Goal: Information Seeking & Learning: Learn about a topic

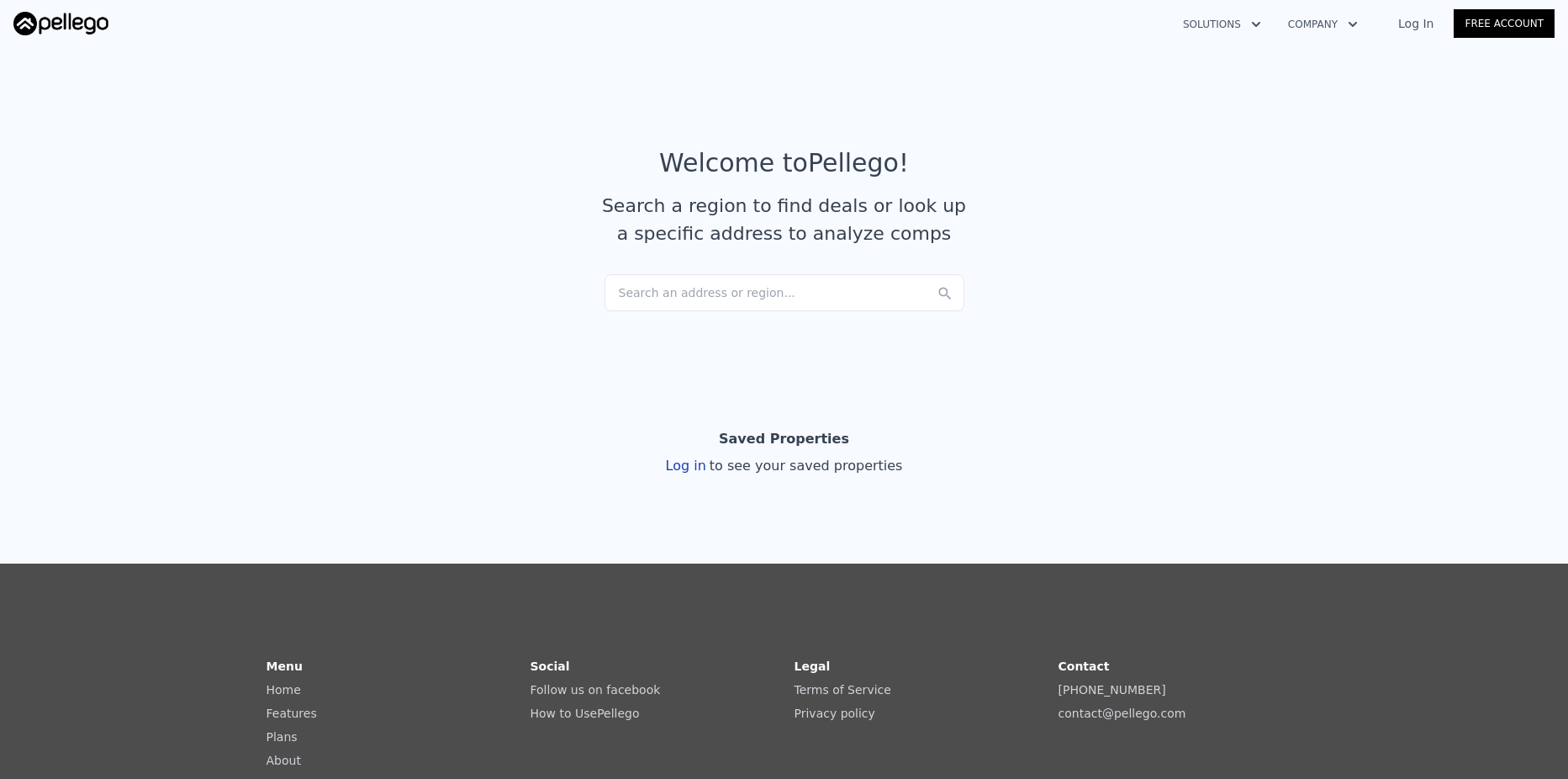
click at [673, 297] on div "Search an address or region..." at bounding box center [784, 292] width 360 height 37
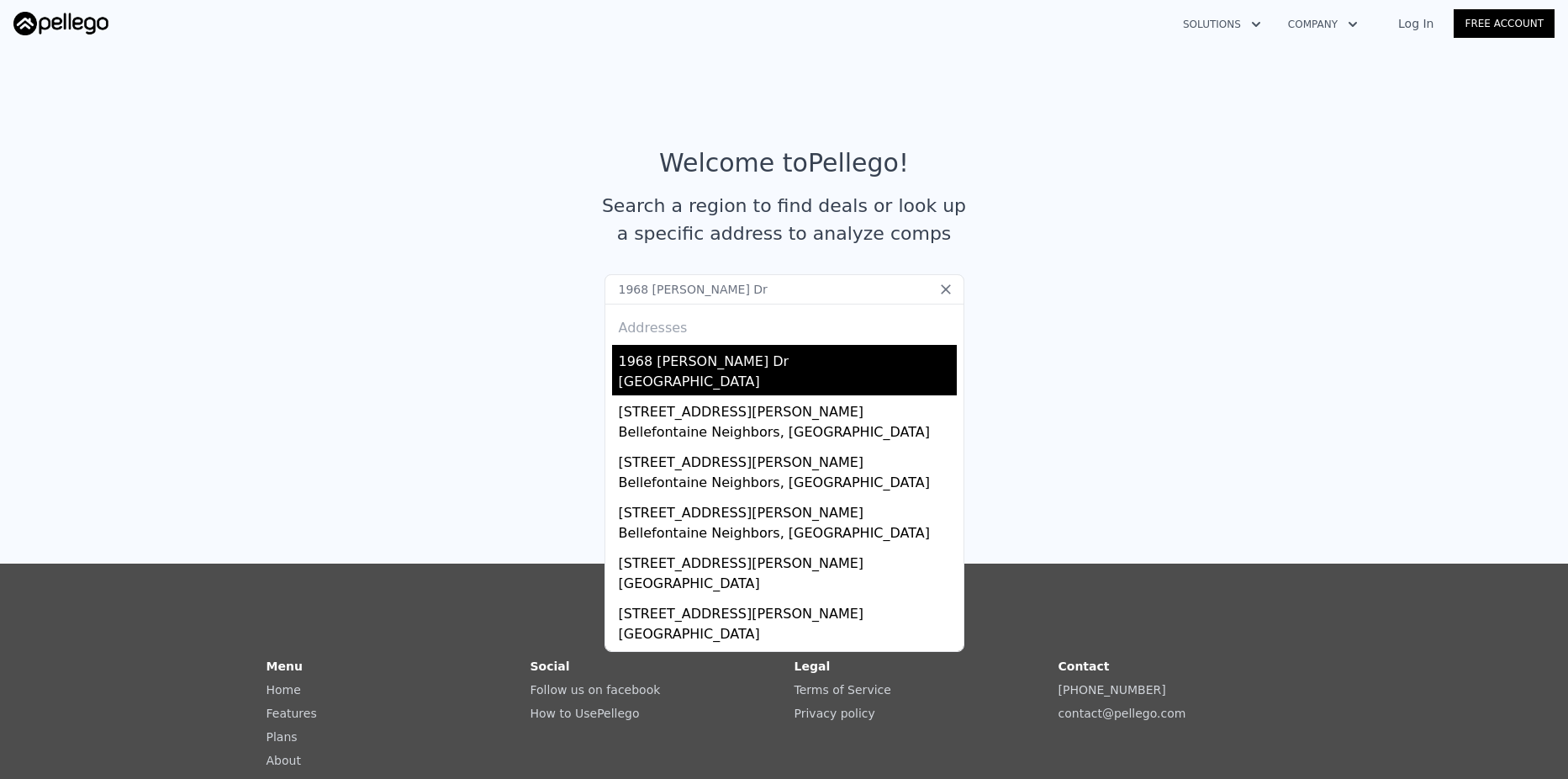
type input "1968 [PERSON_NAME] Dr"
click at [687, 377] on div "[GEOGRAPHIC_DATA]" at bounding box center [787, 384] width 338 height 24
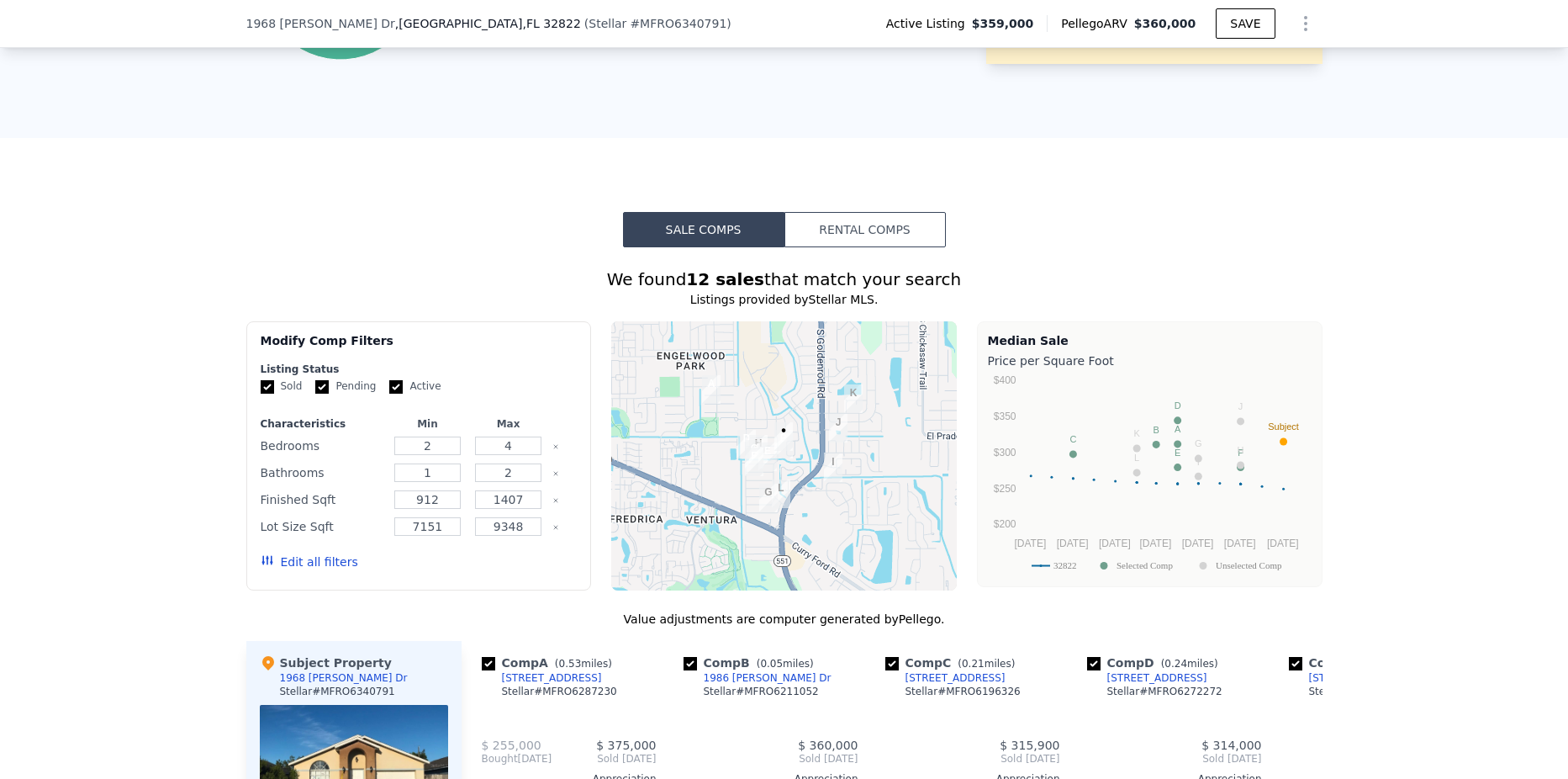
scroll to position [1340, 0]
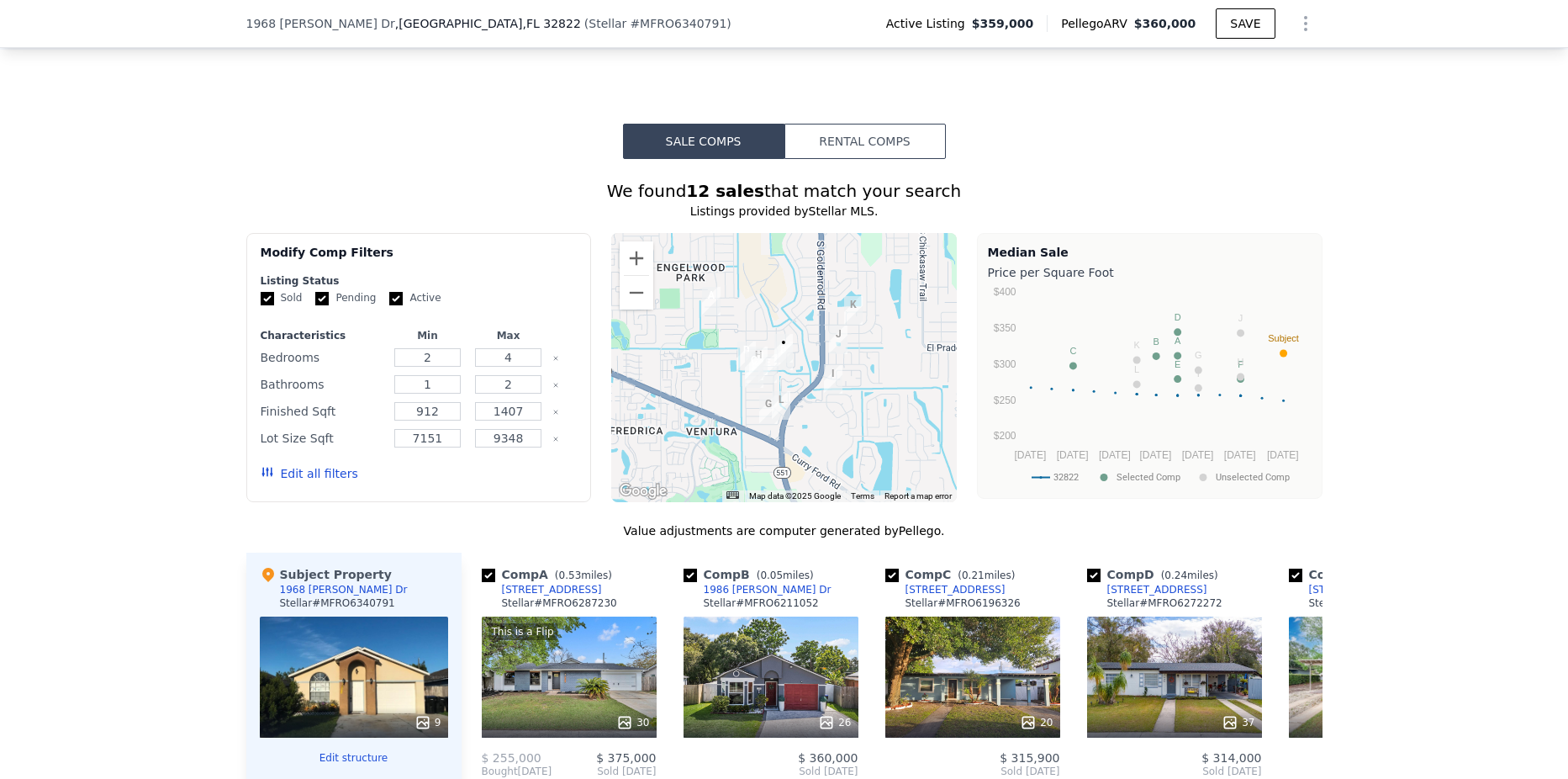
click at [719, 149] on button "Sale Comps" at bounding box center [703, 141] width 161 height 35
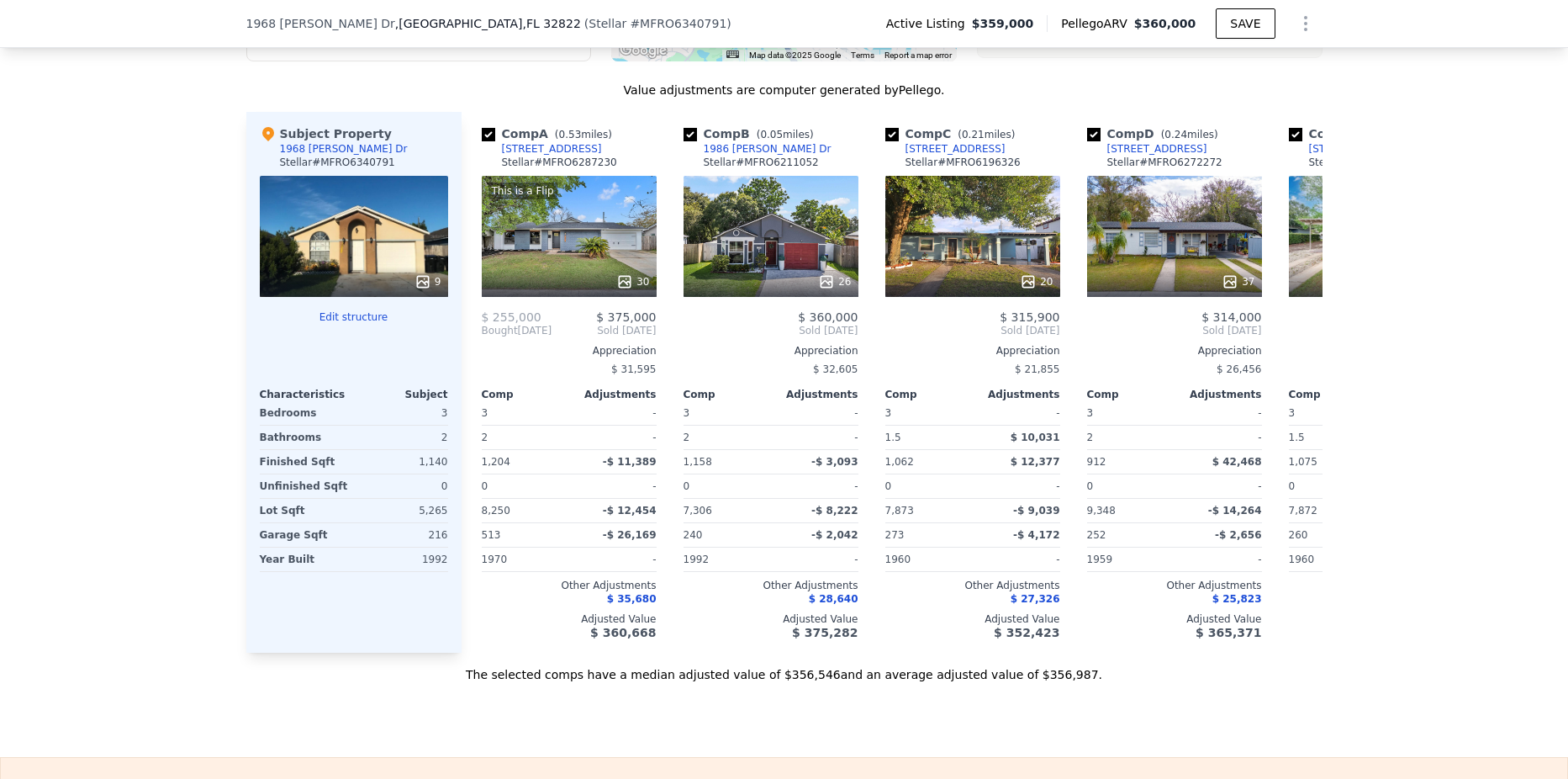
scroll to position [1729, 0]
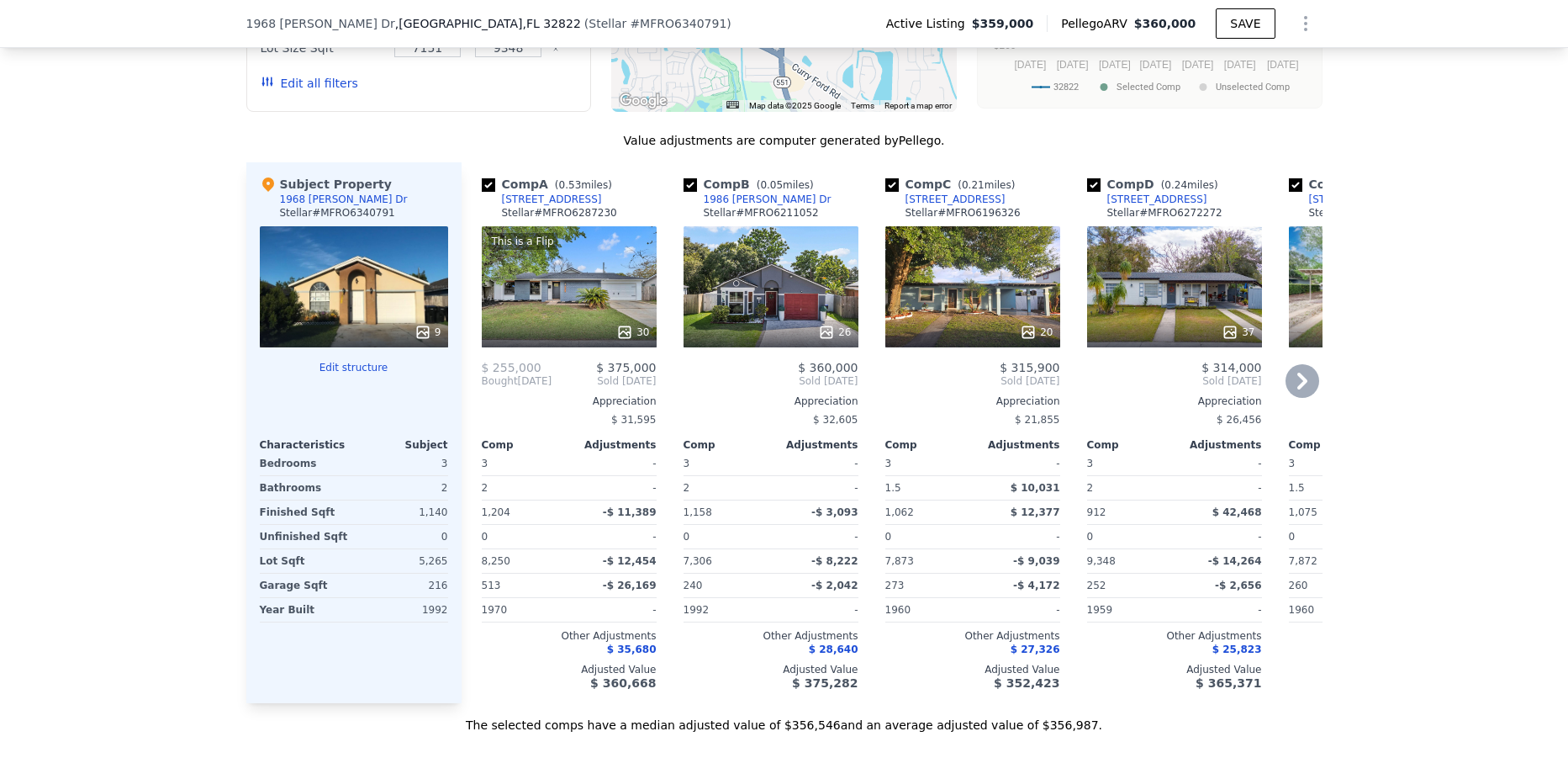
click at [1297, 389] on icon at bounding box center [1302, 381] width 10 height 17
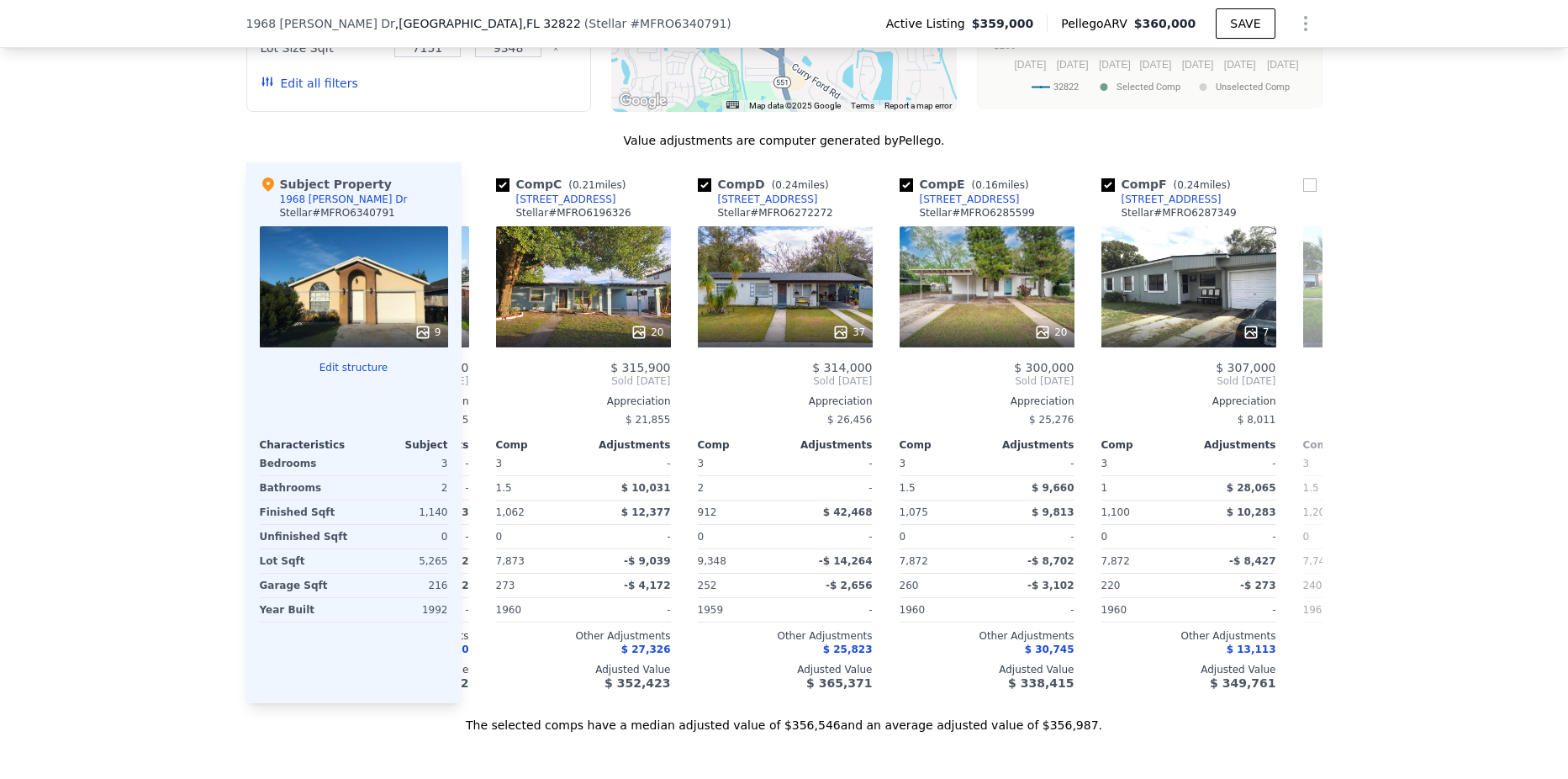
scroll to position [0, 404]
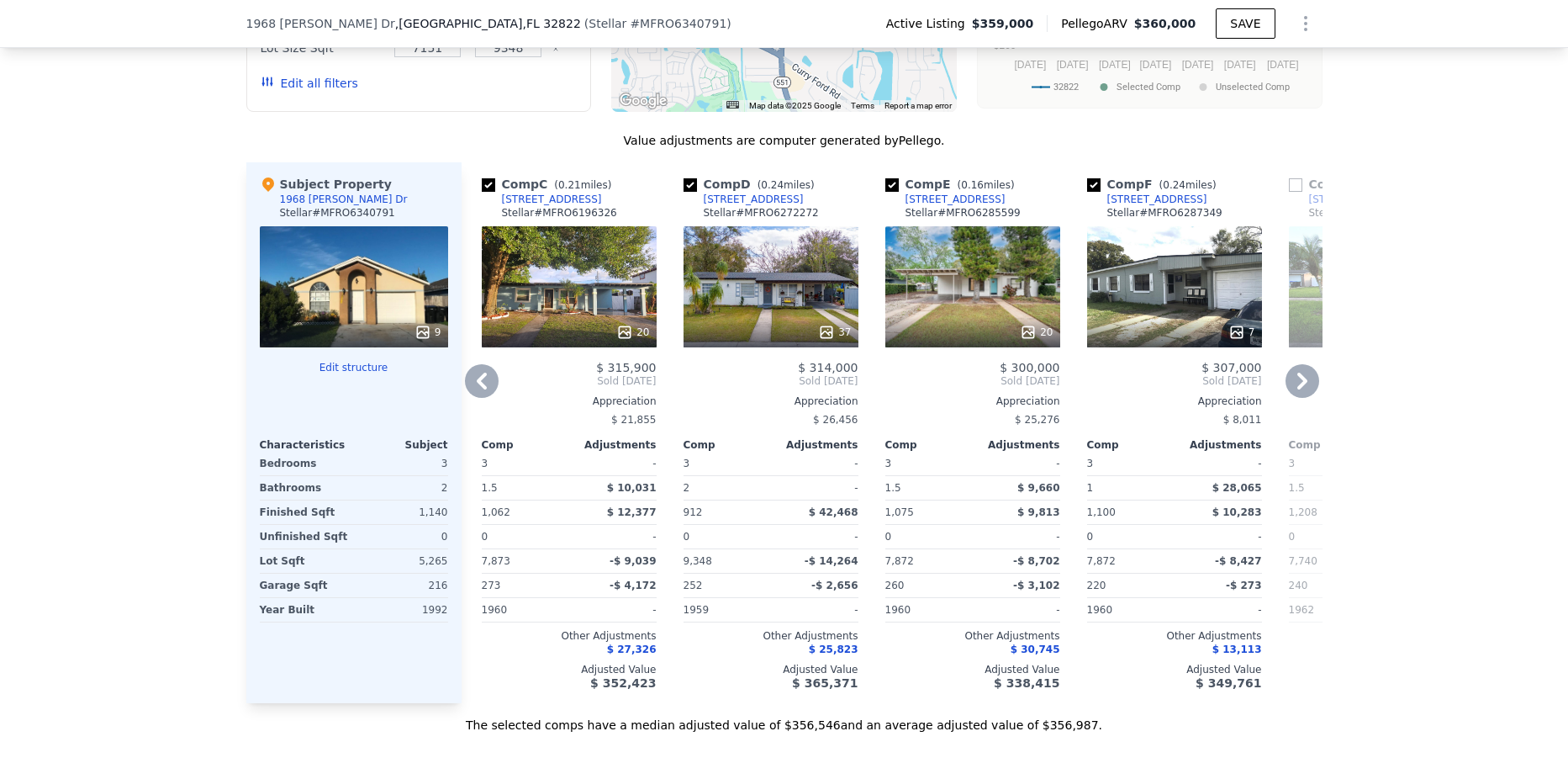
click at [979, 331] on div at bounding box center [973, 332] width 175 height 30
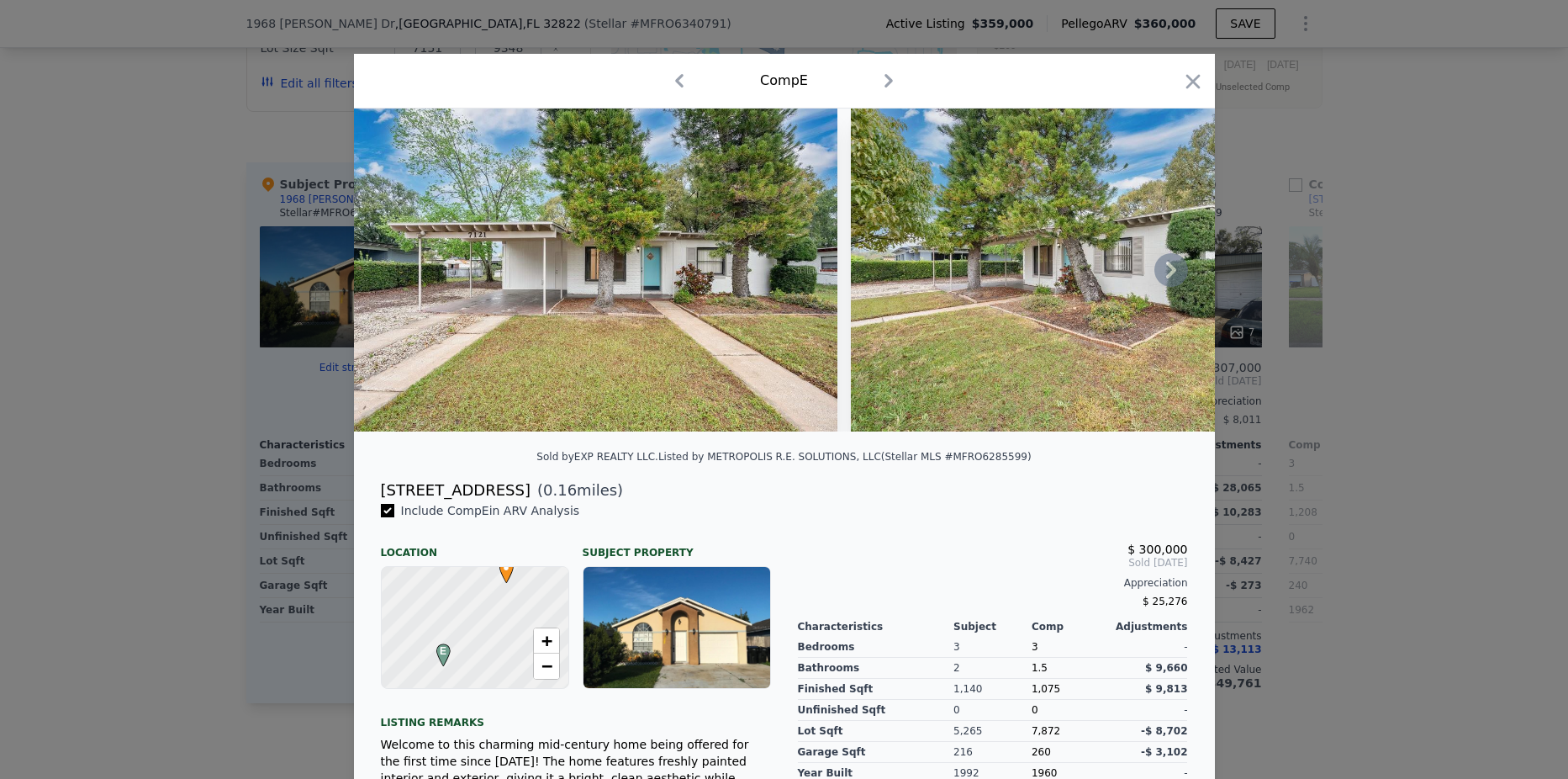
click at [1171, 275] on icon at bounding box center [1171, 270] width 33 height 33
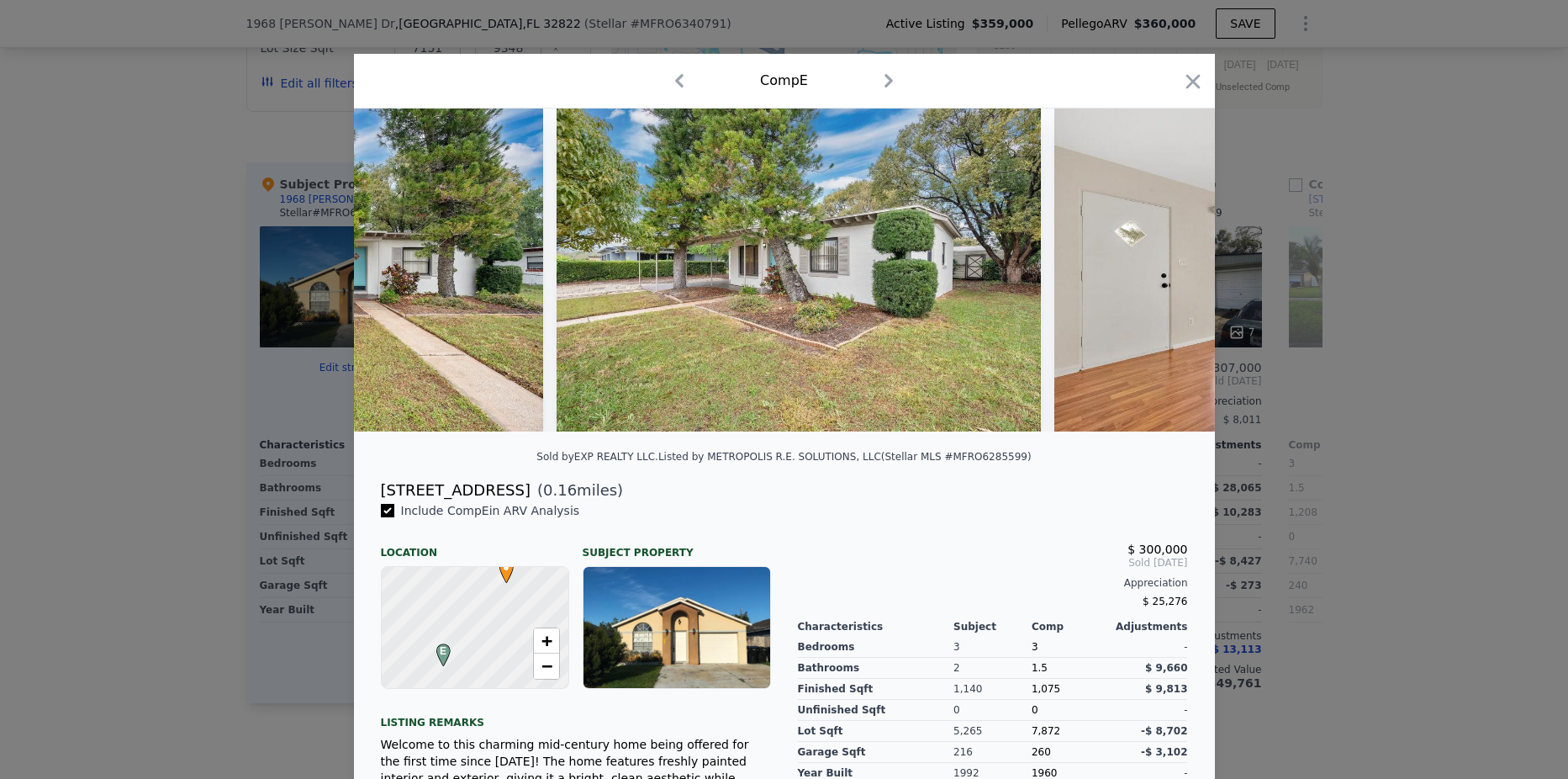
scroll to position [0, 404]
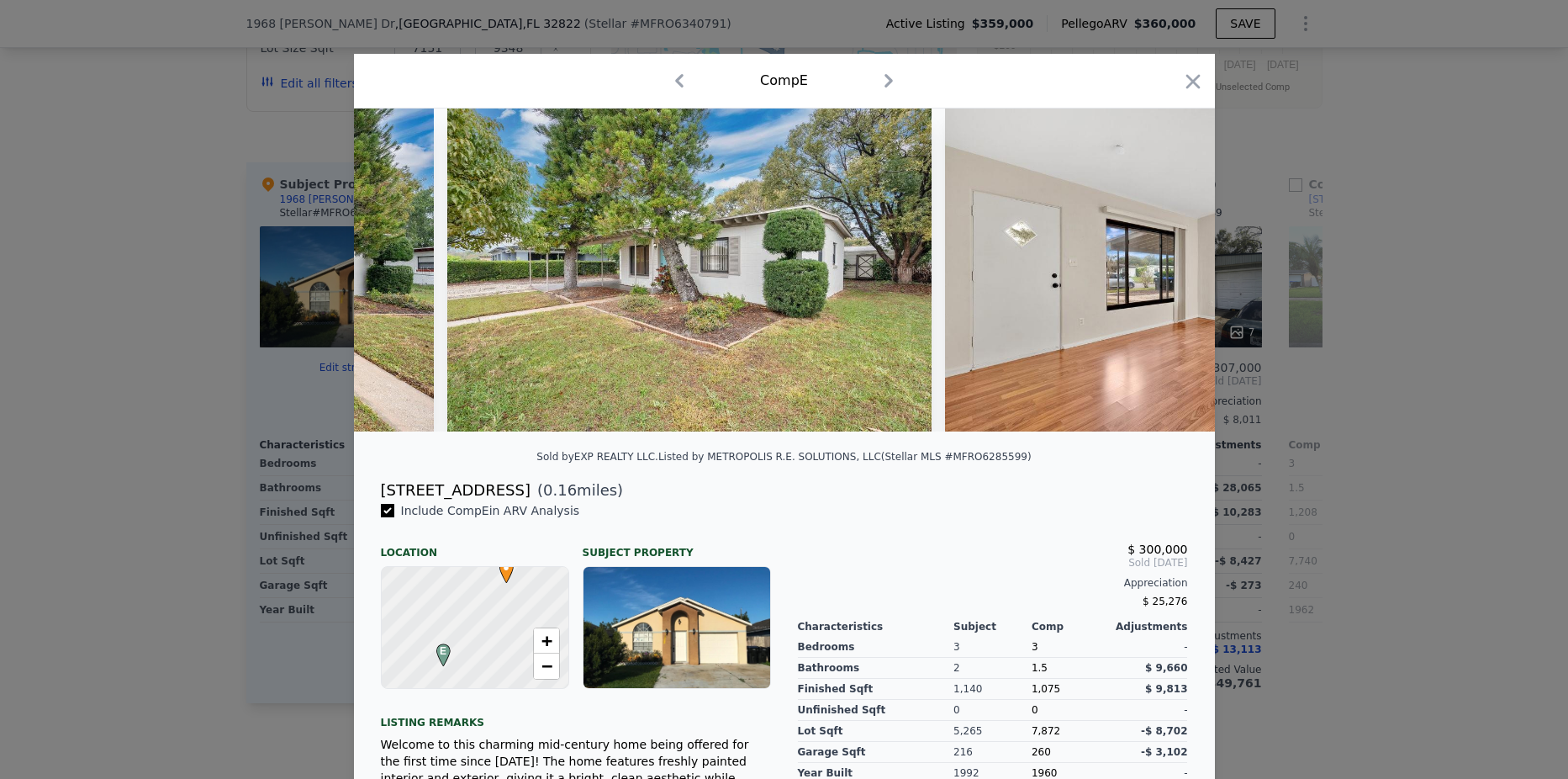
click at [1171, 275] on div at bounding box center [784, 270] width 861 height 323
click at [1171, 275] on icon at bounding box center [1171, 270] width 33 height 33
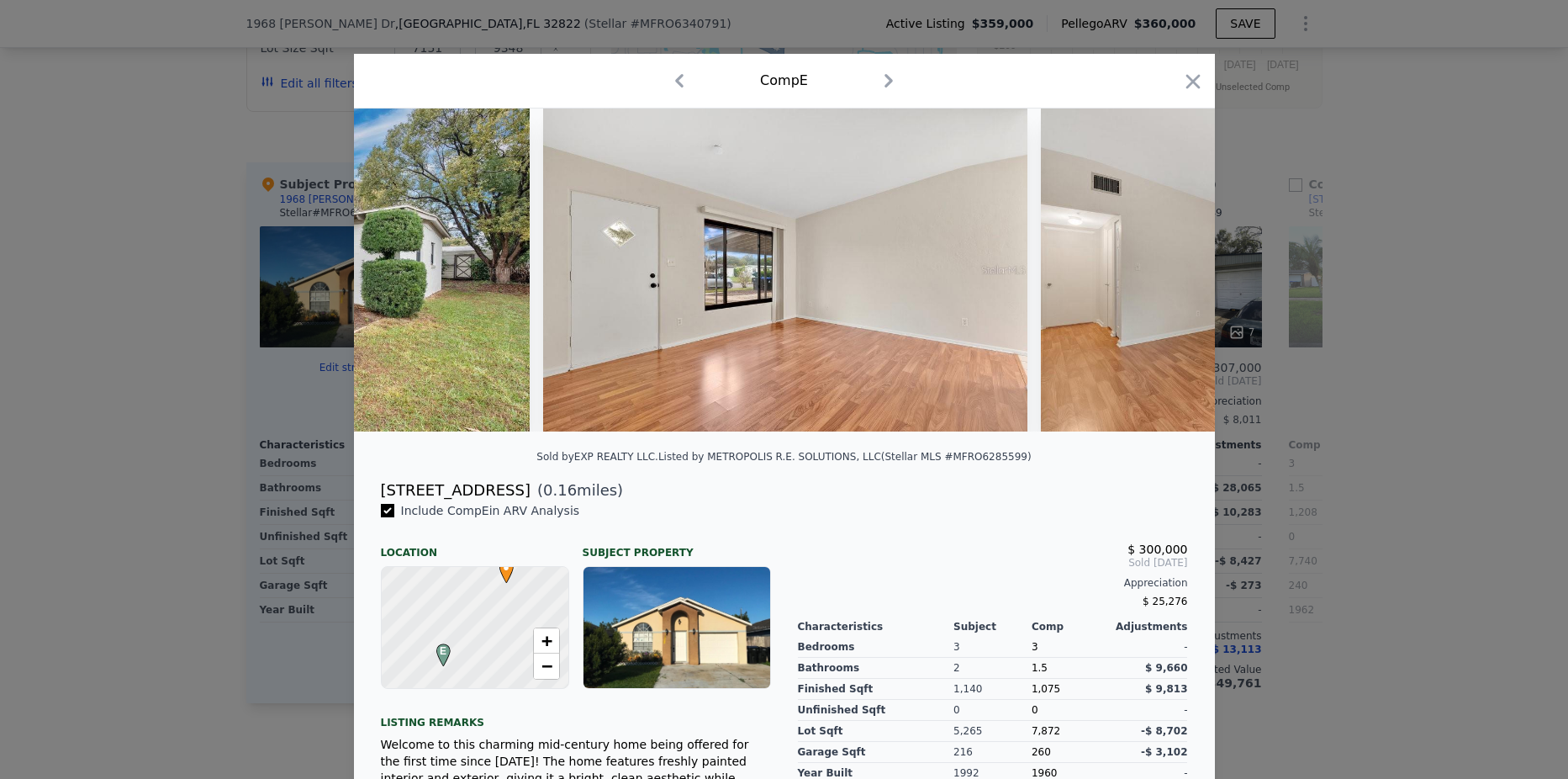
scroll to position [0, 808]
click at [1159, 273] on icon at bounding box center [1171, 270] width 33 height 33
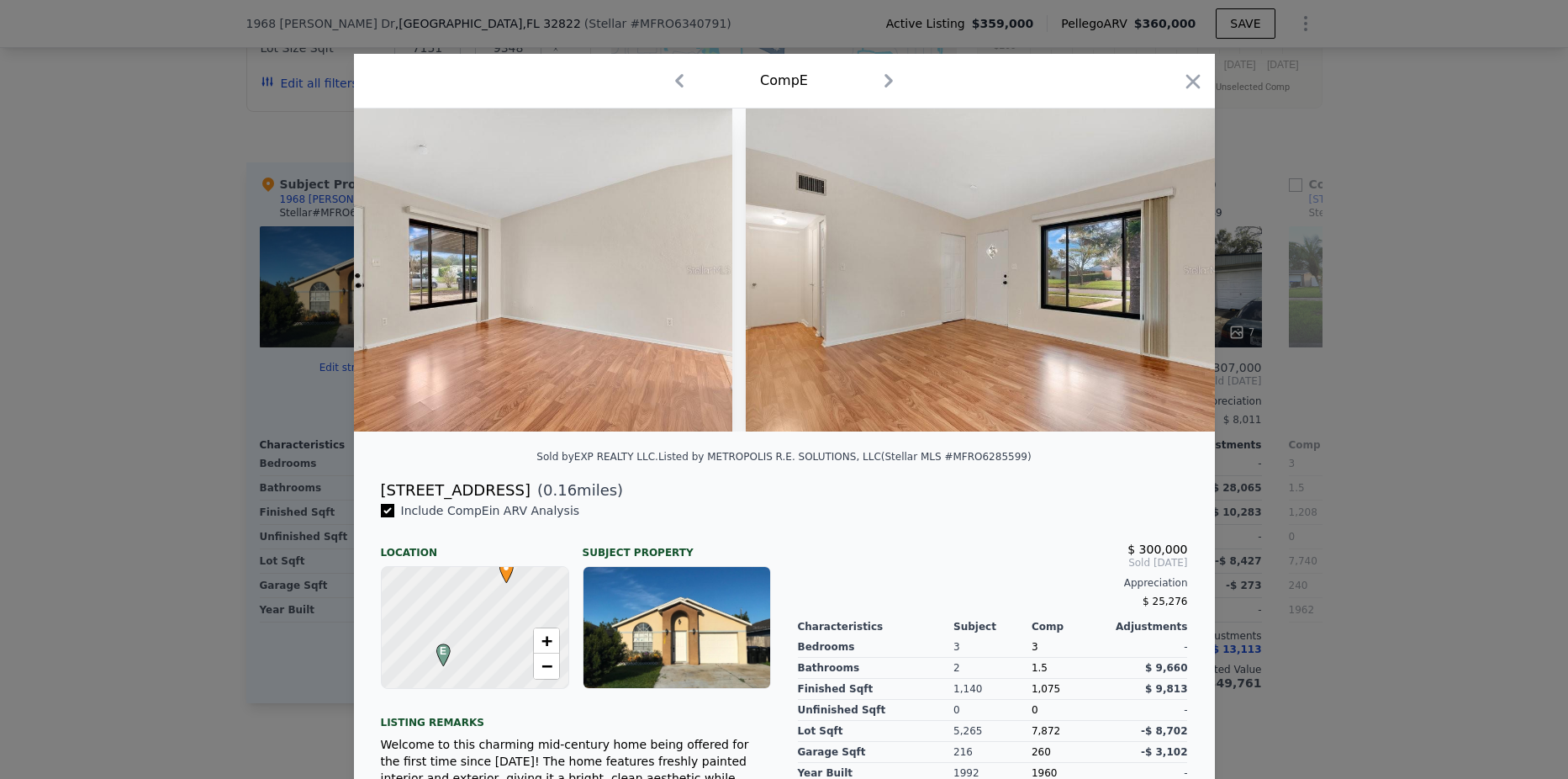
scroll to position [0, 1210]
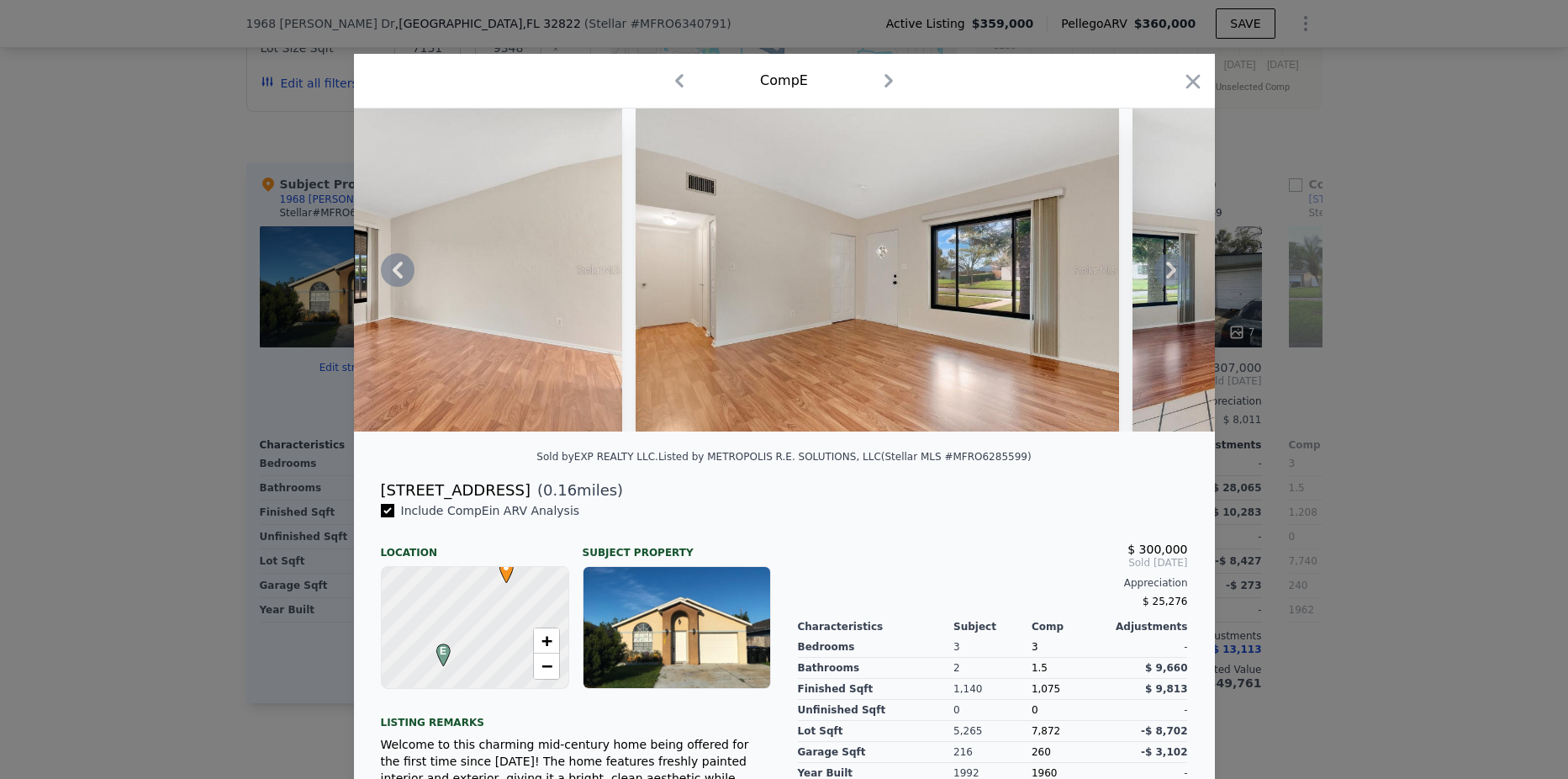
click at [1166, 274] on icon at bounding box center [1171, 270] width 10 height 17
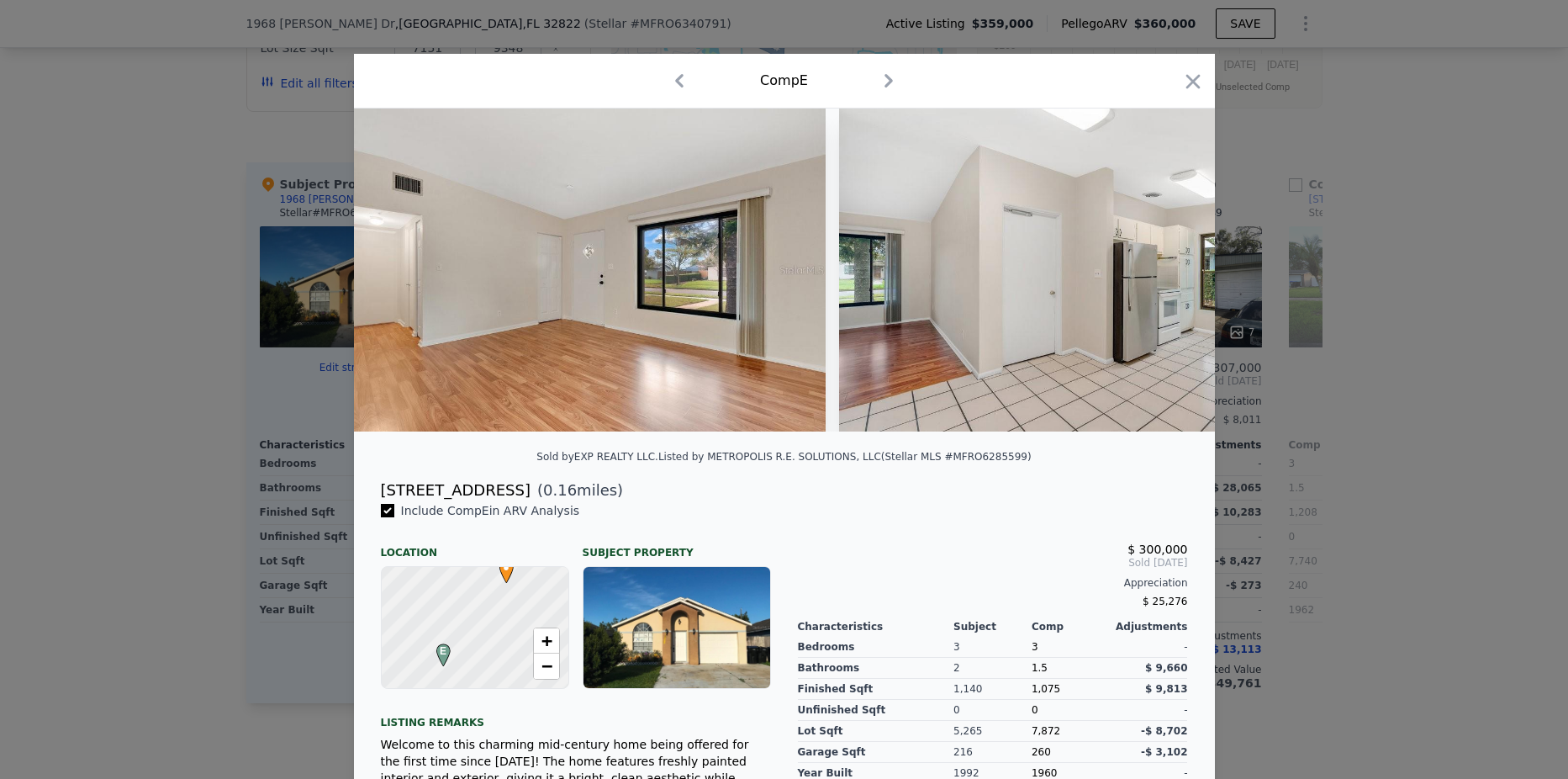
scroll to position [0, 1614]
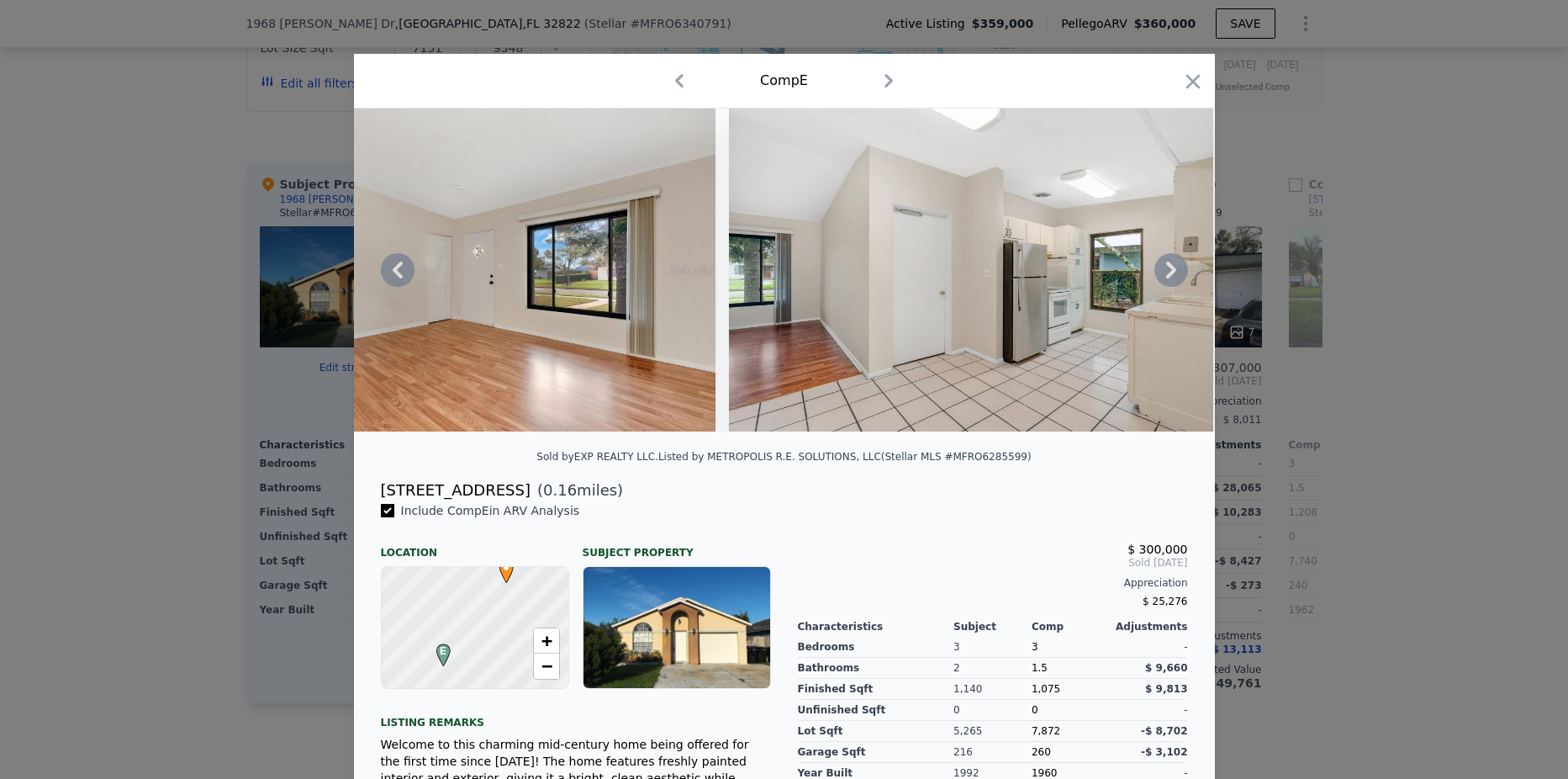
click at [1162, 277] on icon at bounding box center [1171, 270] width 33 height 33
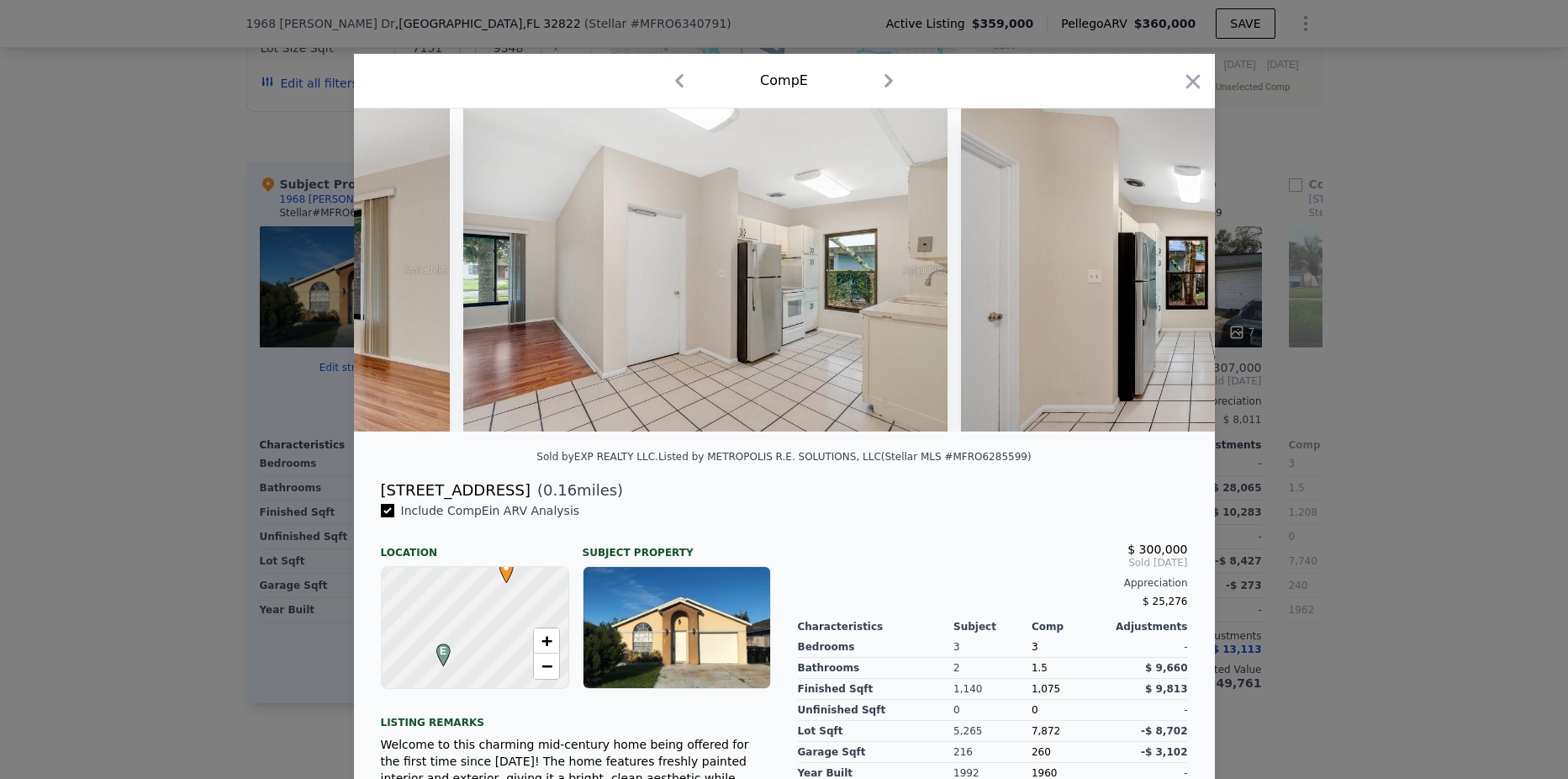
scroll to position [0, 2018]
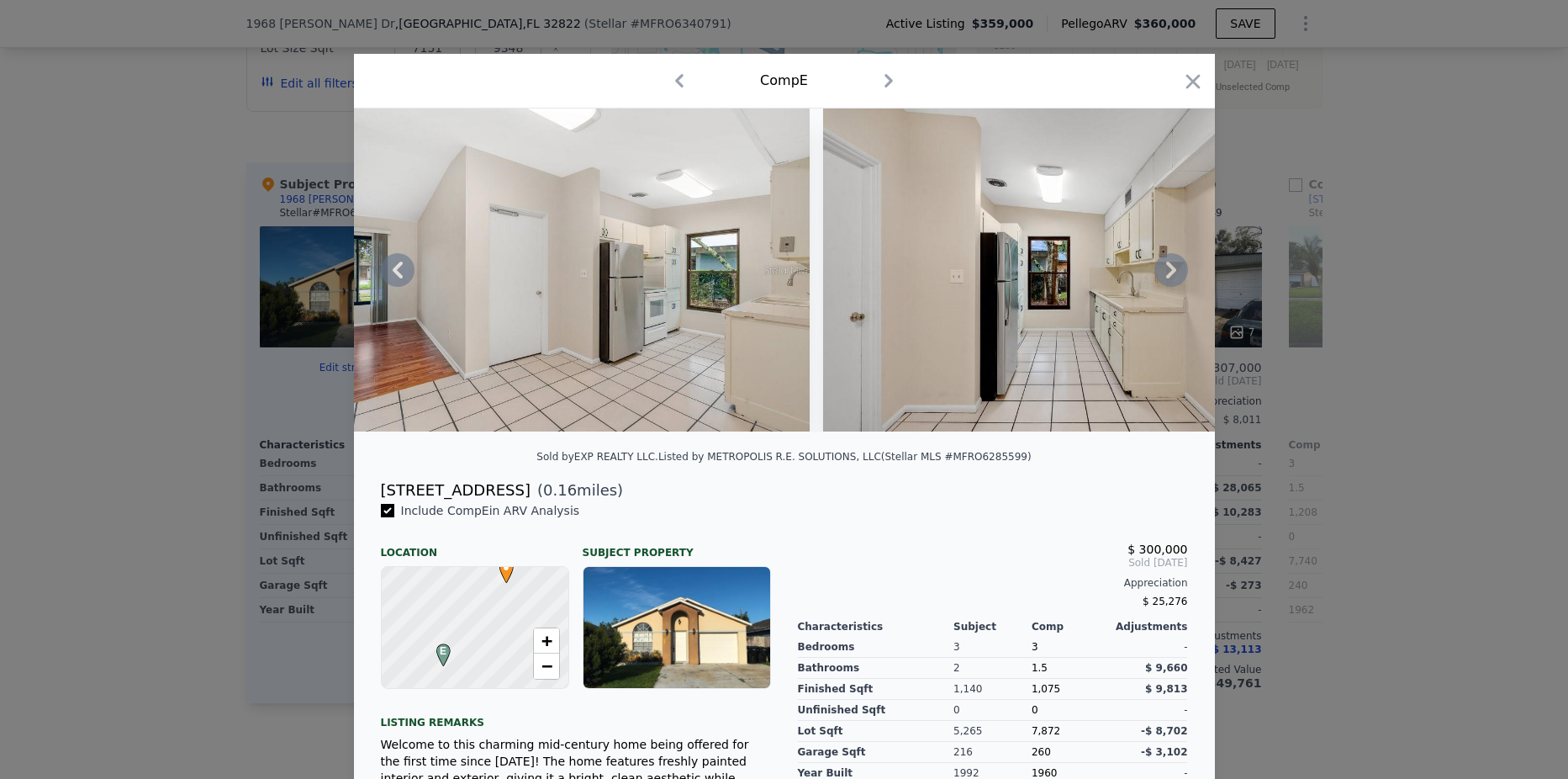
click at [1161, 277] on icon at bounding box center [1171, 270] width 33 height 33
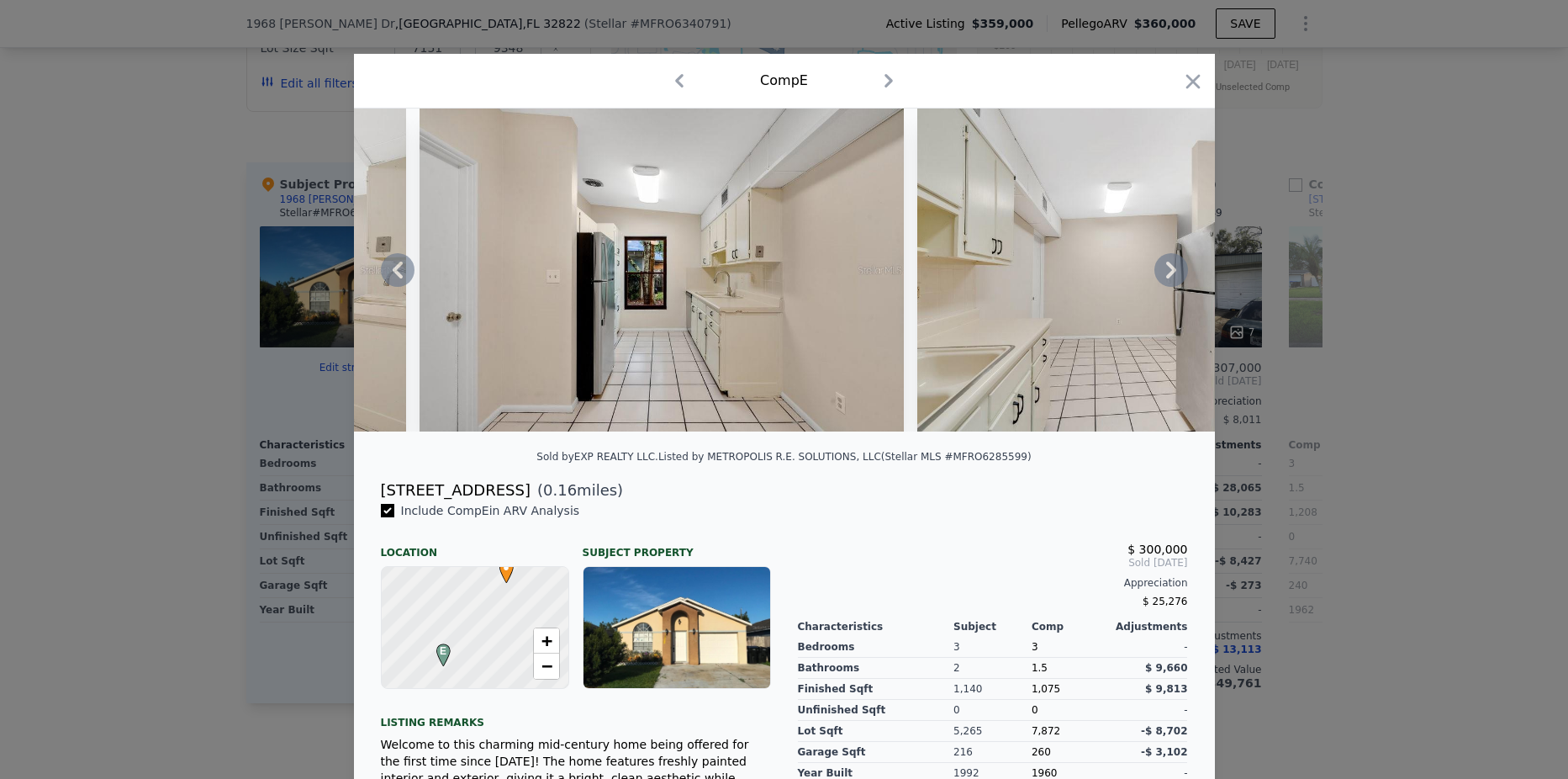
click at [1161, 277] on icon at bounding box center [1171, 270] width 33 height 33
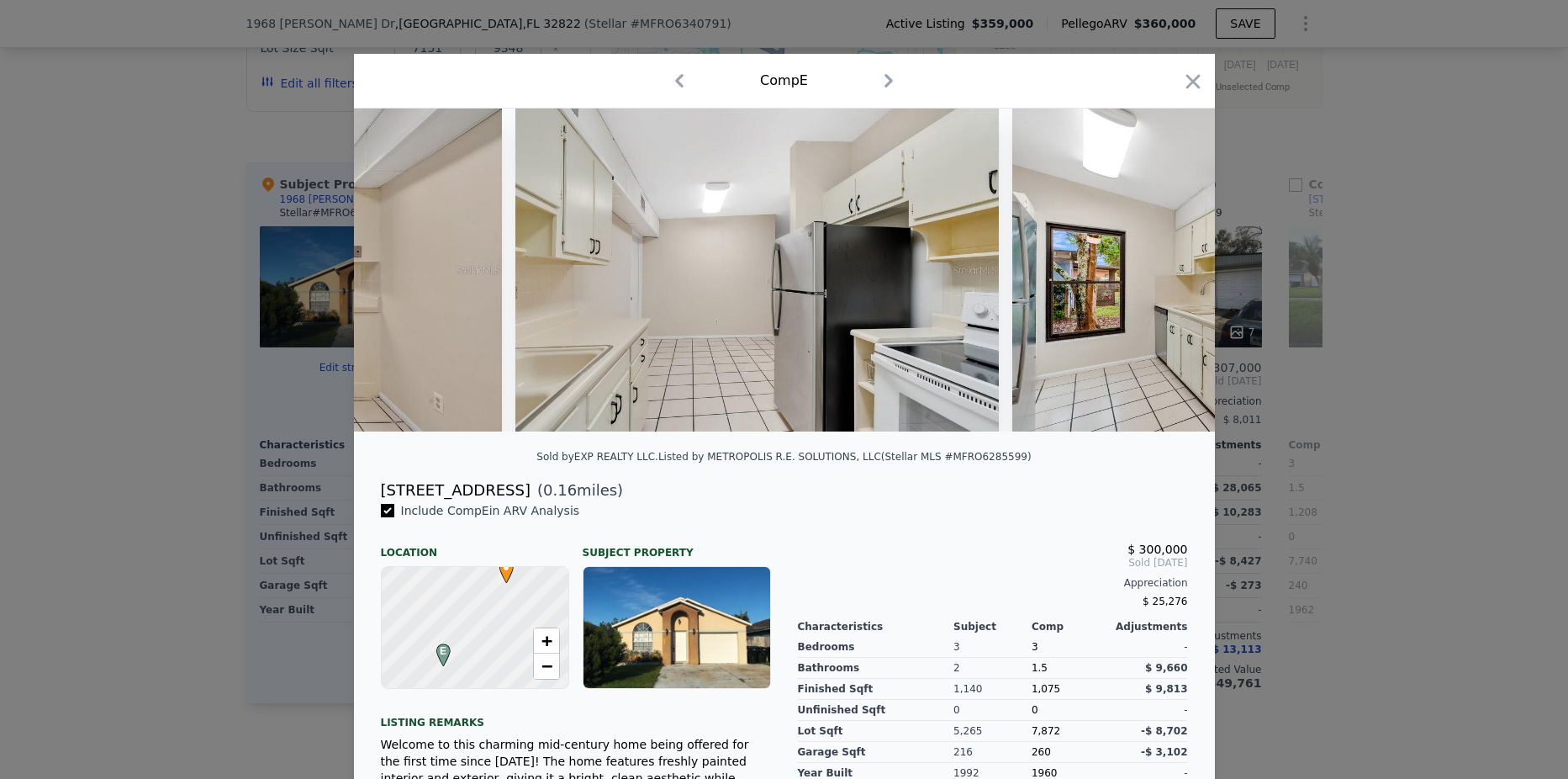
scroll to position [0, 2824]
click at [1161, 277] on icon at bounding box center [1171, 270] width 33 height 33
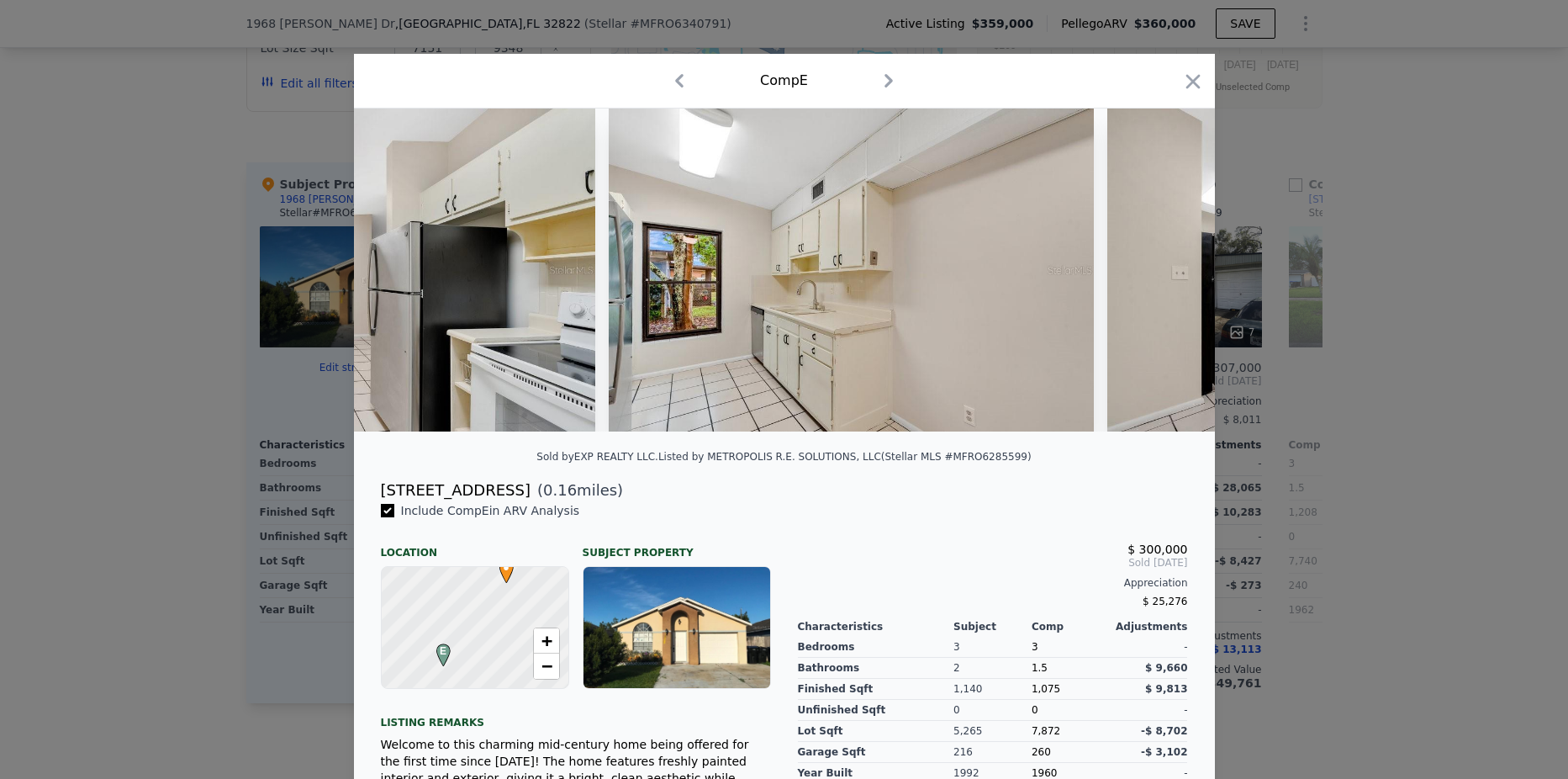
scroll to position [0, 3228]
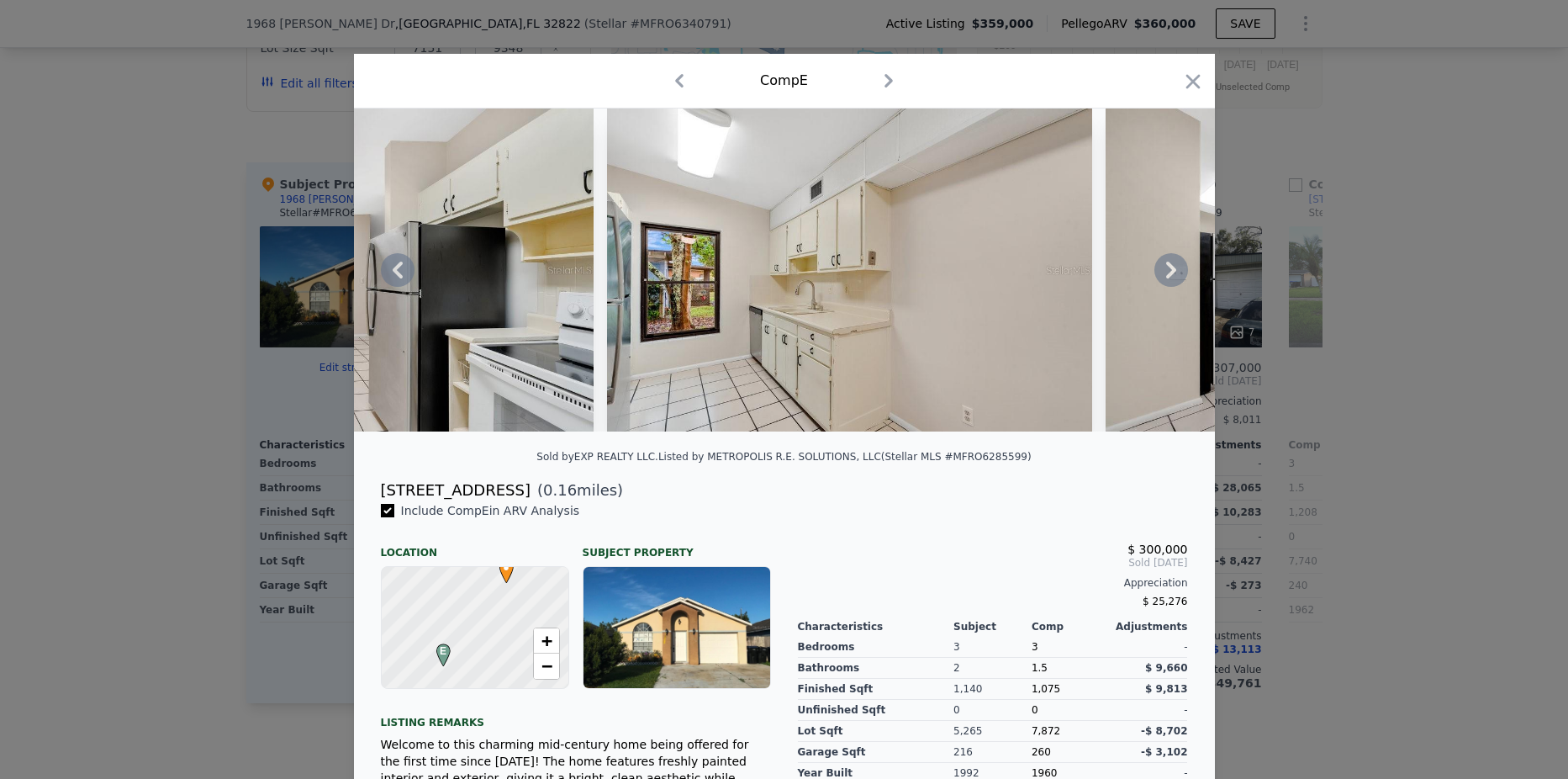
click at [1161, 277] on icon at bounding box center [1171, 270] width 33 height 33
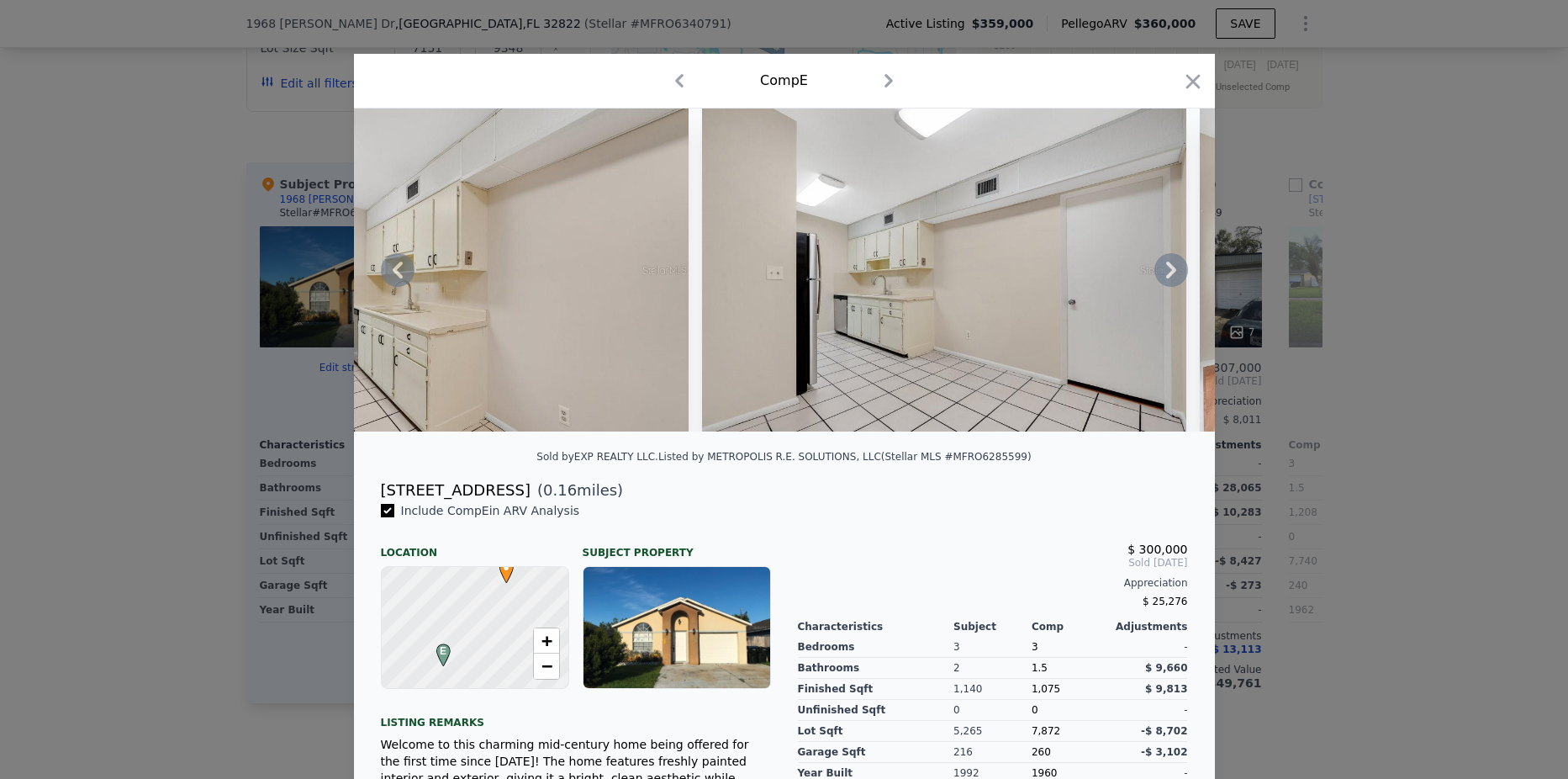
click at [1161, 277] on icon at bounding box center [1171, 270] width 33 height 33
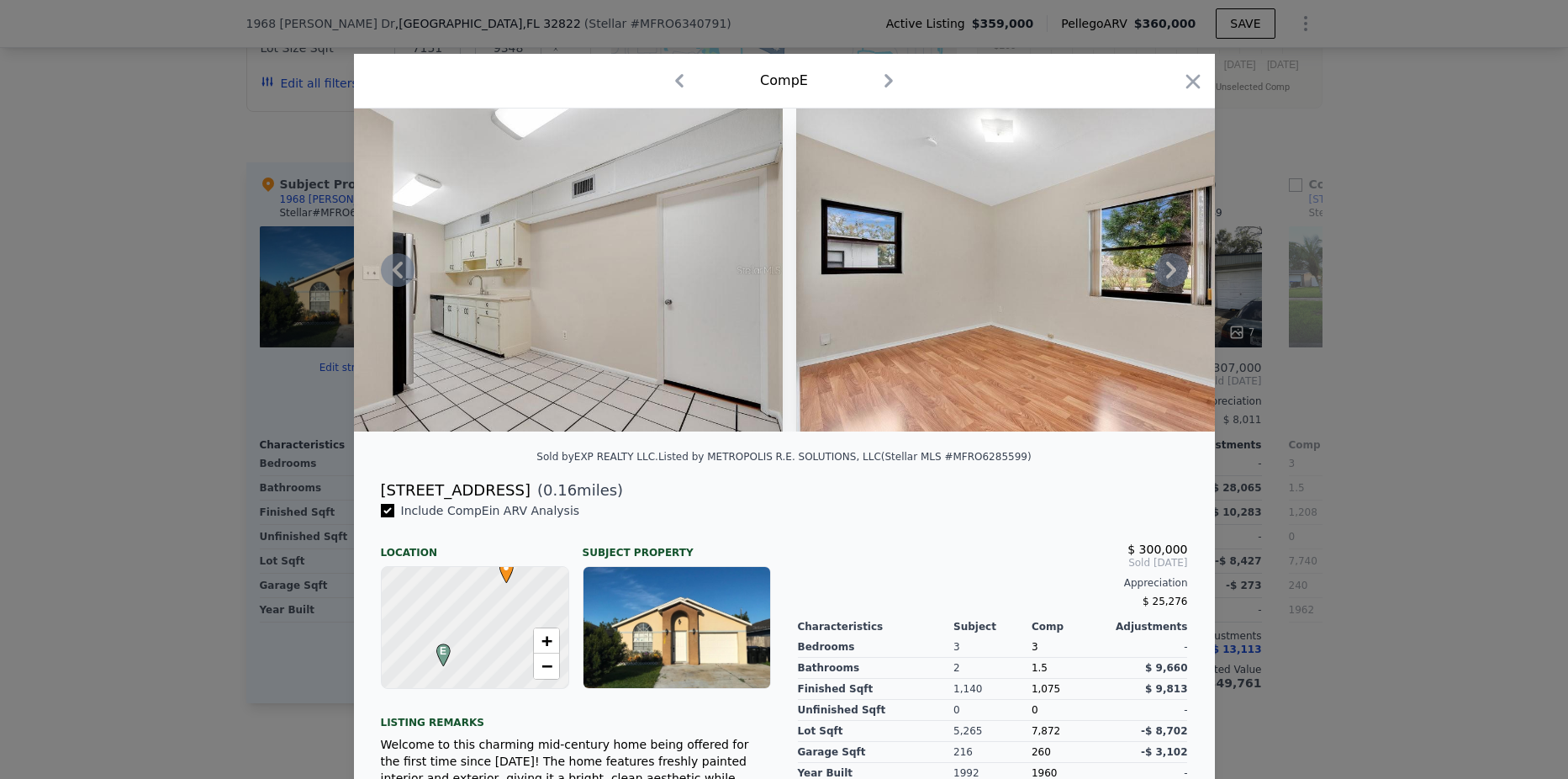
click at [1161, 277] on icon at bounding box center [1171, 270] width 33 height 33
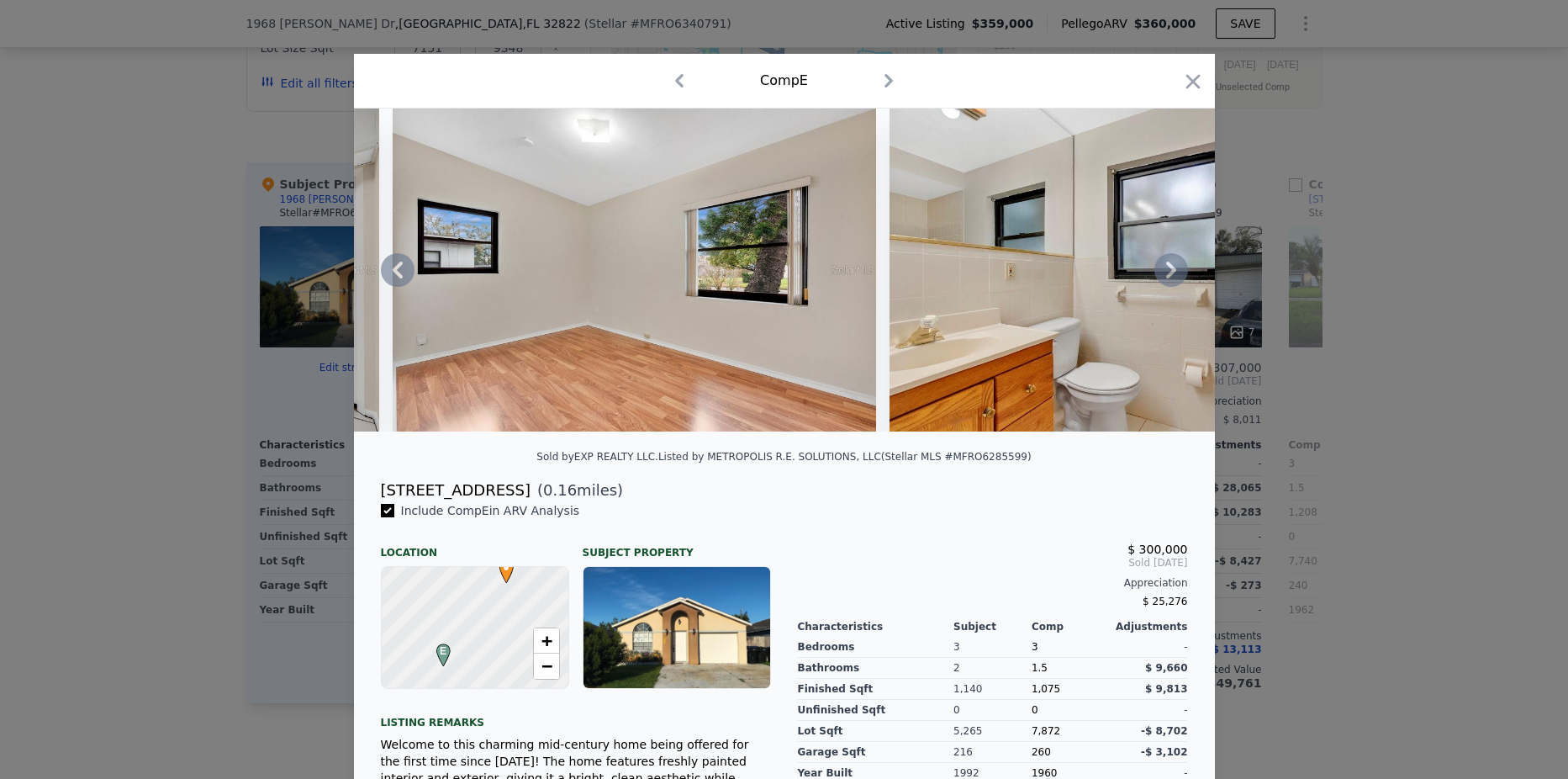
click at [1161, 277] on icon at bounding box center [1171, 270] width 33 height 33
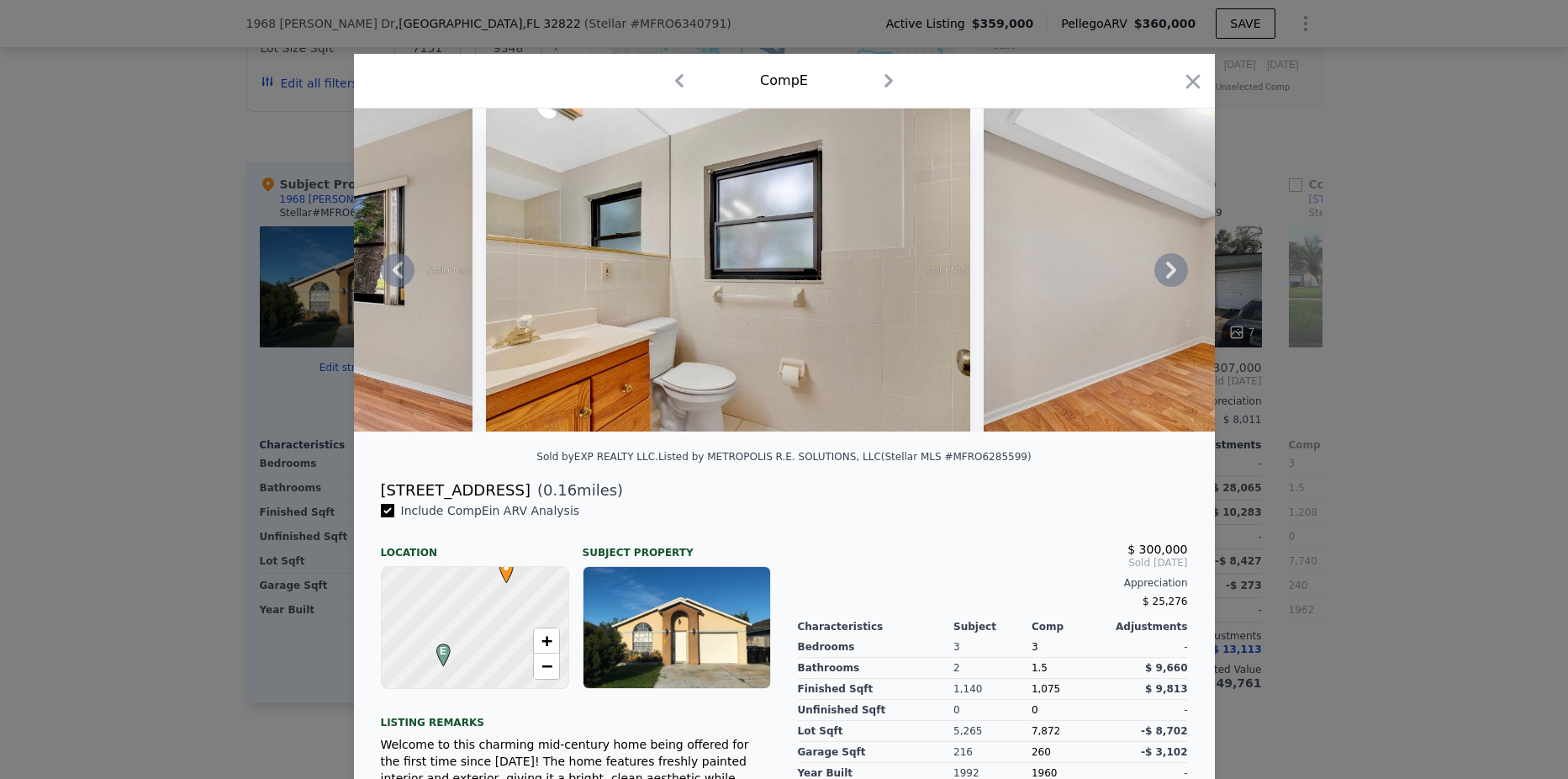
click at [1161, 277] on icon at bounding box center [1171, 270] width 33 height 33
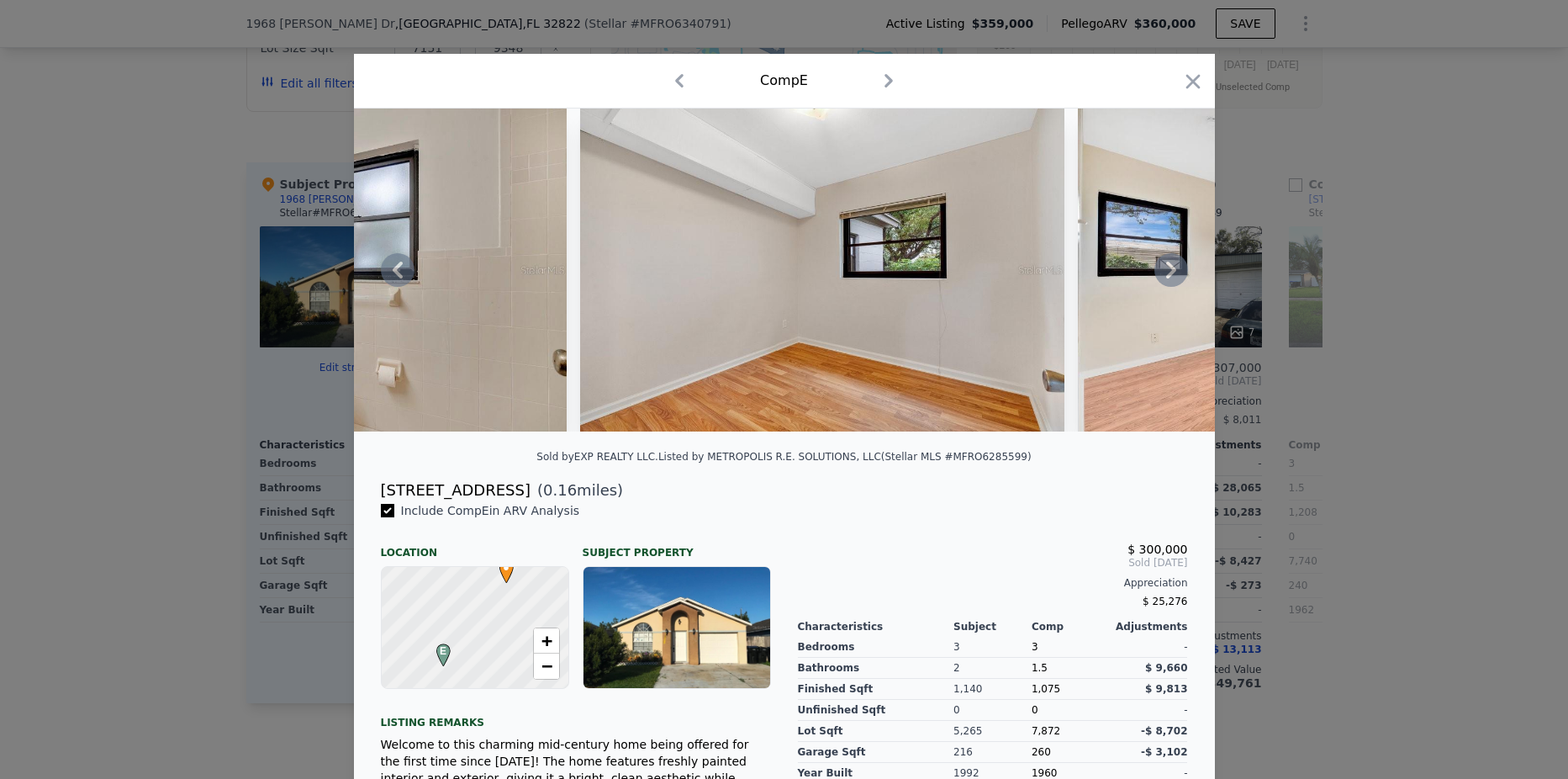
click at [1161, 277] on icon at bounding box center [1171, 270] width 33 height 33
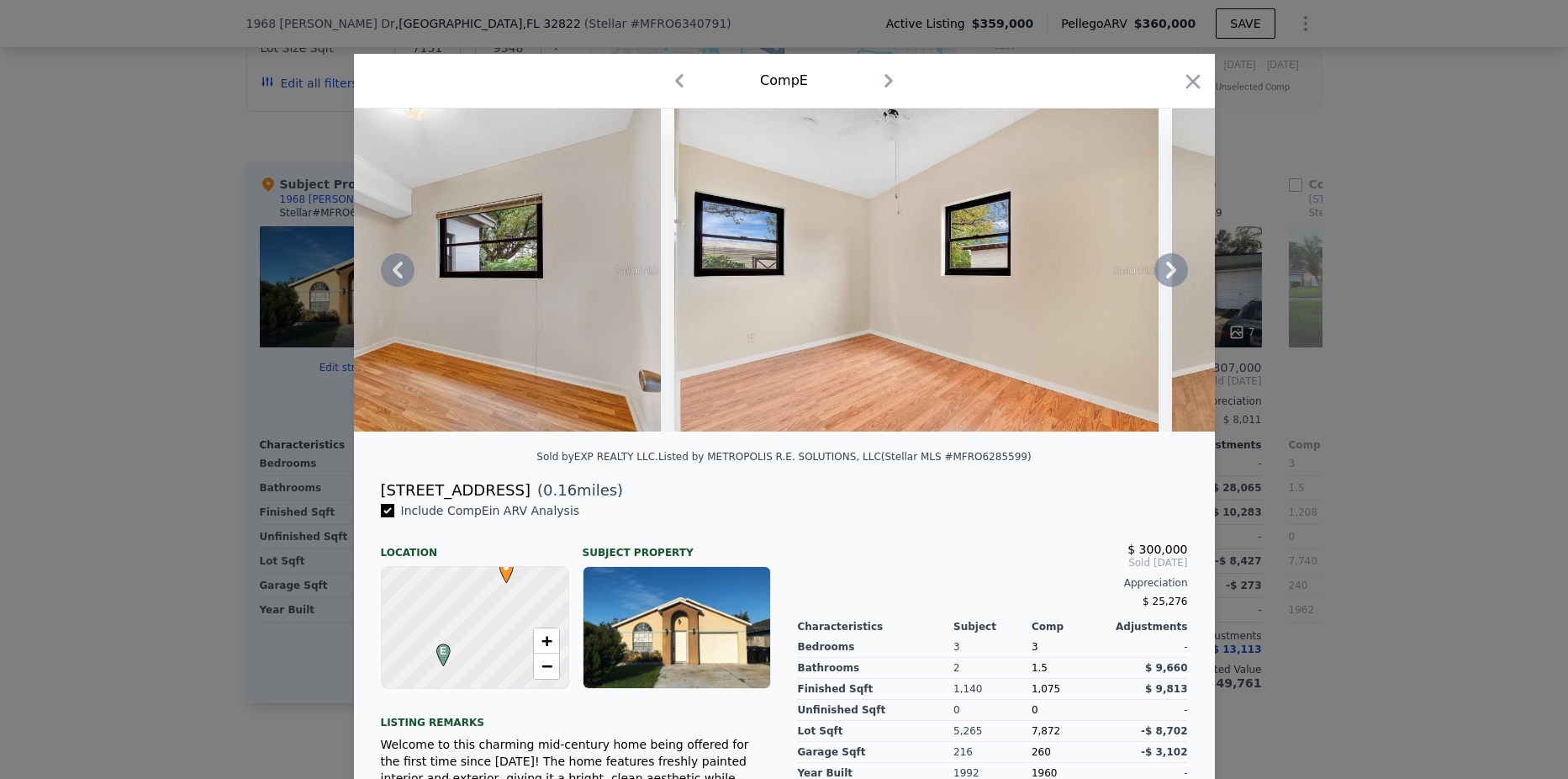
click at [1161, 277] on icon at bounding box center [1171, 270] width 33 height 33
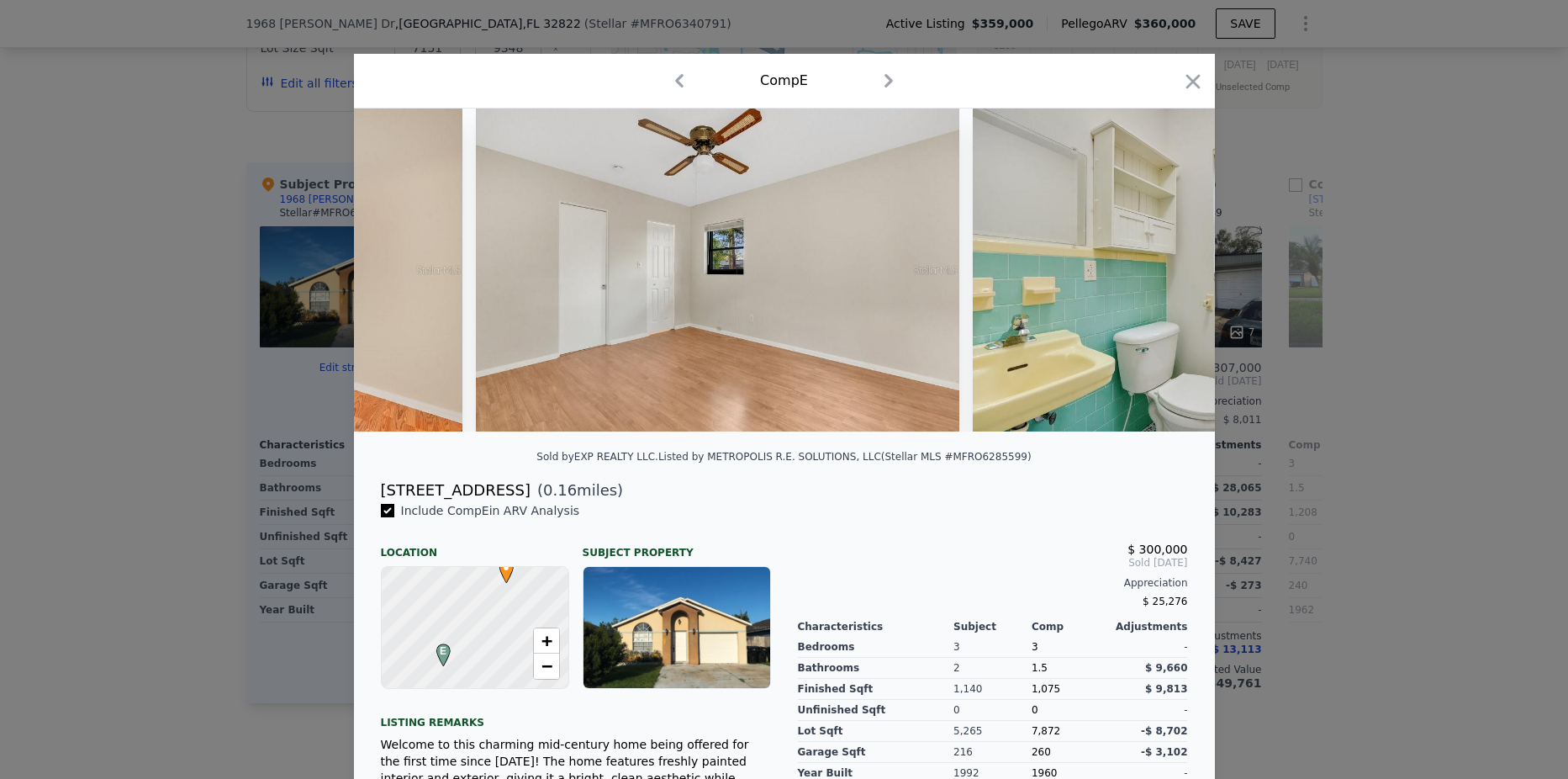
scroll to position [0, 6456]
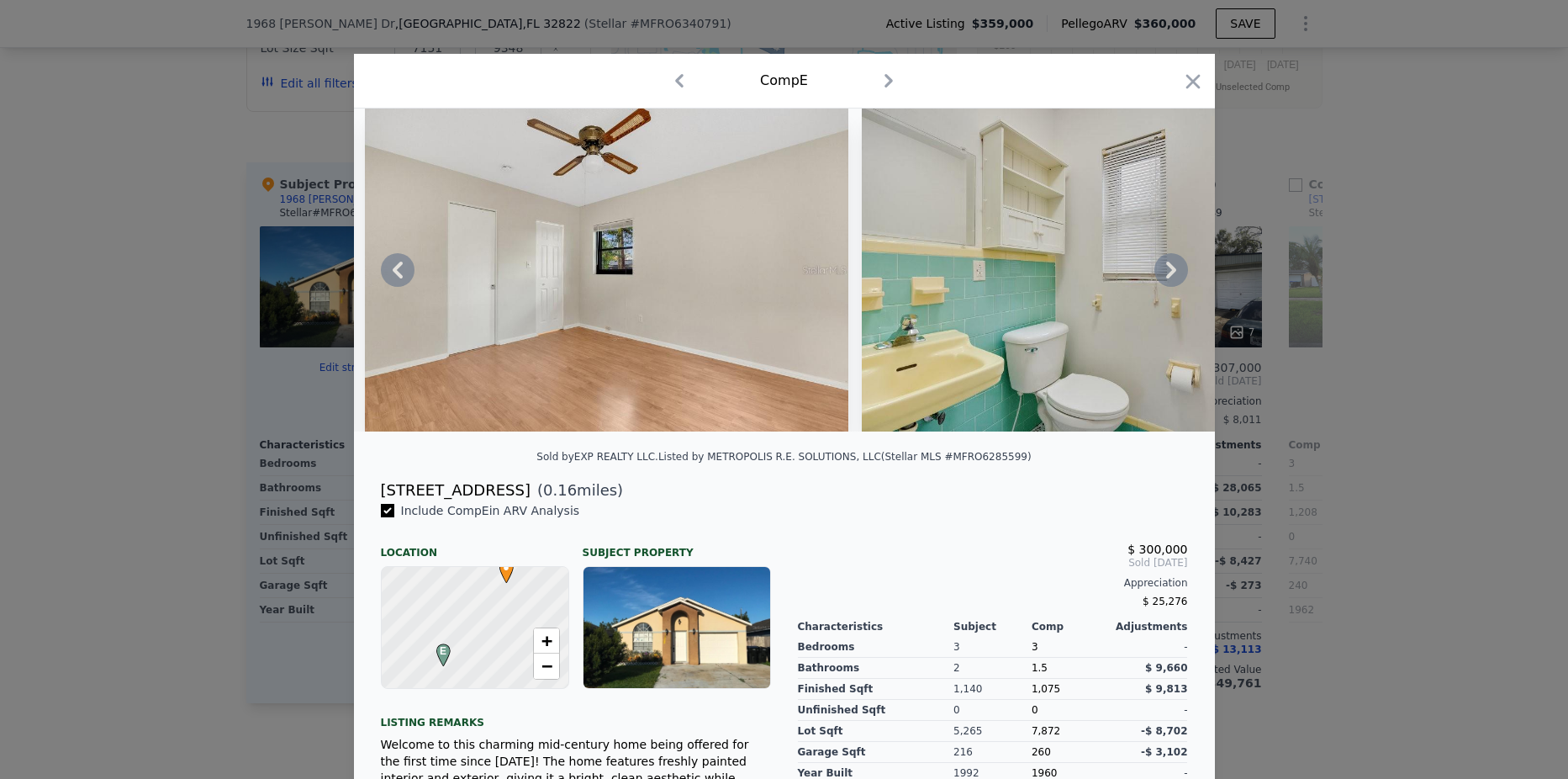
click at [1161, 277] on div at bounding box center [784, 270] width 861 height 323
click at [1161, 277] on icon at bounding box center [1171, 270] width 33 height 33
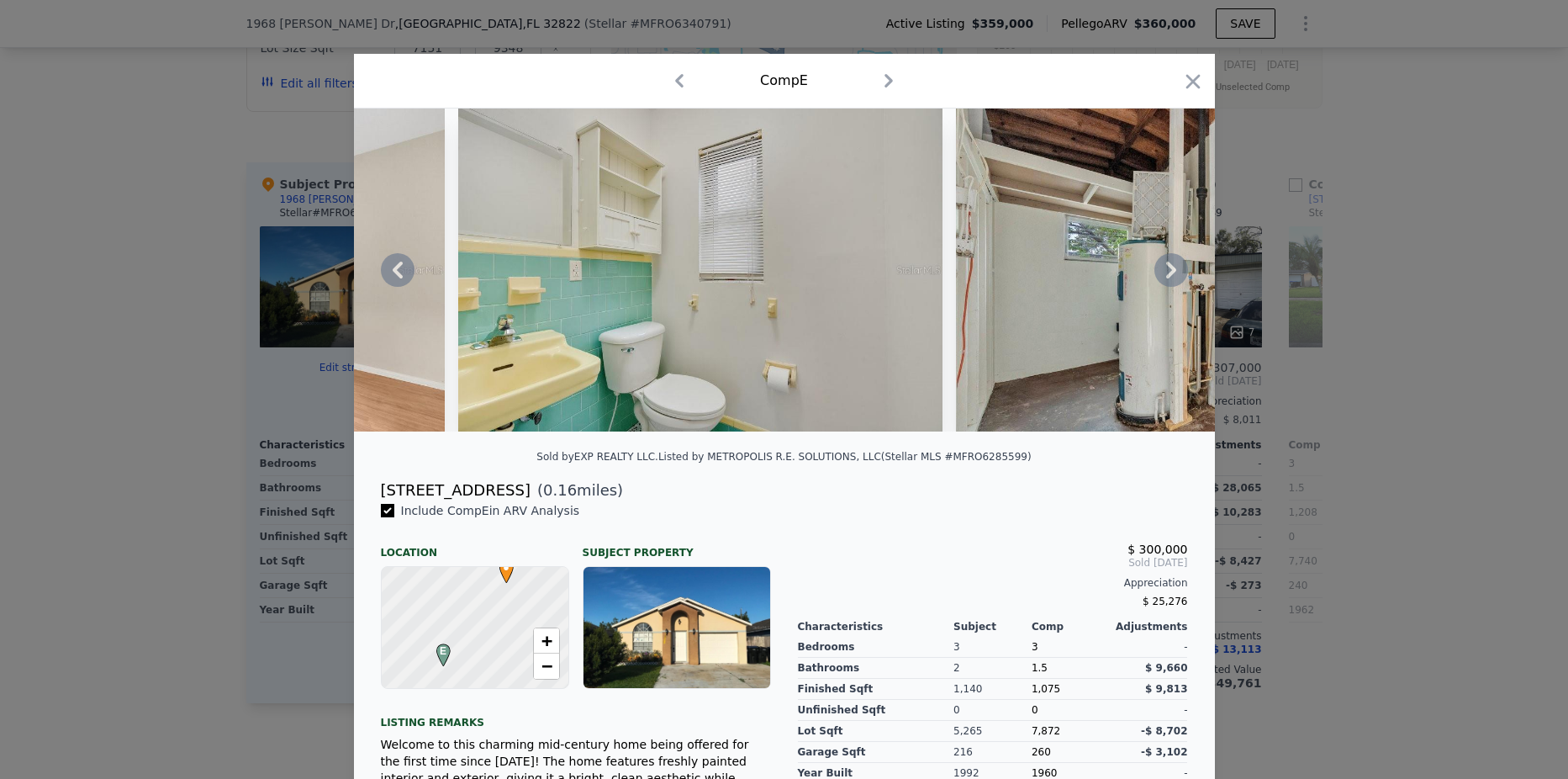
click at [1161, 277] on icon at bounding box center [1171, 270] width 33 height 33
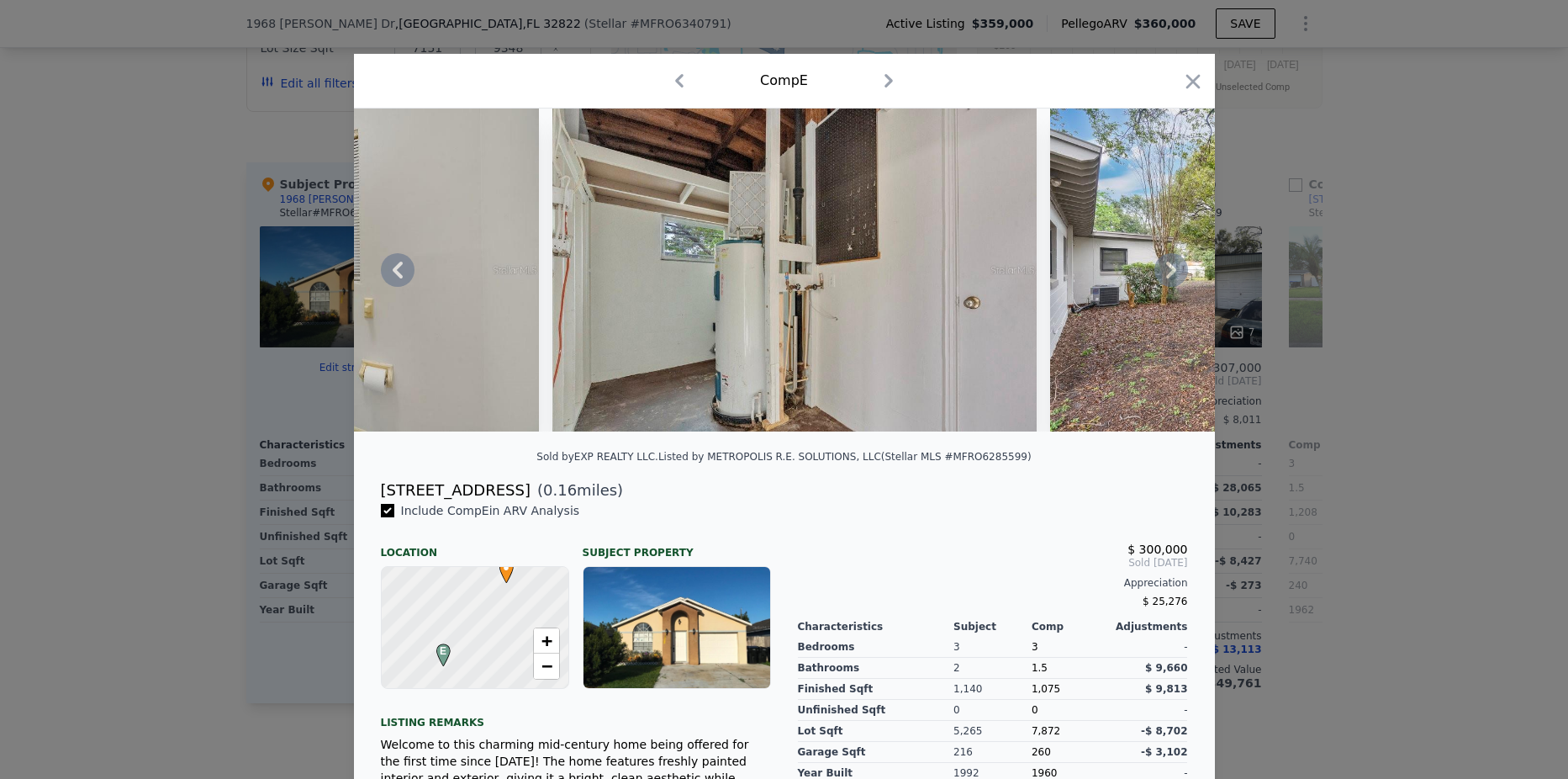
click at [1161, 277] on icon at bounding box center [1171, 270] width 33 height 33
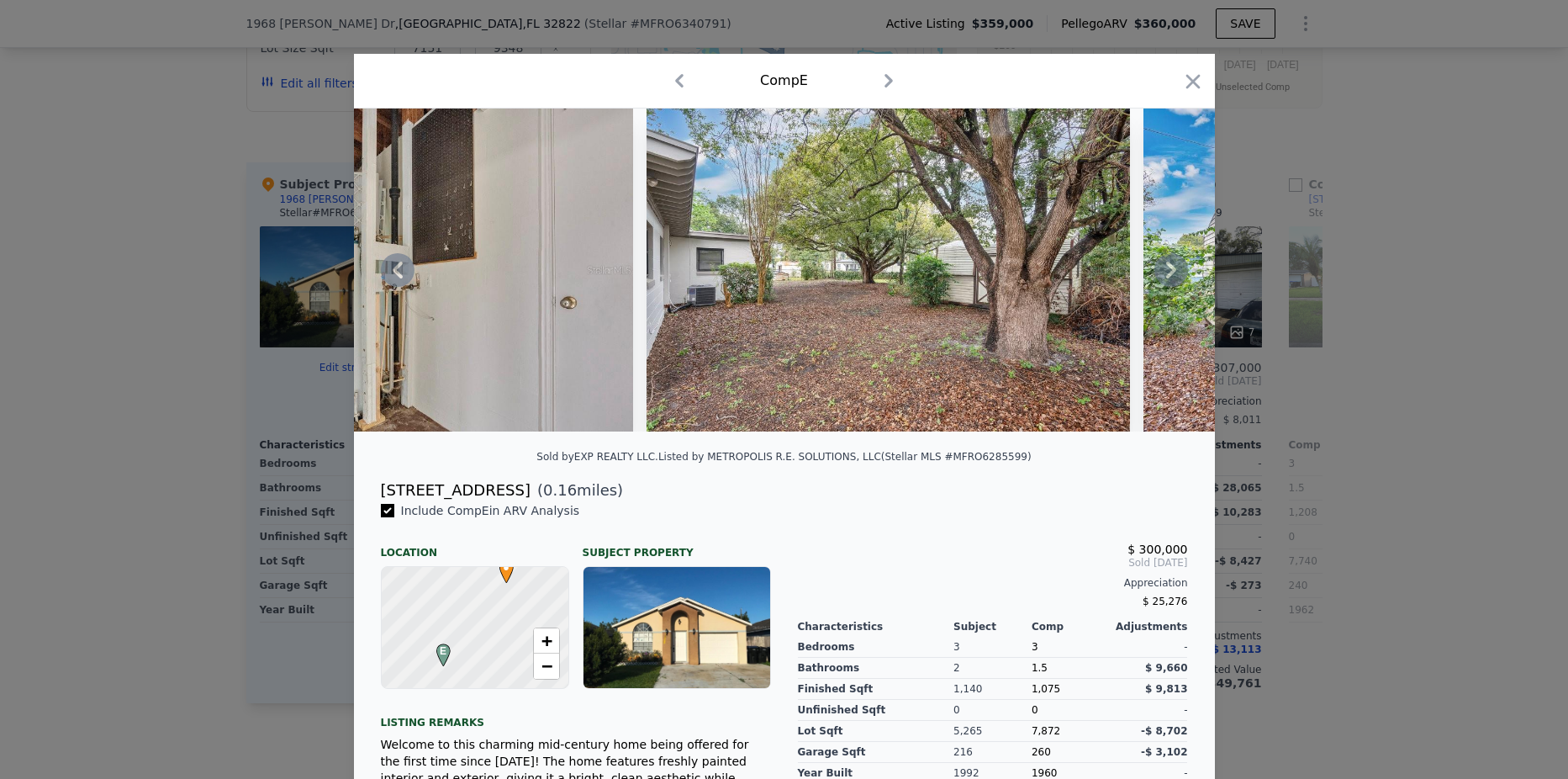
click at [1161, 277] on icon at bounding box center [1171, 270] width 33 height 33
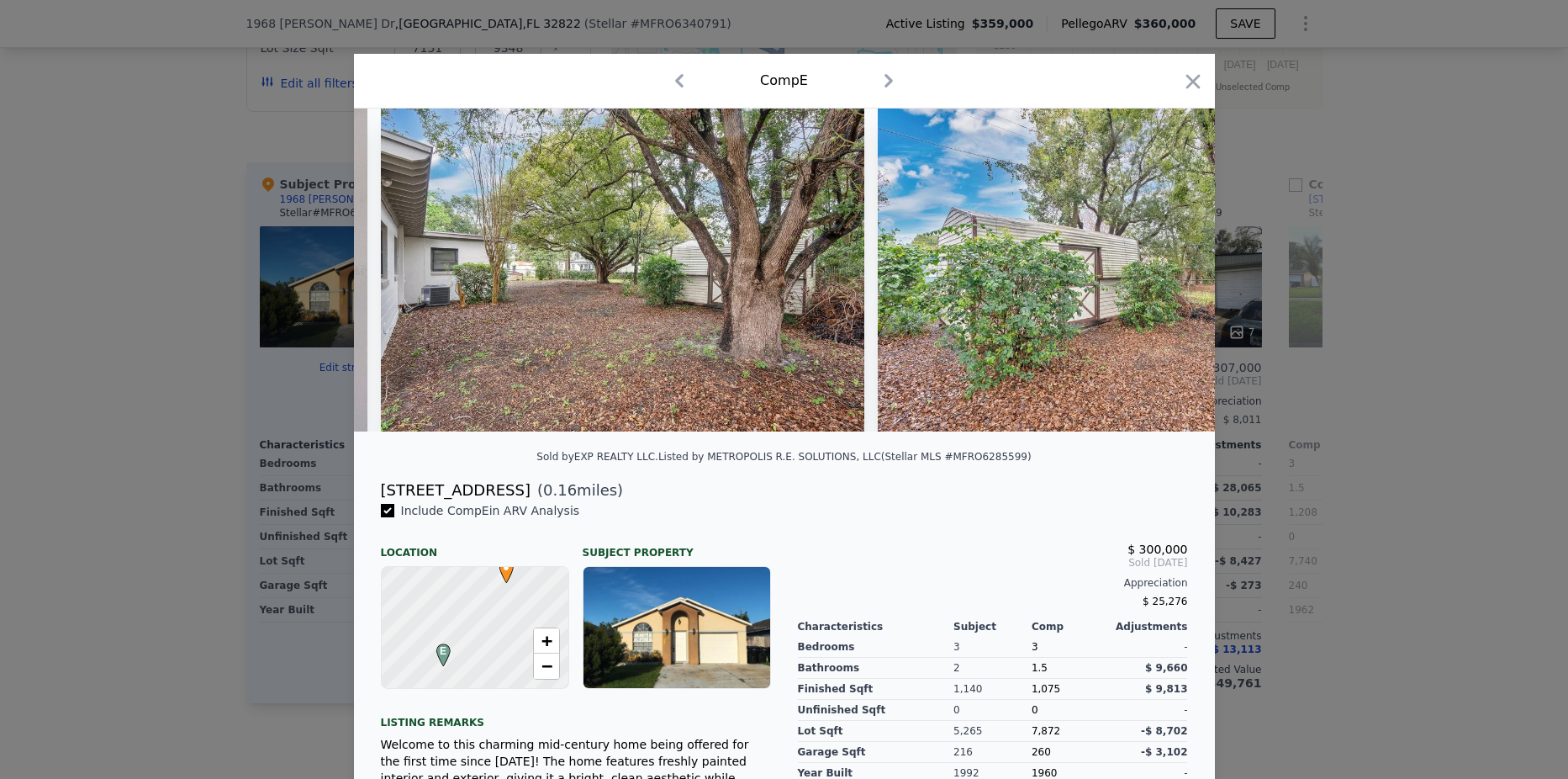
scroll to position [0, 8070]
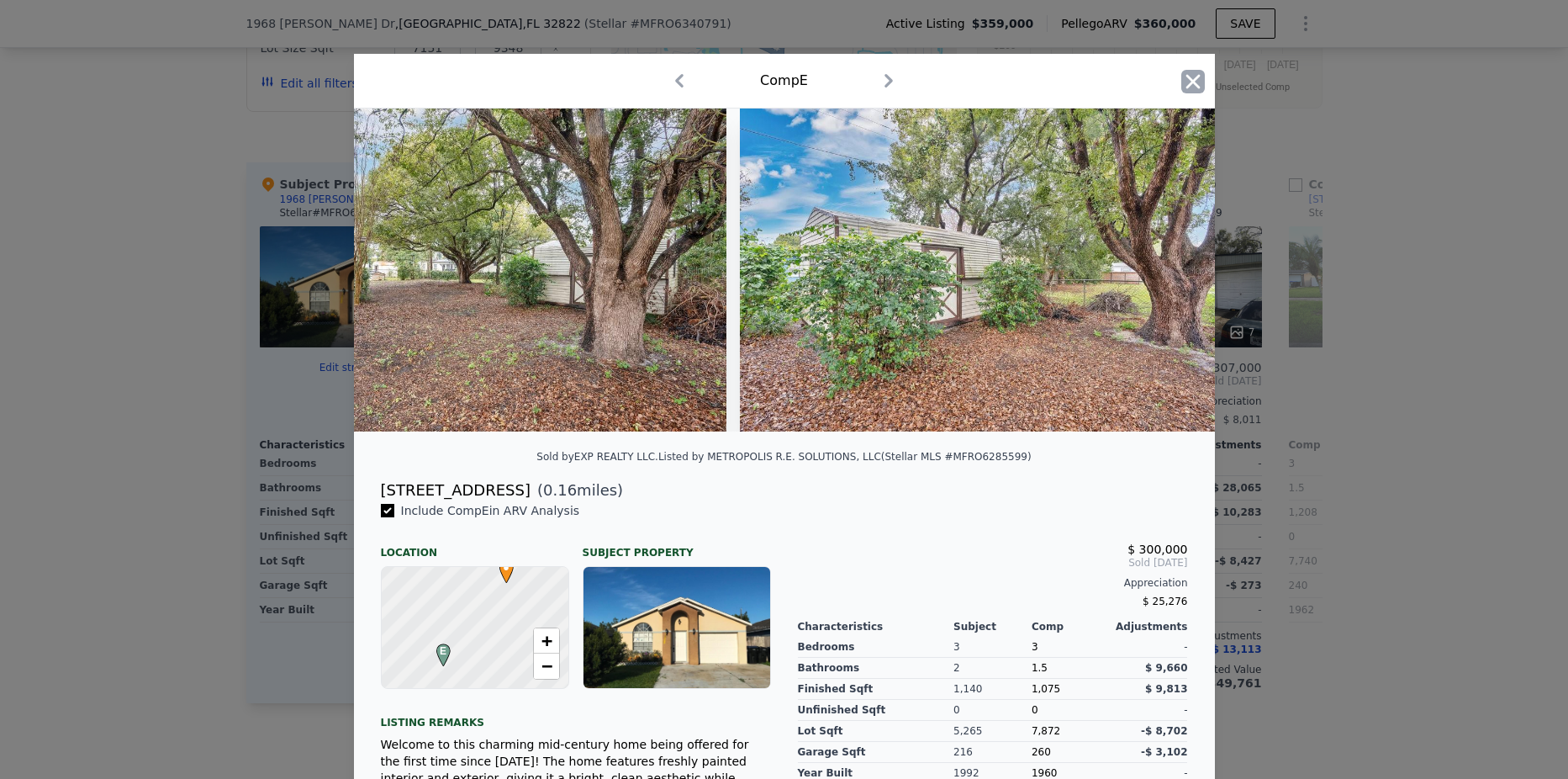
click at [1186, 72] on icon "button" at bounding box center [1193, 82] width 24 height 24
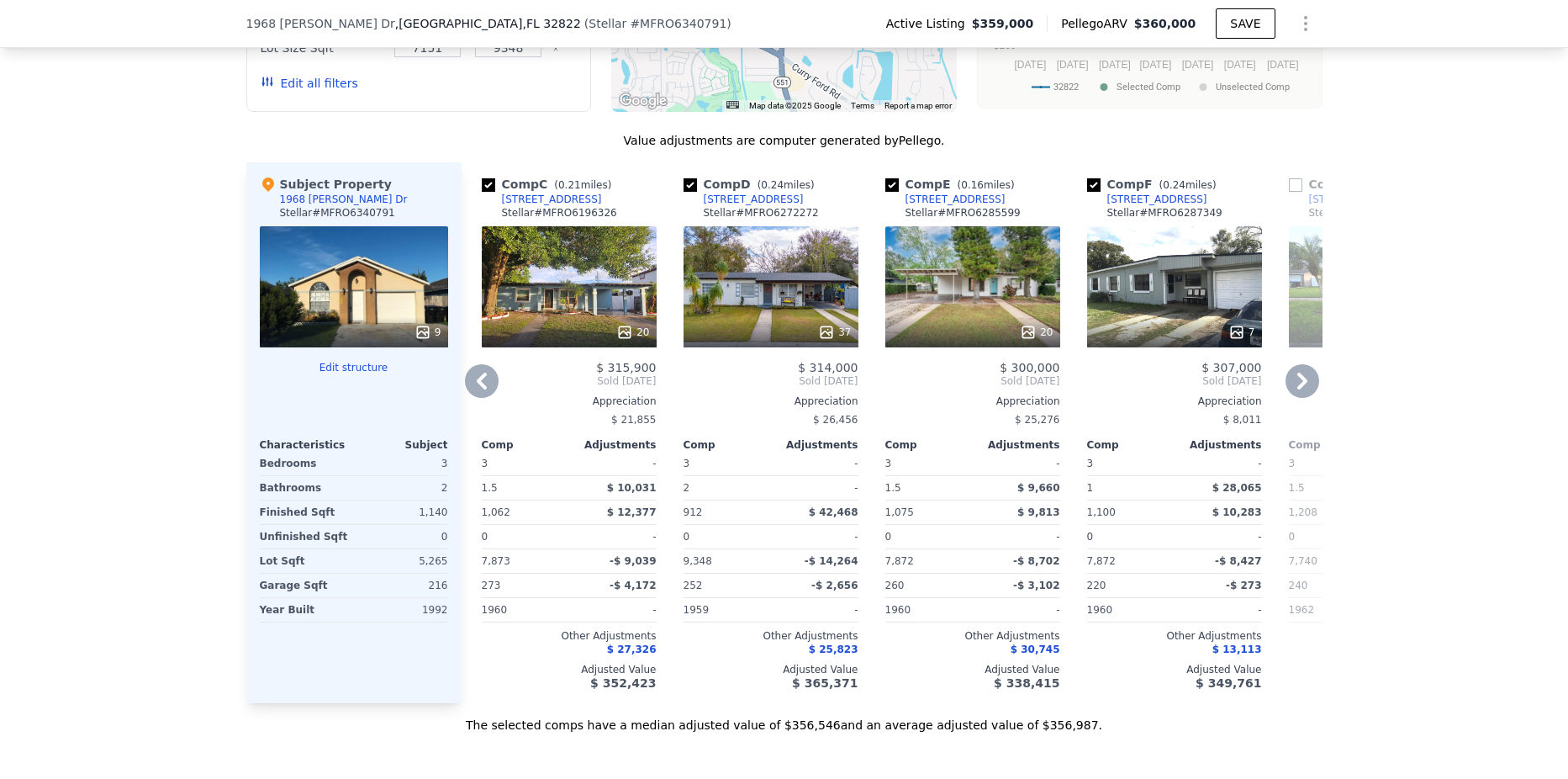
click at [475, 391] on icon at bounding box center [481, 381] width 33 height 33
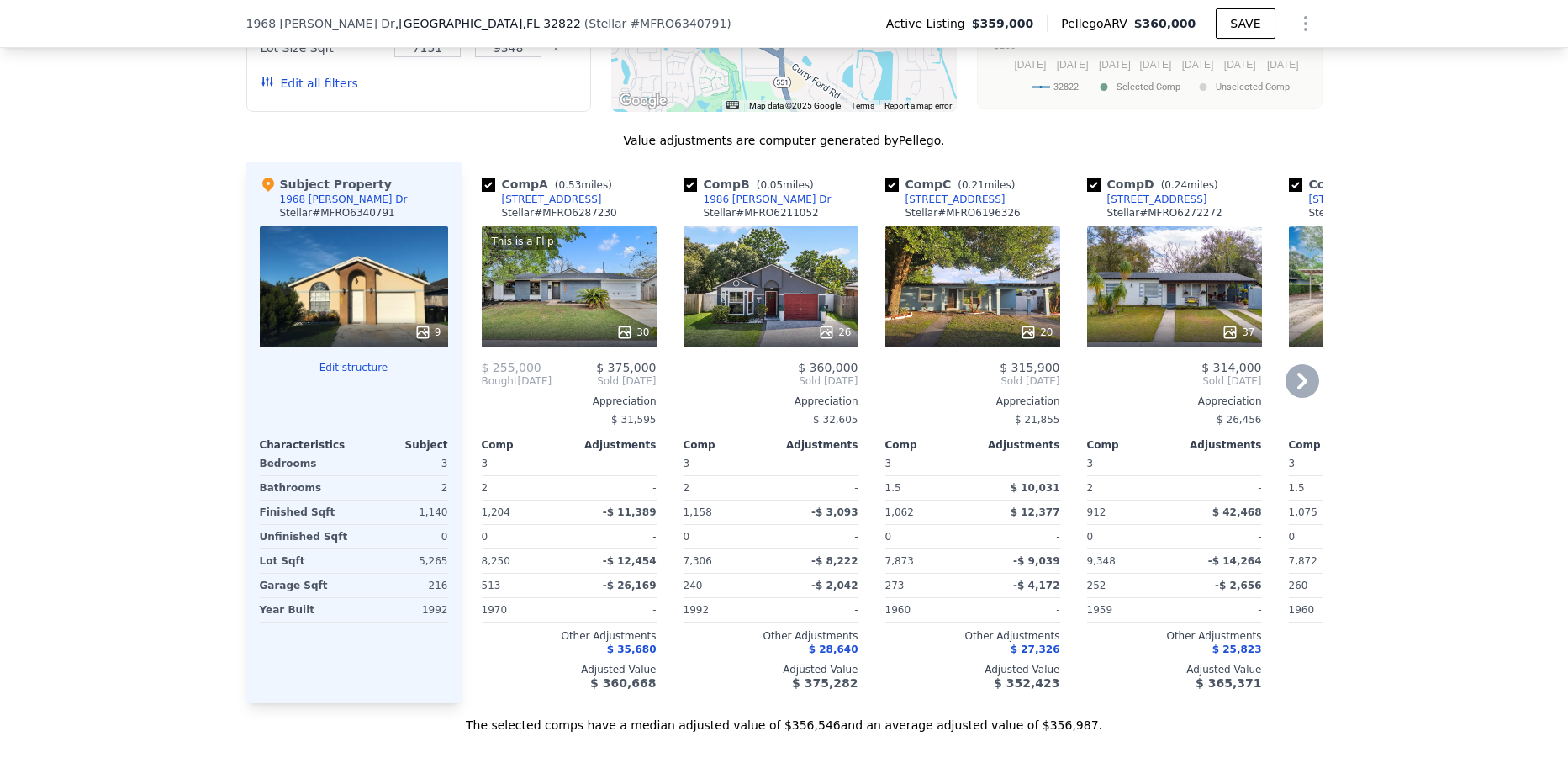
click at [482, 192] on input "checkbox" at bounding box center [489, 184] width 14 height 14
checkbox input "false"
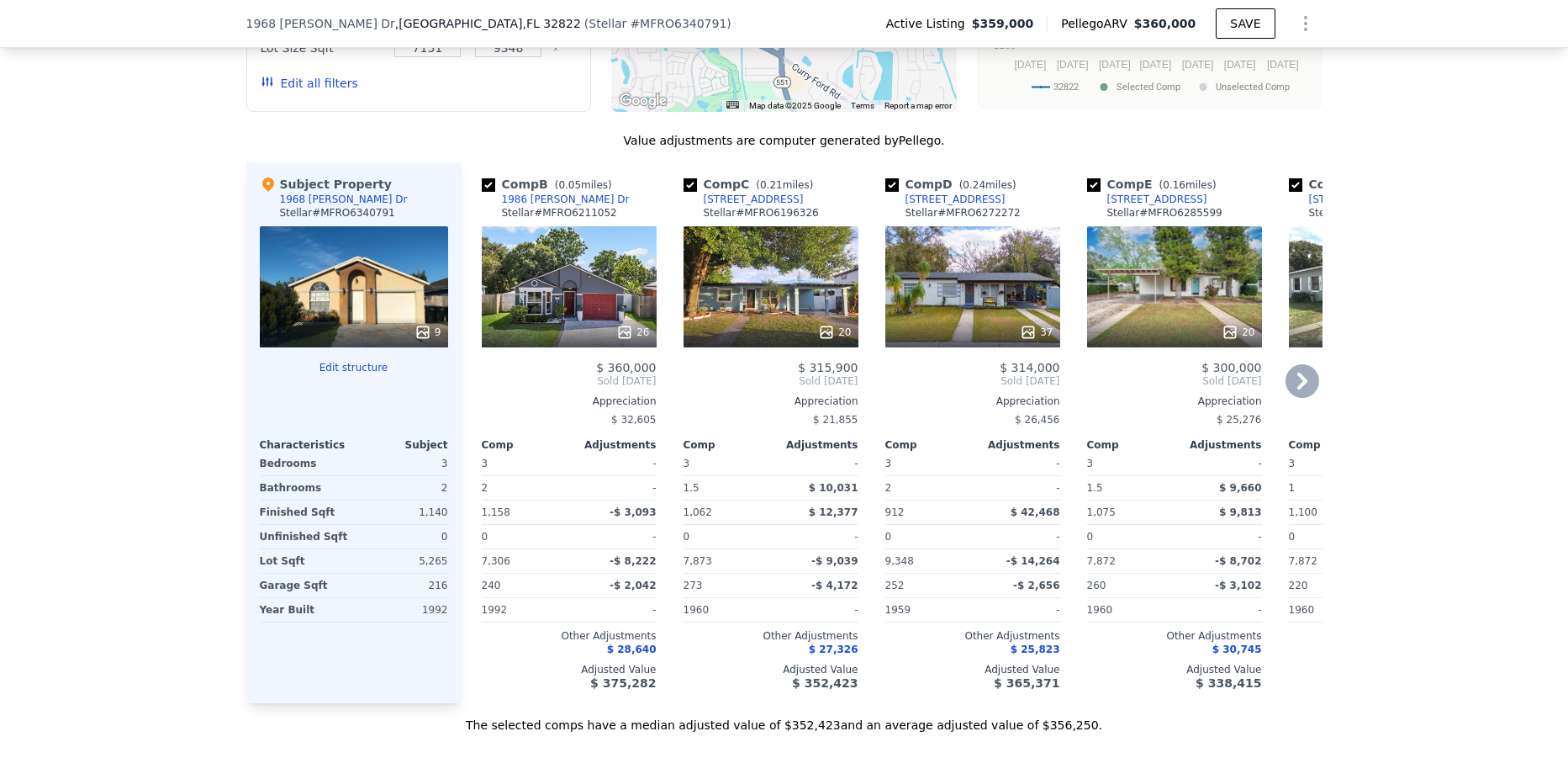
click at [482, 192] on input "checkbox" at bounding box center [489, 184] width 14 height 14
checkbox input "false"
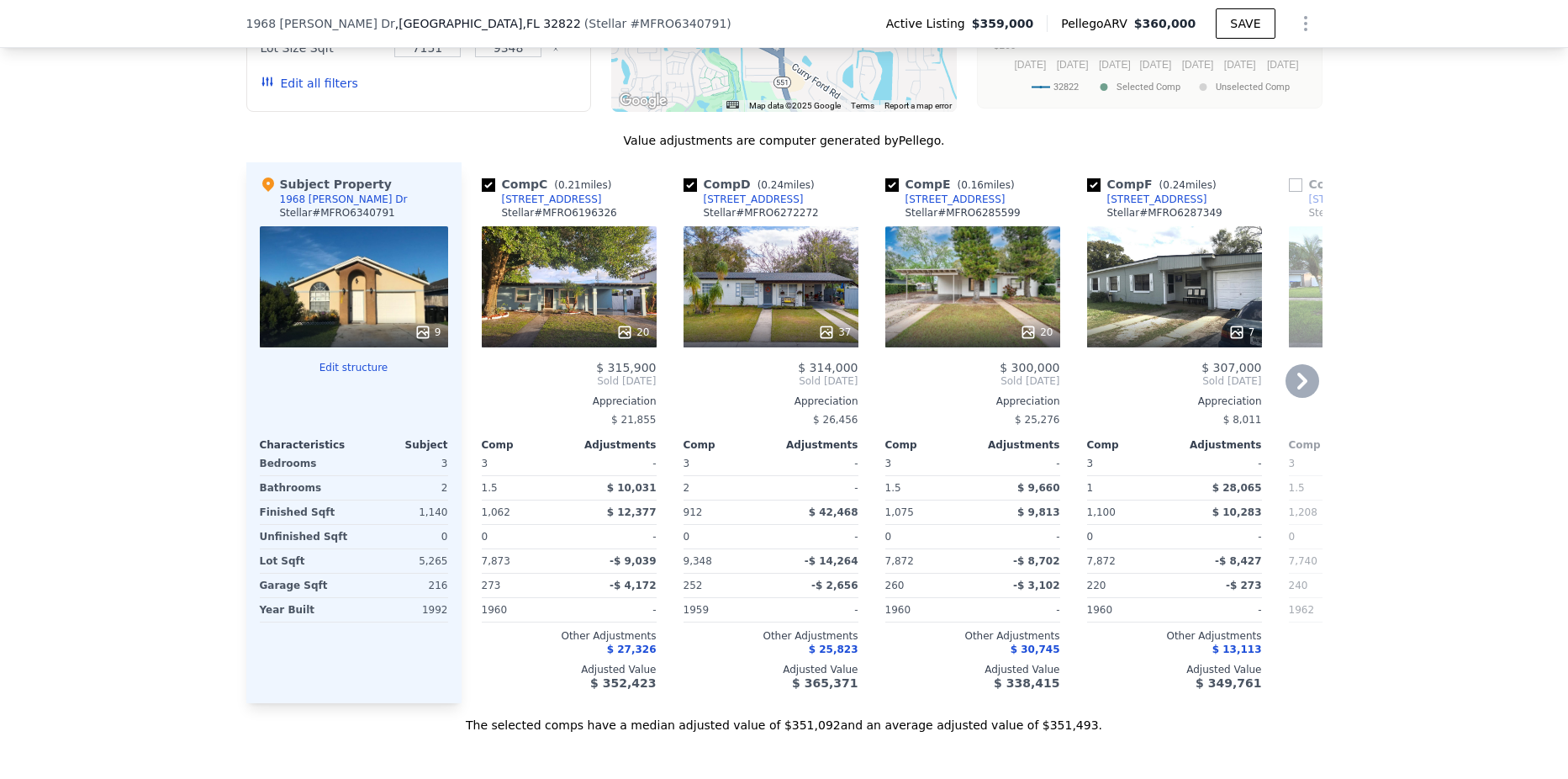
click at [683, 192] on input "checkbox" at bounding box center [690, 184] width 14 height 14
checkbox input "false"
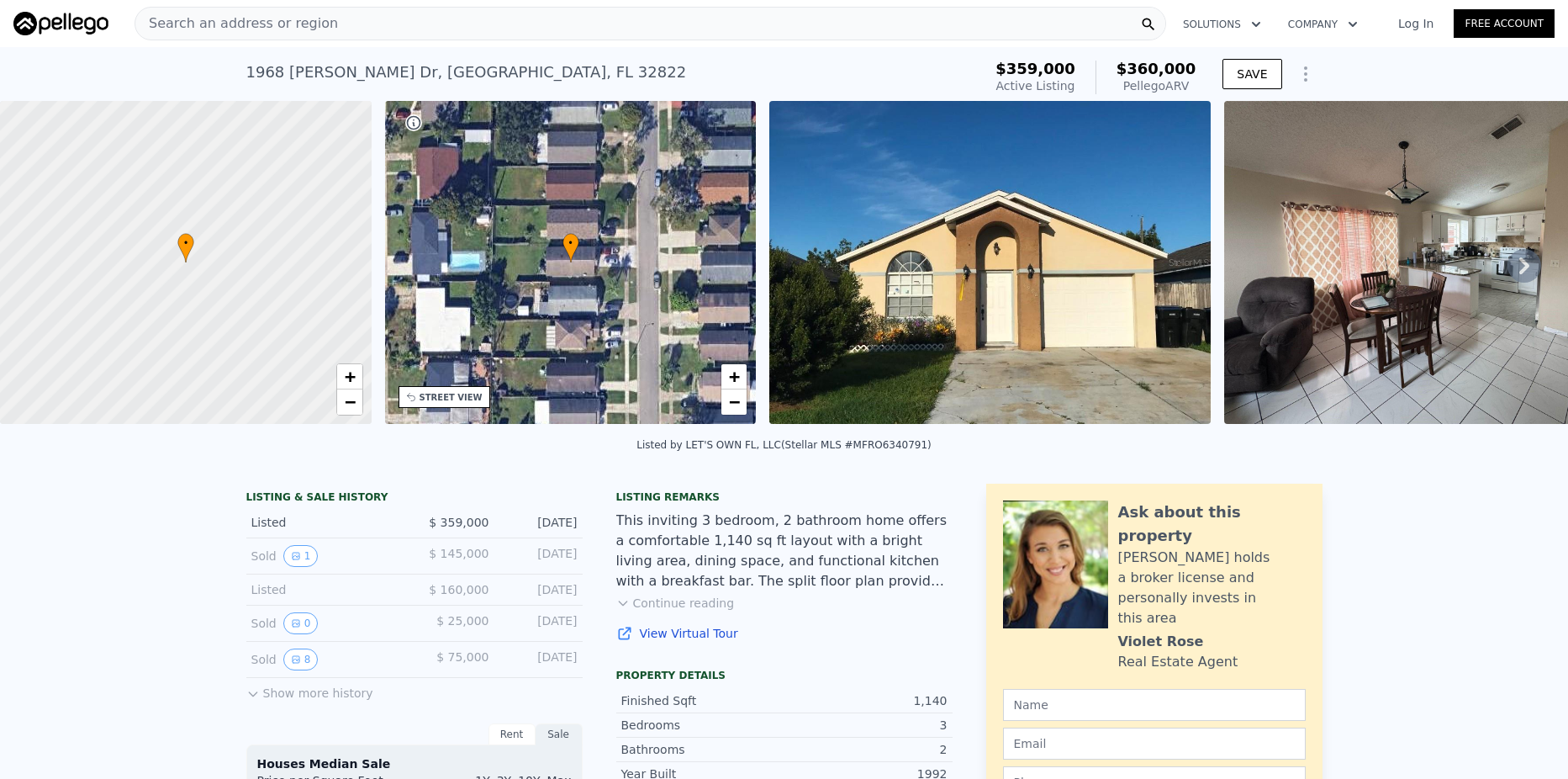
click at [1304, 81] on icon "Show Options" at bounding box center [1305, 74] width 2 height 14
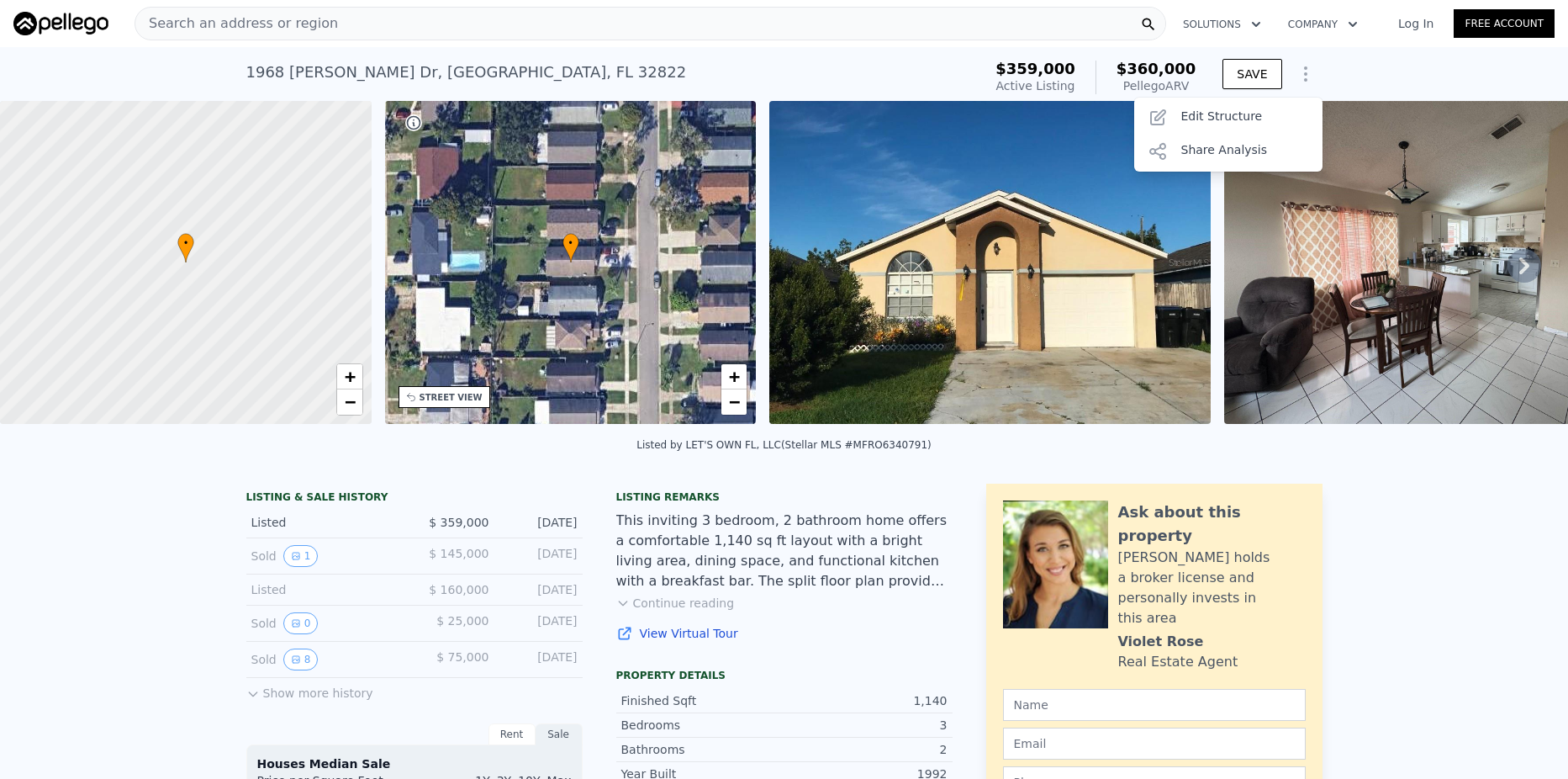
click at [846, 80] on div "[STREET_ADDRESS][PERSON_NAME] Active at $359k (~ARV $360k )" at bounding box center [611, 77] width 730 height 47
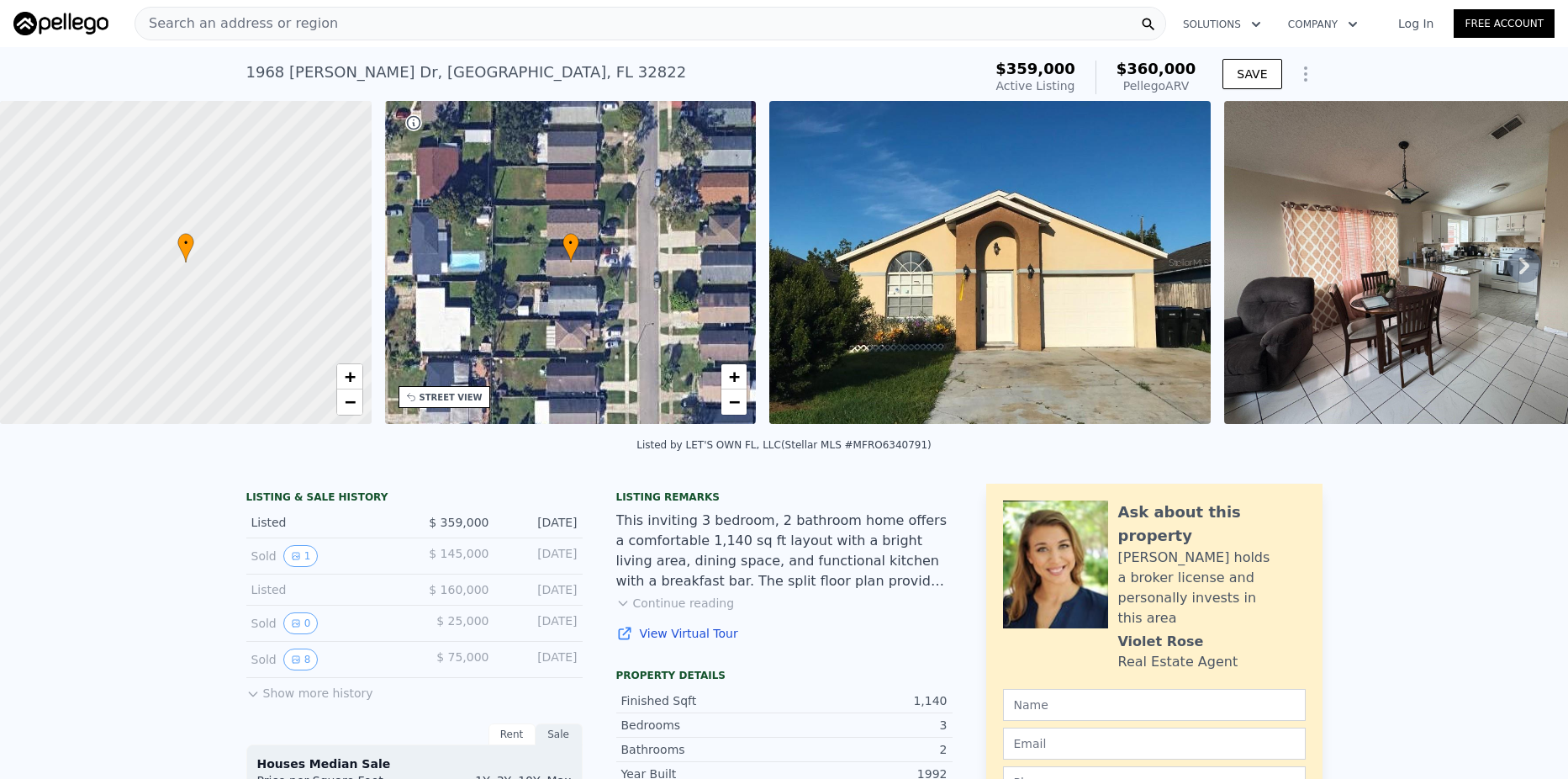
click at [1416, 27] on link "Log In" at bounding box center [1416, 23] width 76 height 17
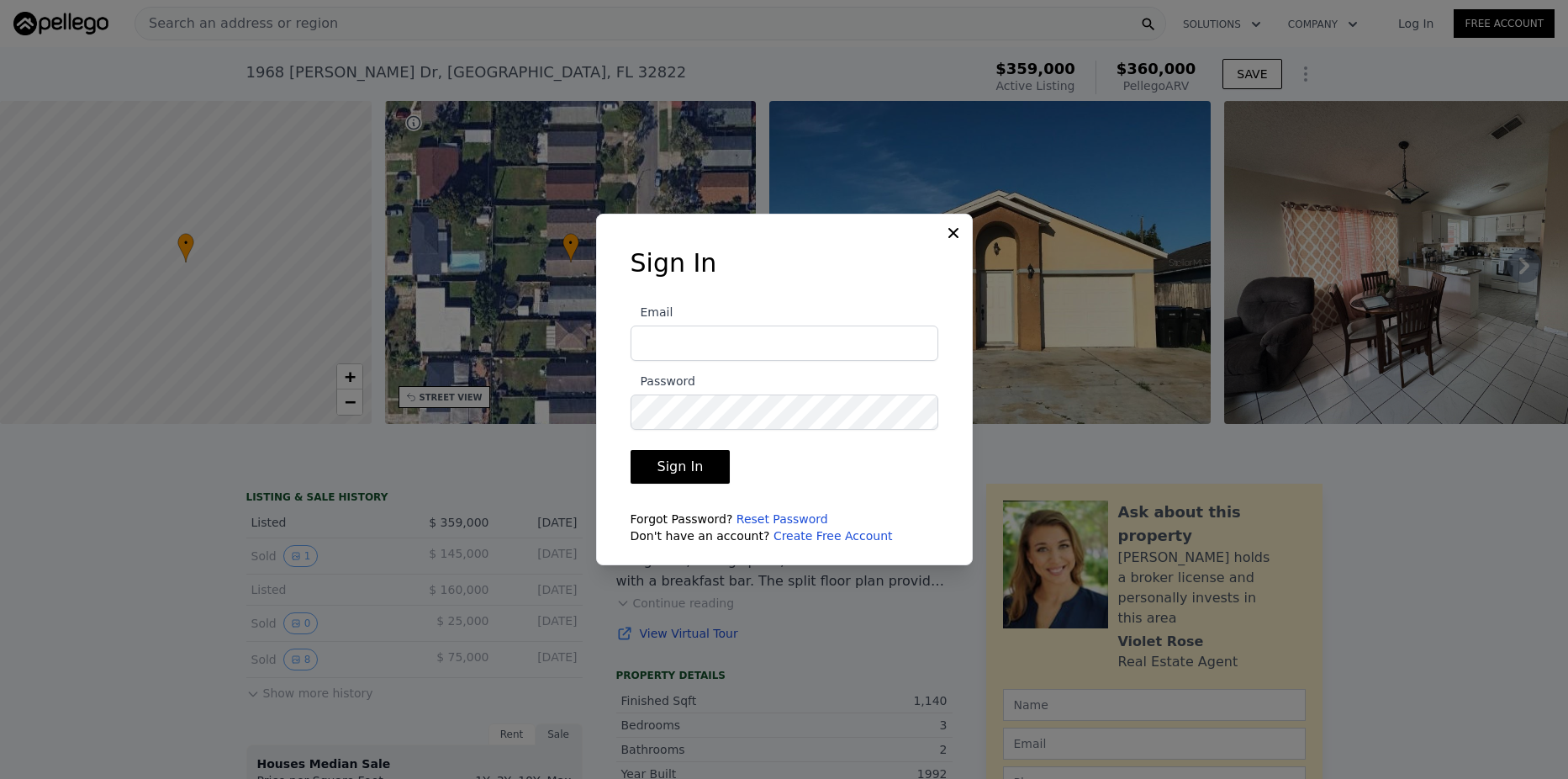
type input "[EMAIL_ADDRESS][DOMAIN_NAME]"
click at [689, 467] on button "Sign In" at bounding box center [680, 466] width 100 height 33
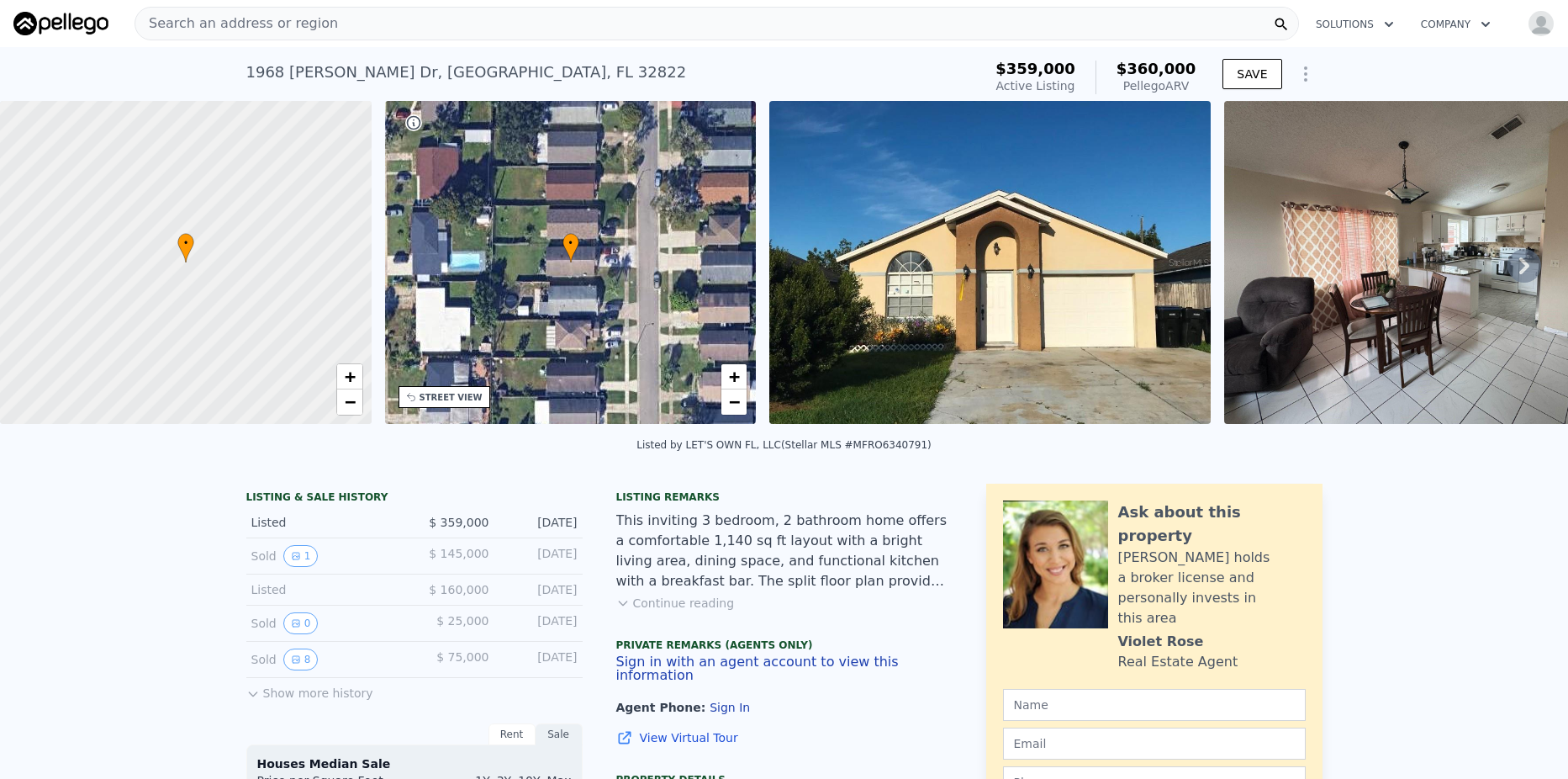
click at [1527, 26] on img "button" at bounding box center [1540, 23] width 27 height 27
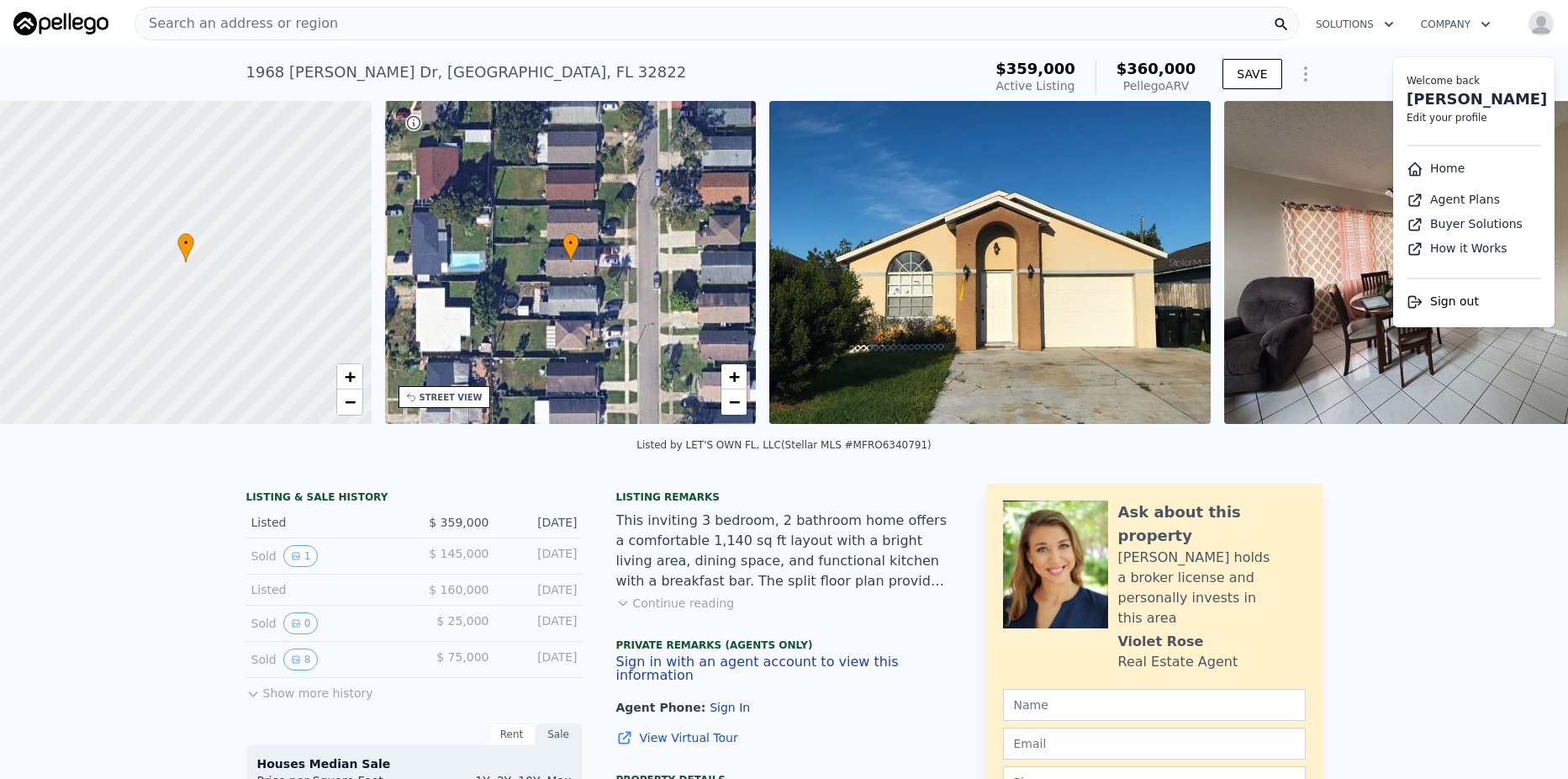
click at [1527, 26] on img "button" at bounding box center [1540, 23] width 27 height 27
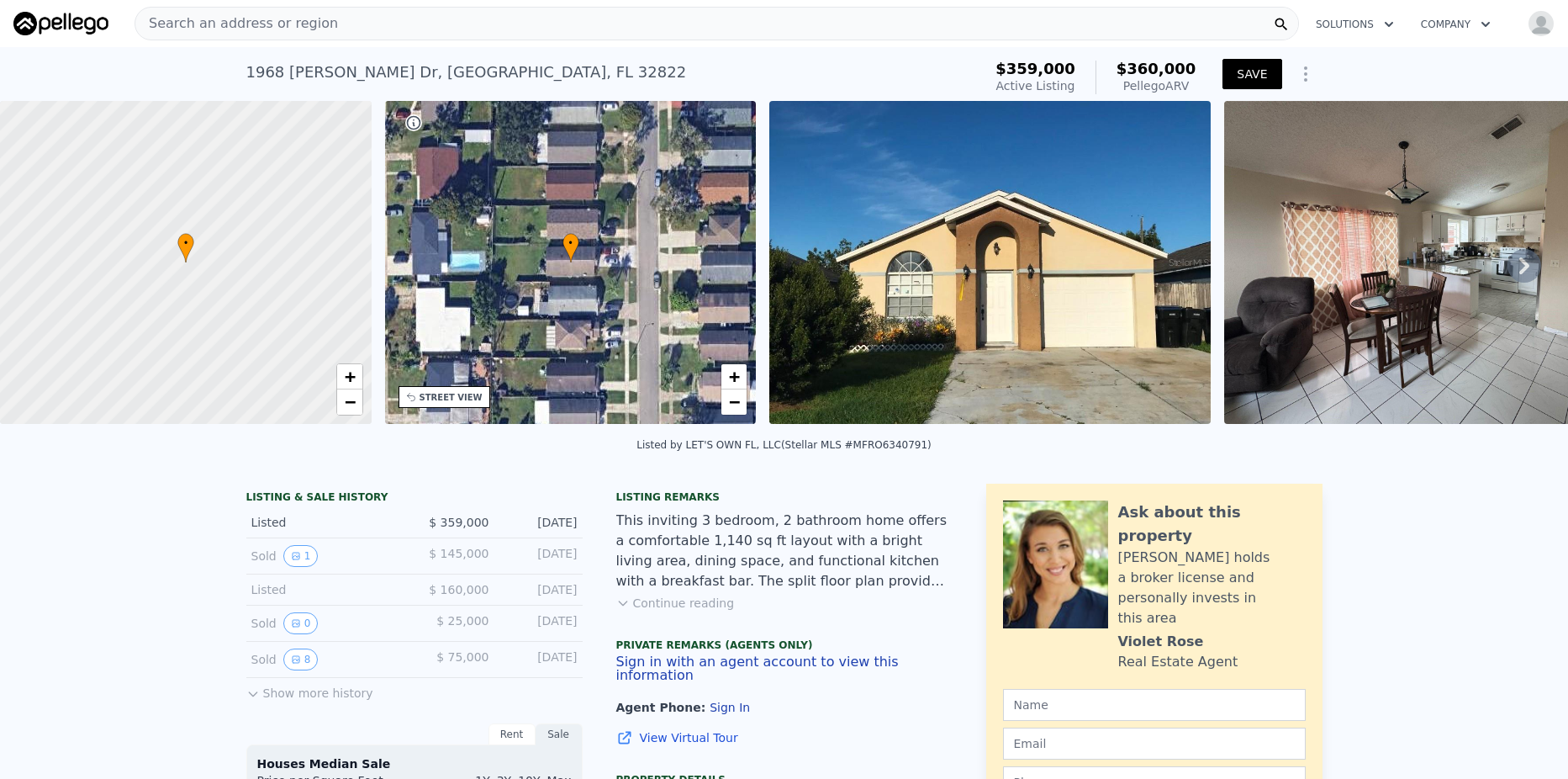
click at [1238, 77] on button "SAVE" at bounding box center [1252, 74] width 59 height 30
click at [330, 23] on div "Search an address or region" at bounding box center [716, 23] width 1164 height 33
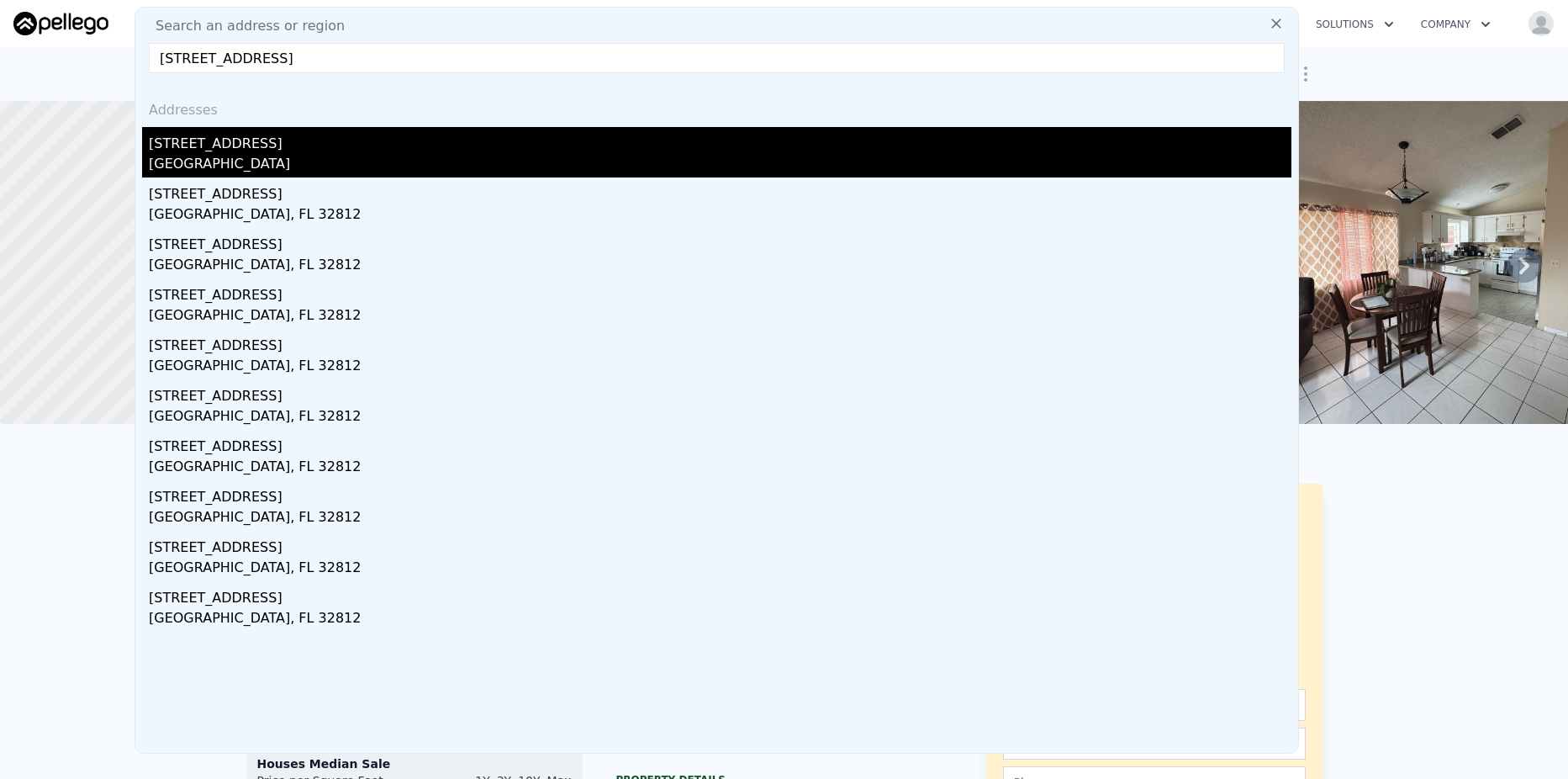
type input "[STREET_ADDRESS]"
click at [222, 158] on div "[GEOGRAPHIC_DATA]" at bounding box center [719, 166] width 1142 height 24
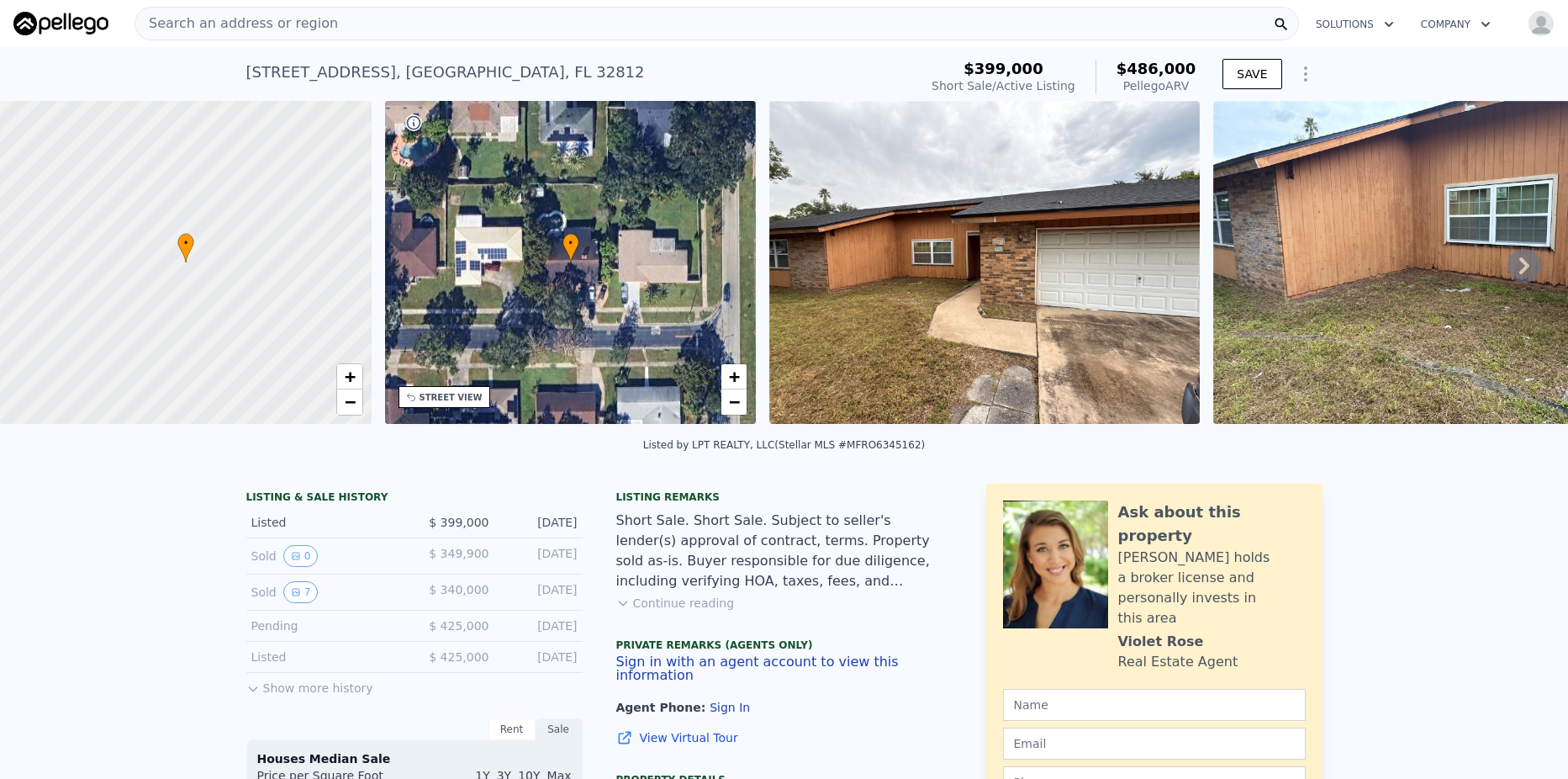
click at [291, 22] on span "Search an address or region" at bounding box center [237, 24] width 203 height 20
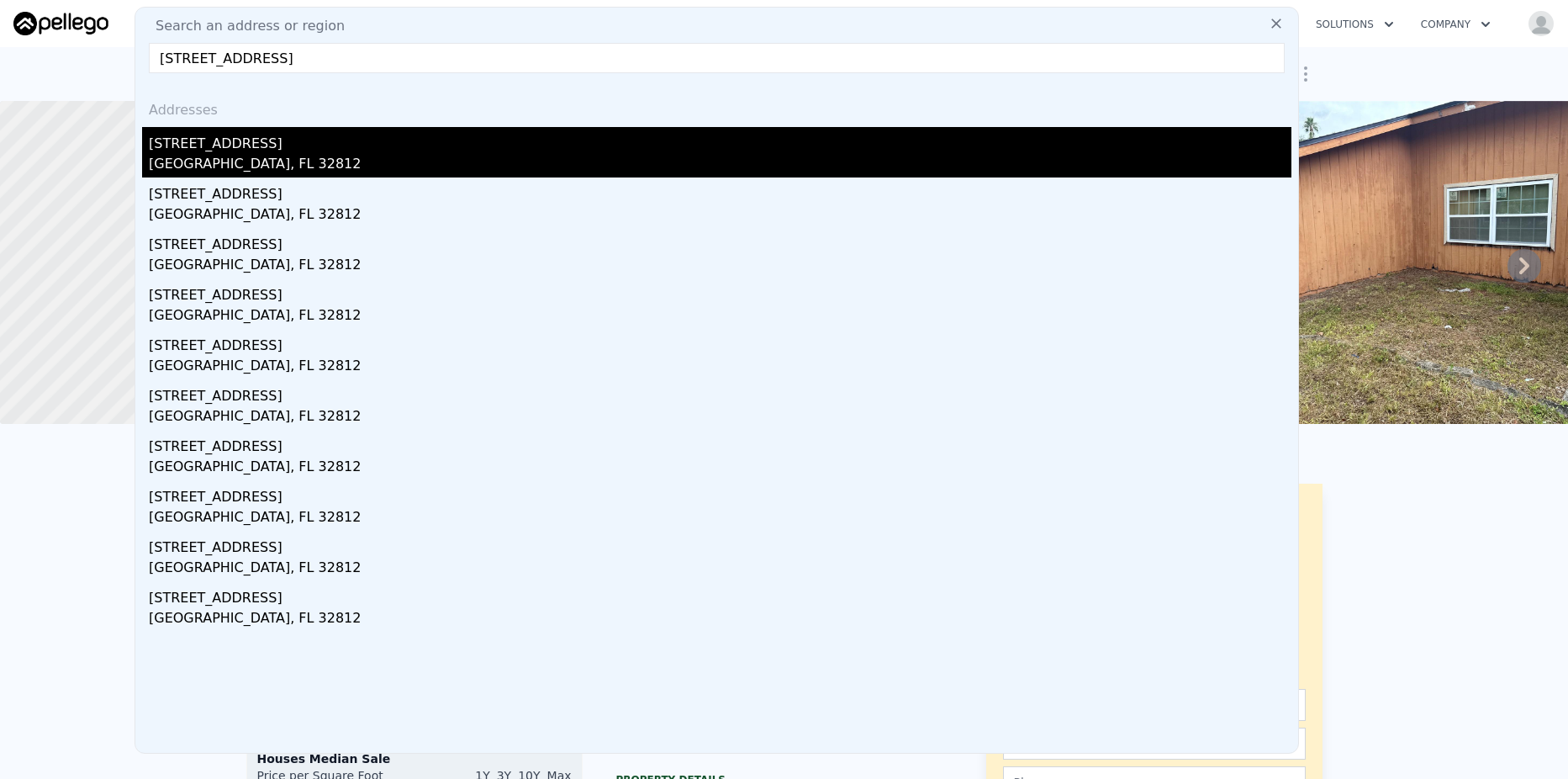
type input "[STREET_ADDRESS]"
click at [191, 146] on div "[STREET_ADDRESS]" at bounding box center [719, 140] width 1142 height 27
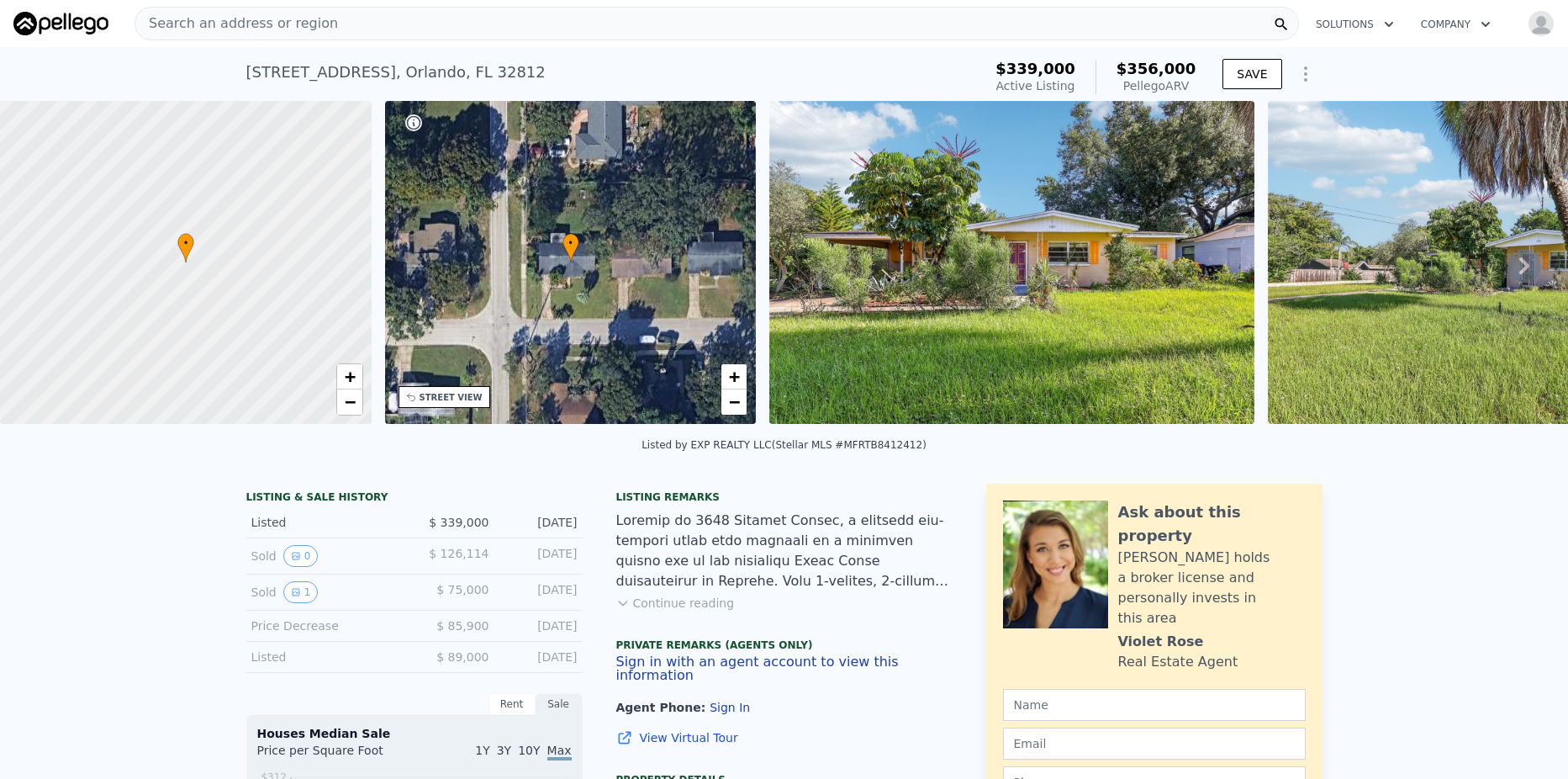
click at [648, 611] on button "Continue reading" at bounding box center [676, 603] width 119 height 17
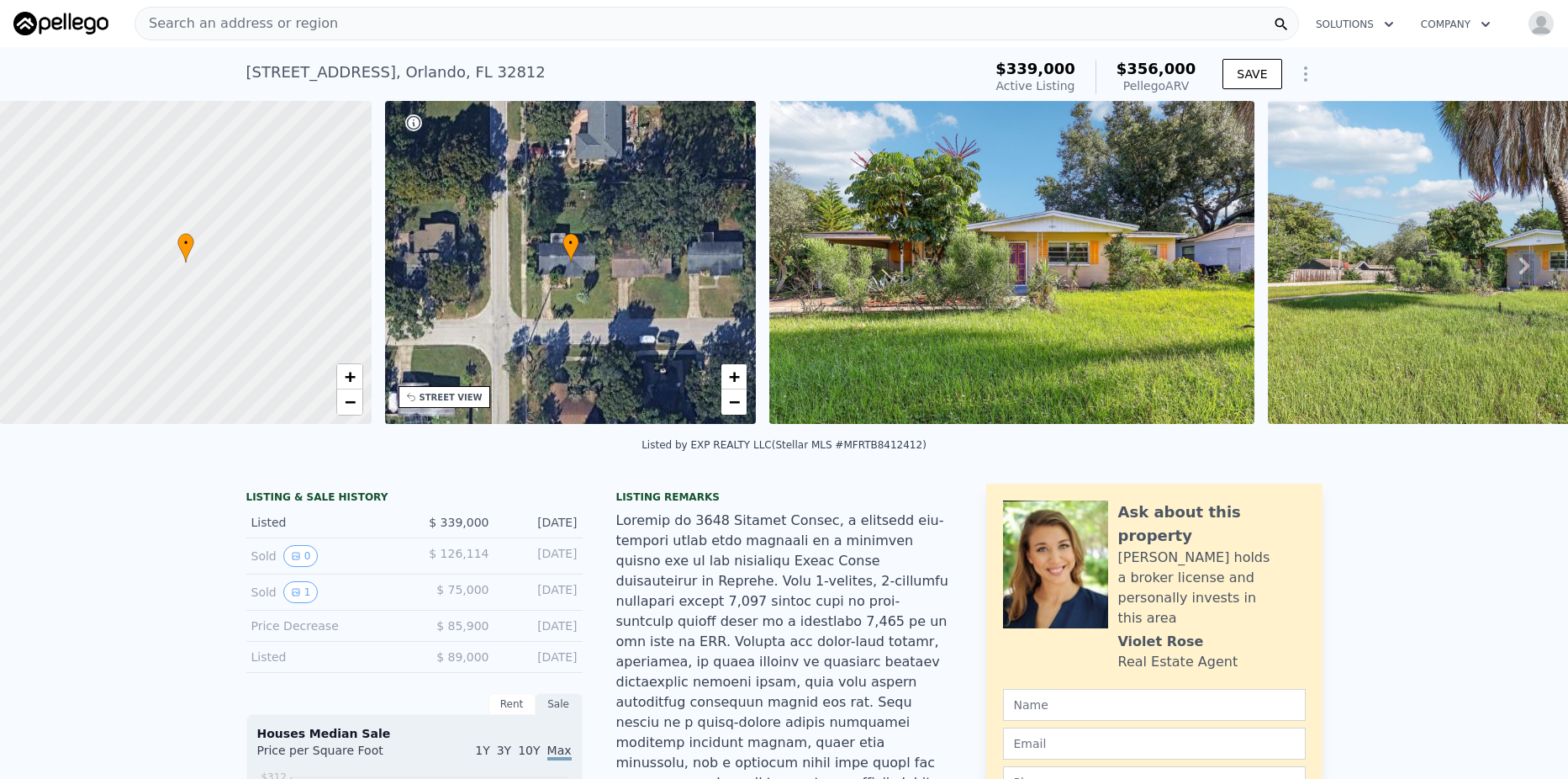
click at [302, 19] on span "Search an address or region" at bounding box center [237, 24] width 203 height 20
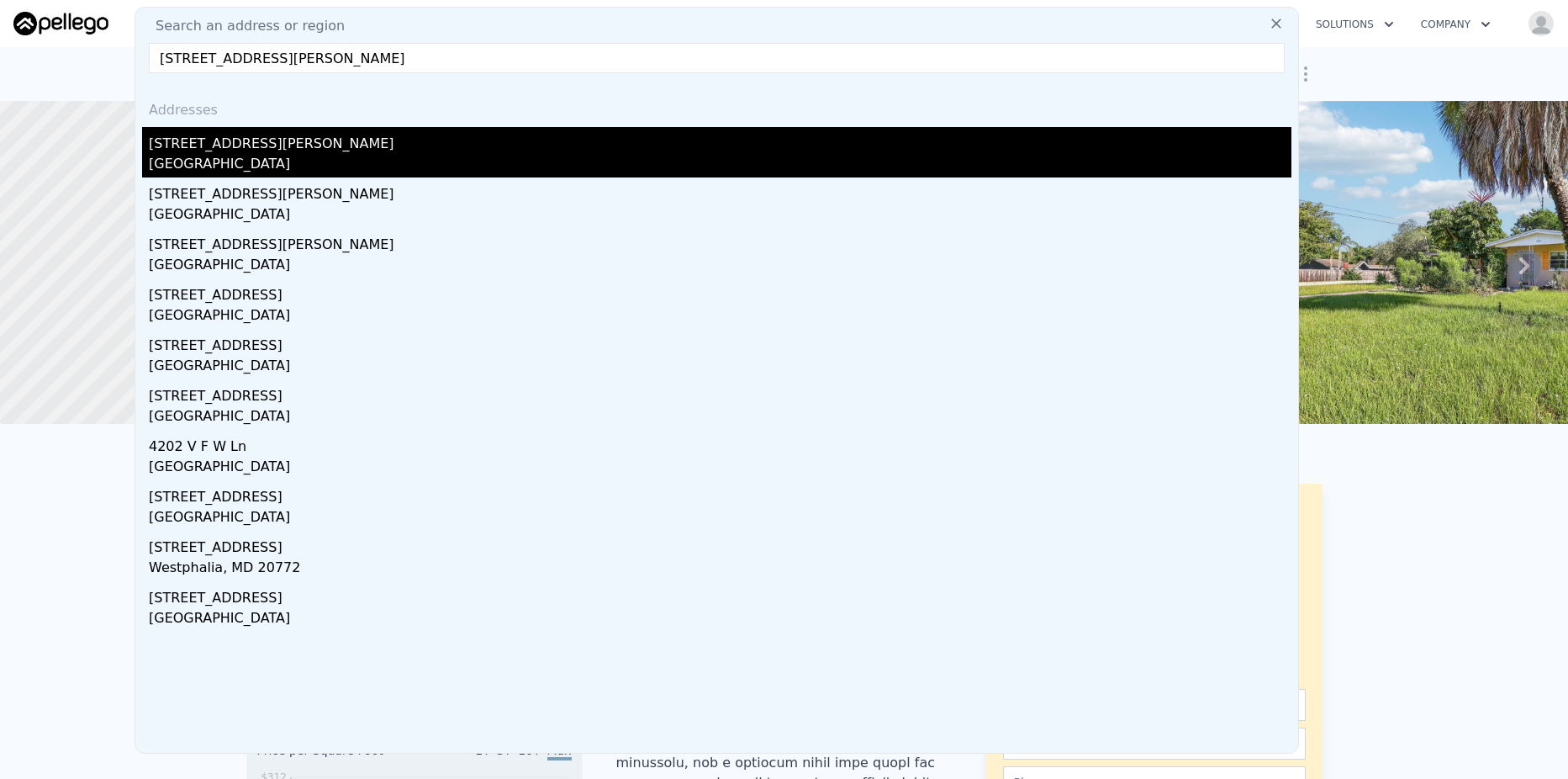
type input "[STREET_ADDRESS][PERSON_NAME]"
click at [309, 160] on div "[GEOGRAPHIC_DATA]" at bounding box center [719, 166] width 1142 height 24
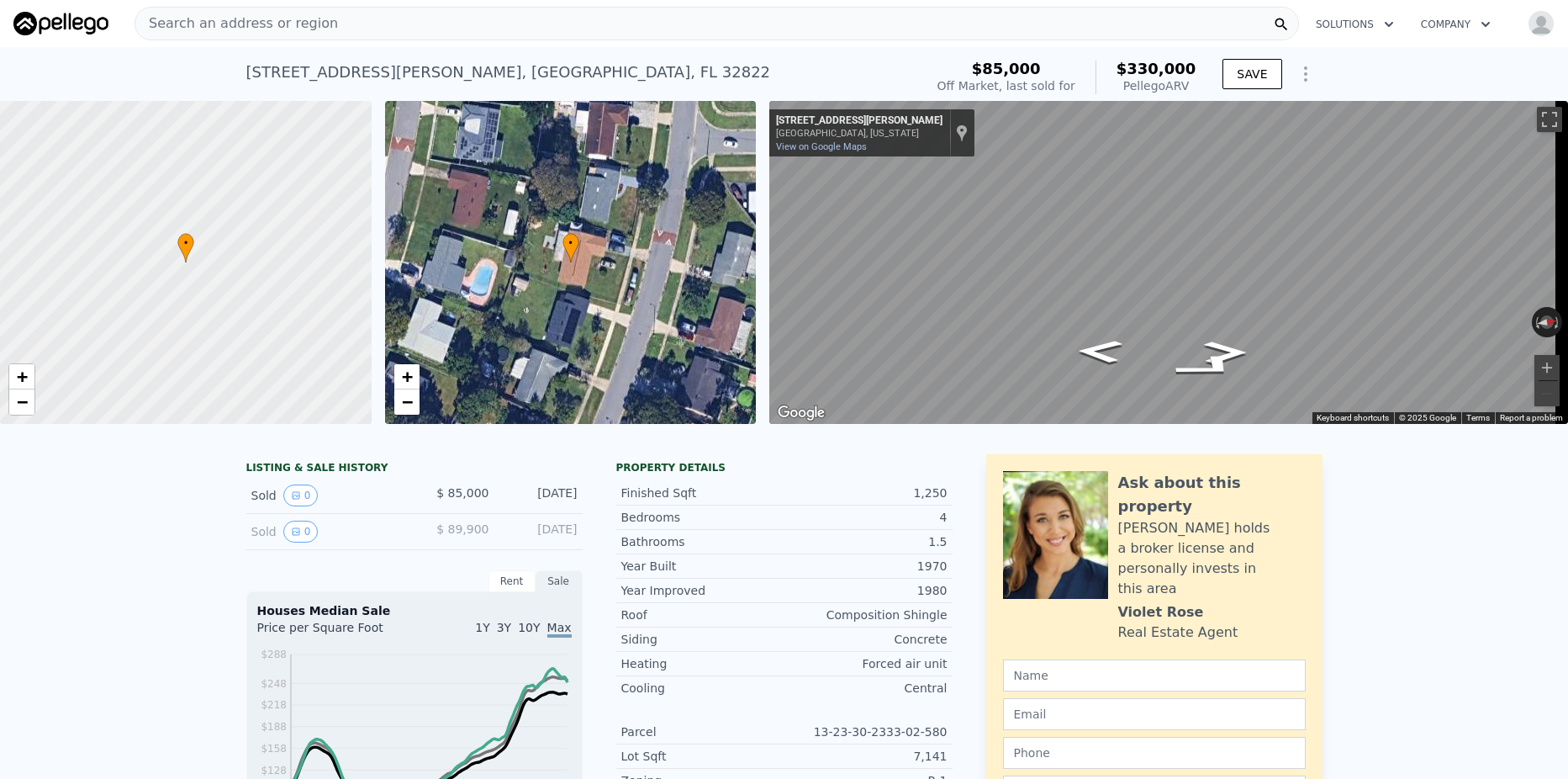
drag, startPoint x: 1191, startPoint y: 88, endPoint x: 1132, endPoint y: 69, distance: 62.0
click at [1132, 69] on div "$330,000 Pellego ARV" at bounding box center [1145, 77] width 100 height 33
copy div "$330,000 Pellego ARV"
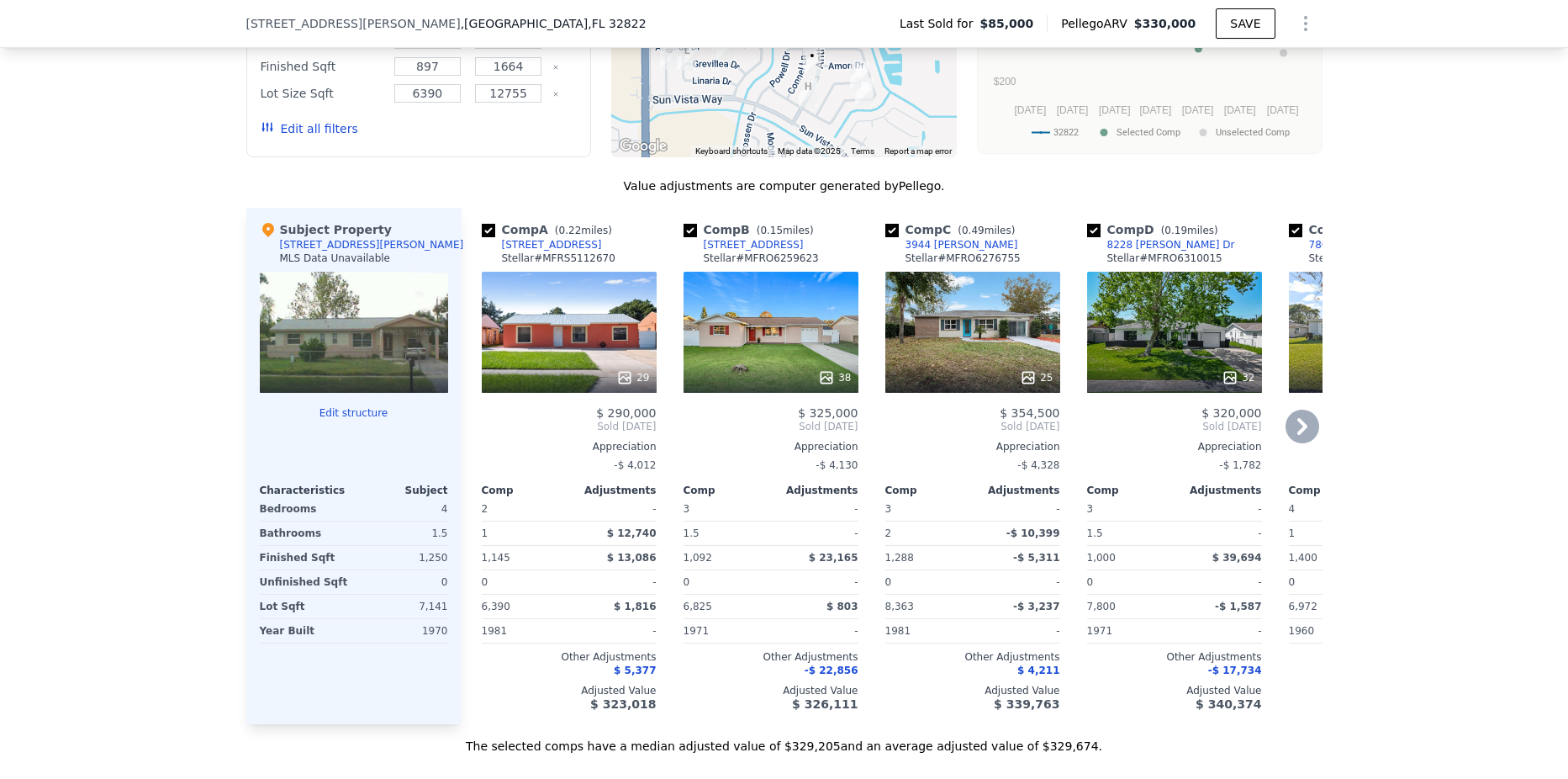
scroll to position [1340, 0]
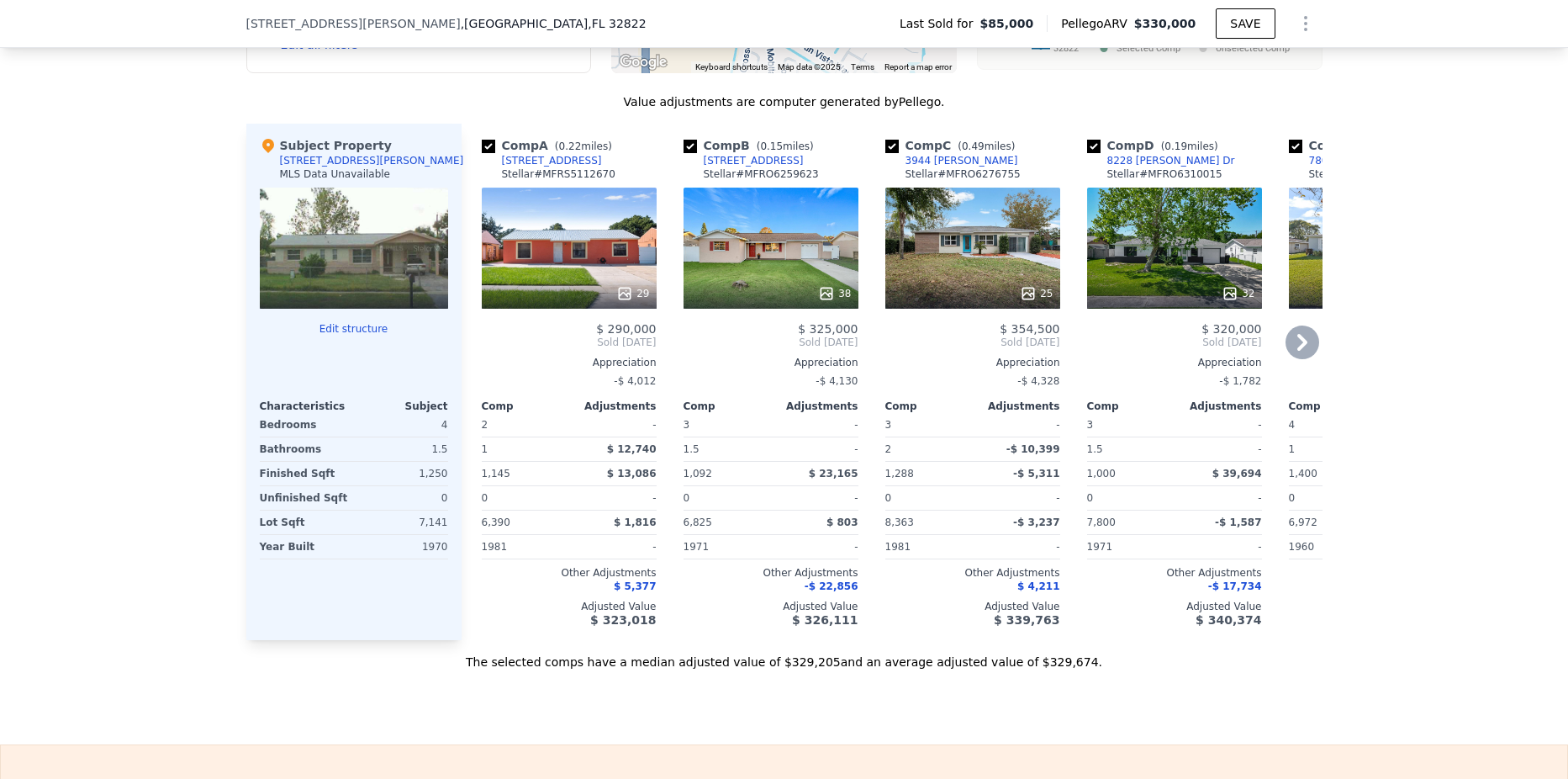
click at [1296, 359] on icon at bounding box center [1302, 342] width 33 height 33
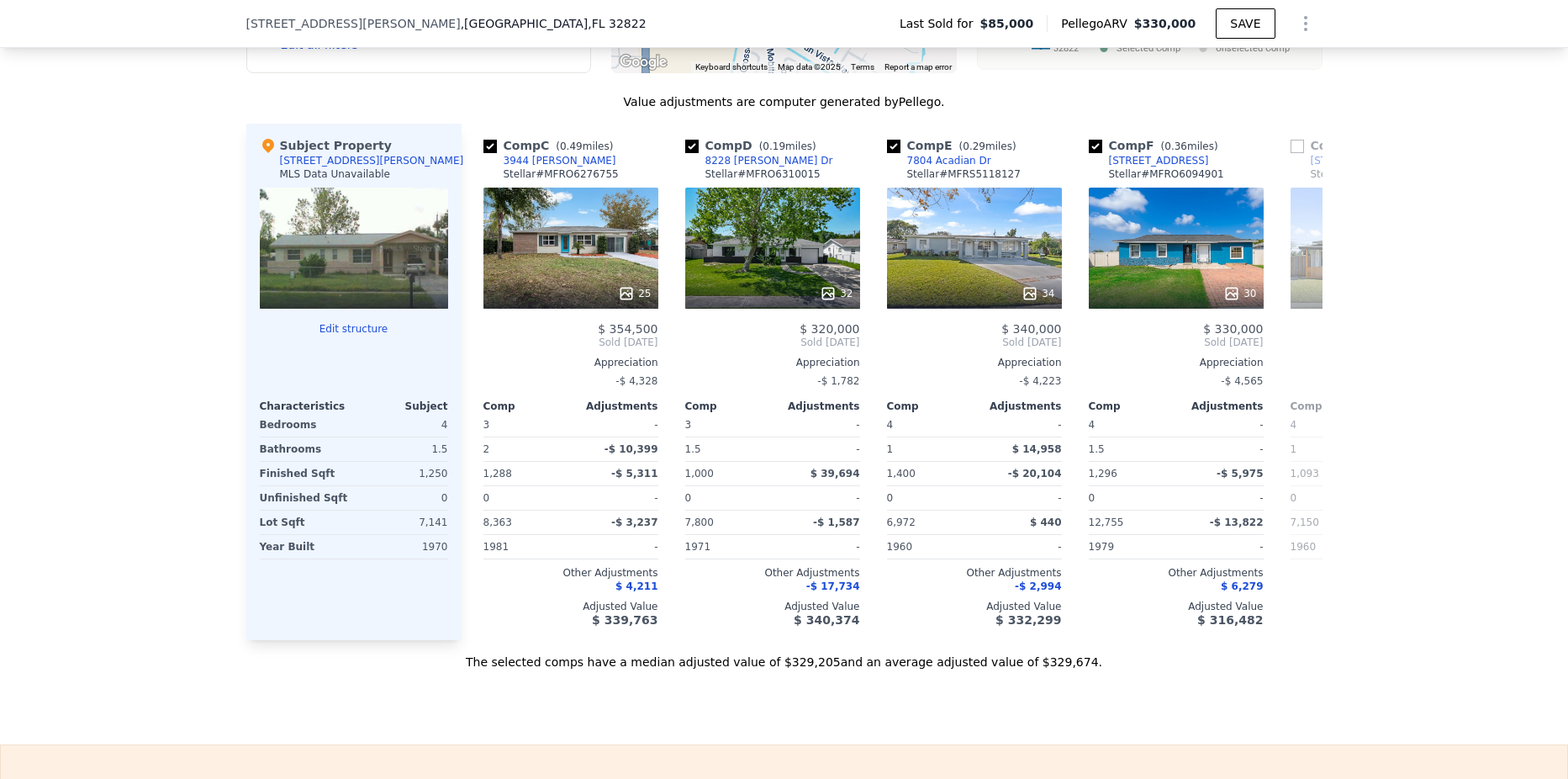
scroll to position [0, 404]
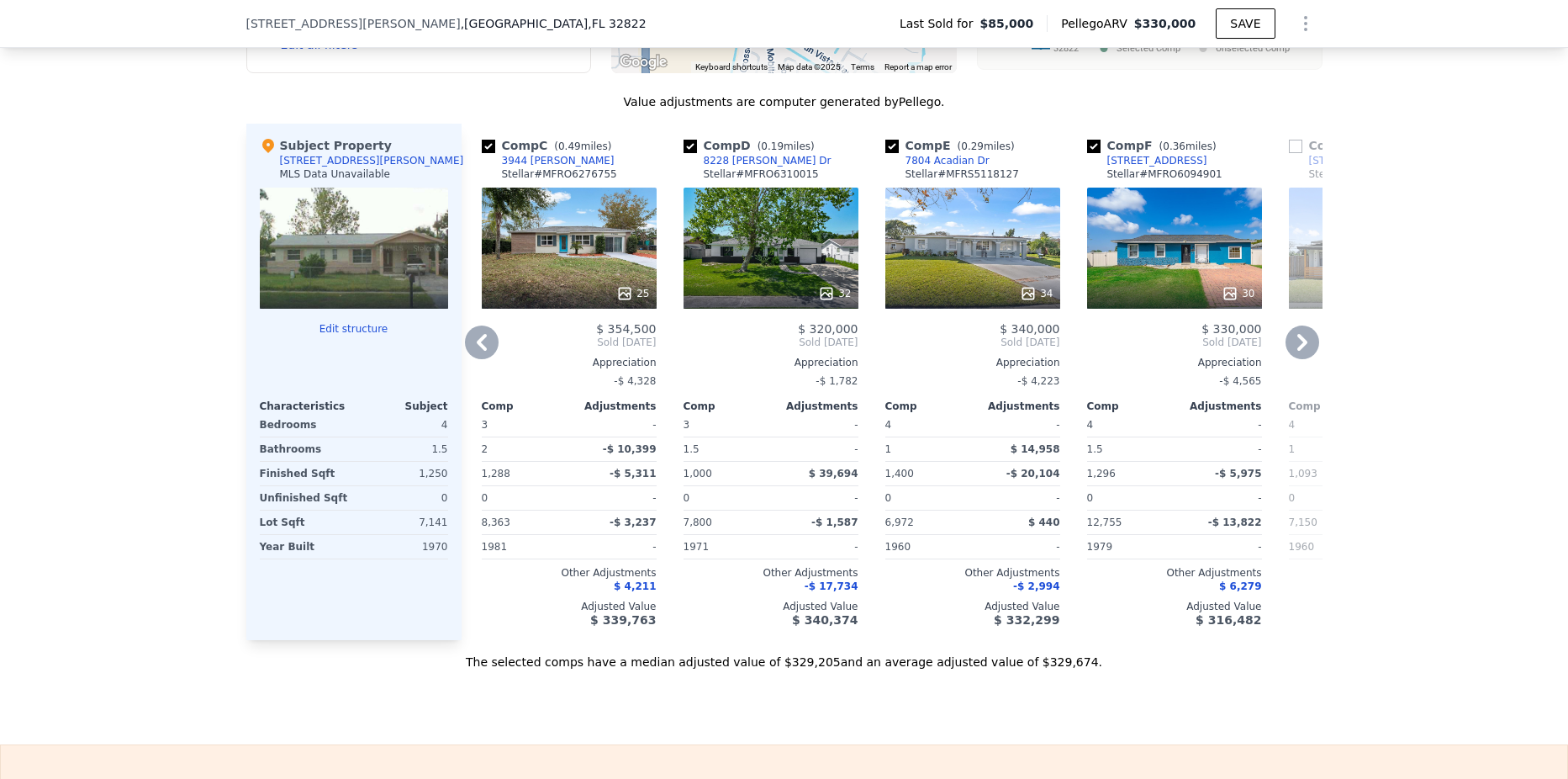
click at [1087, 153] on input "checkbox" at bounding box center [1093, 146] width 14 height 14
checkbox input "false"
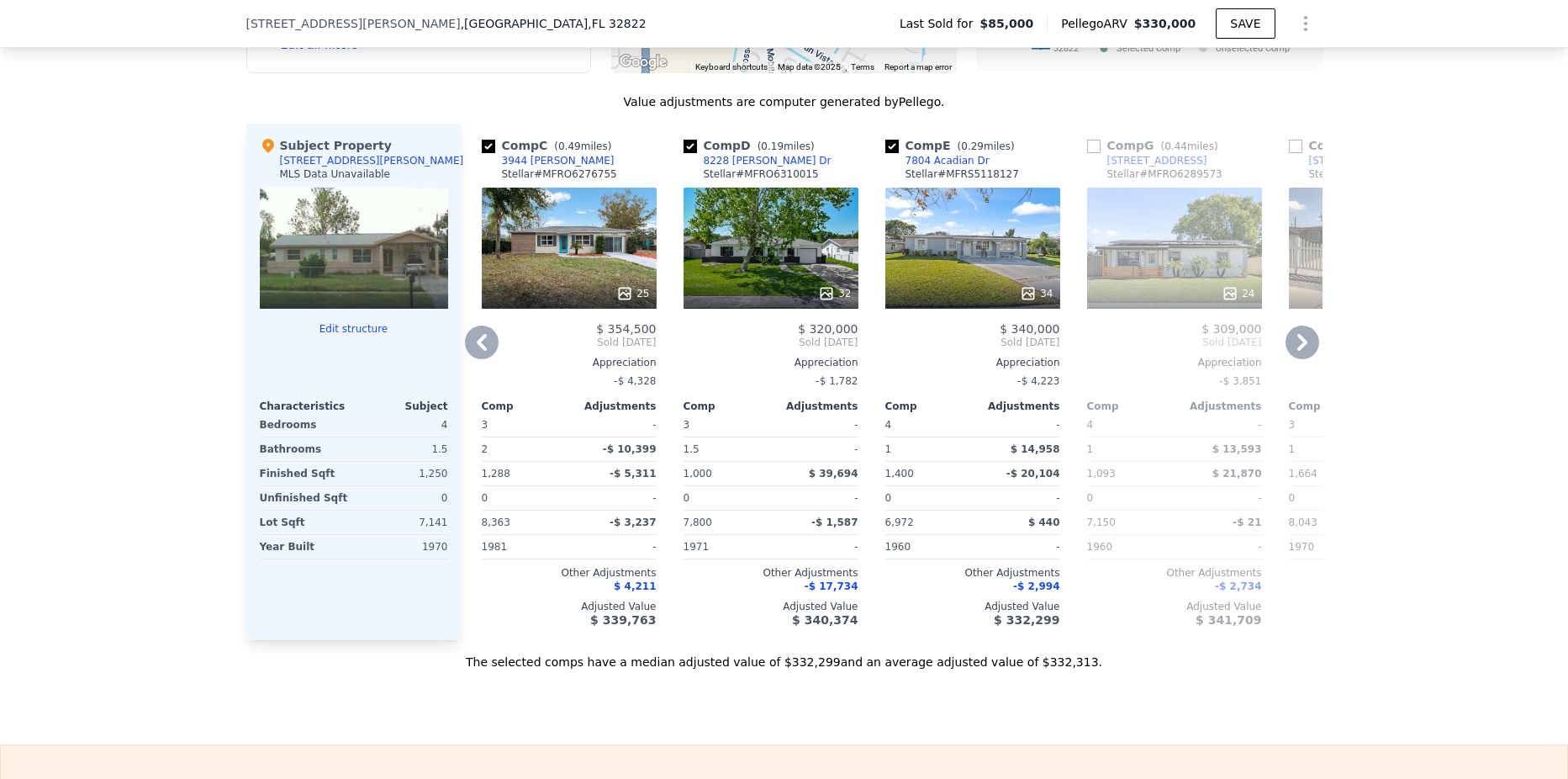
click at [885, 153] on input "checkbox" at bounding box center [891, 146] width 14 height 14
checkbox input "false"
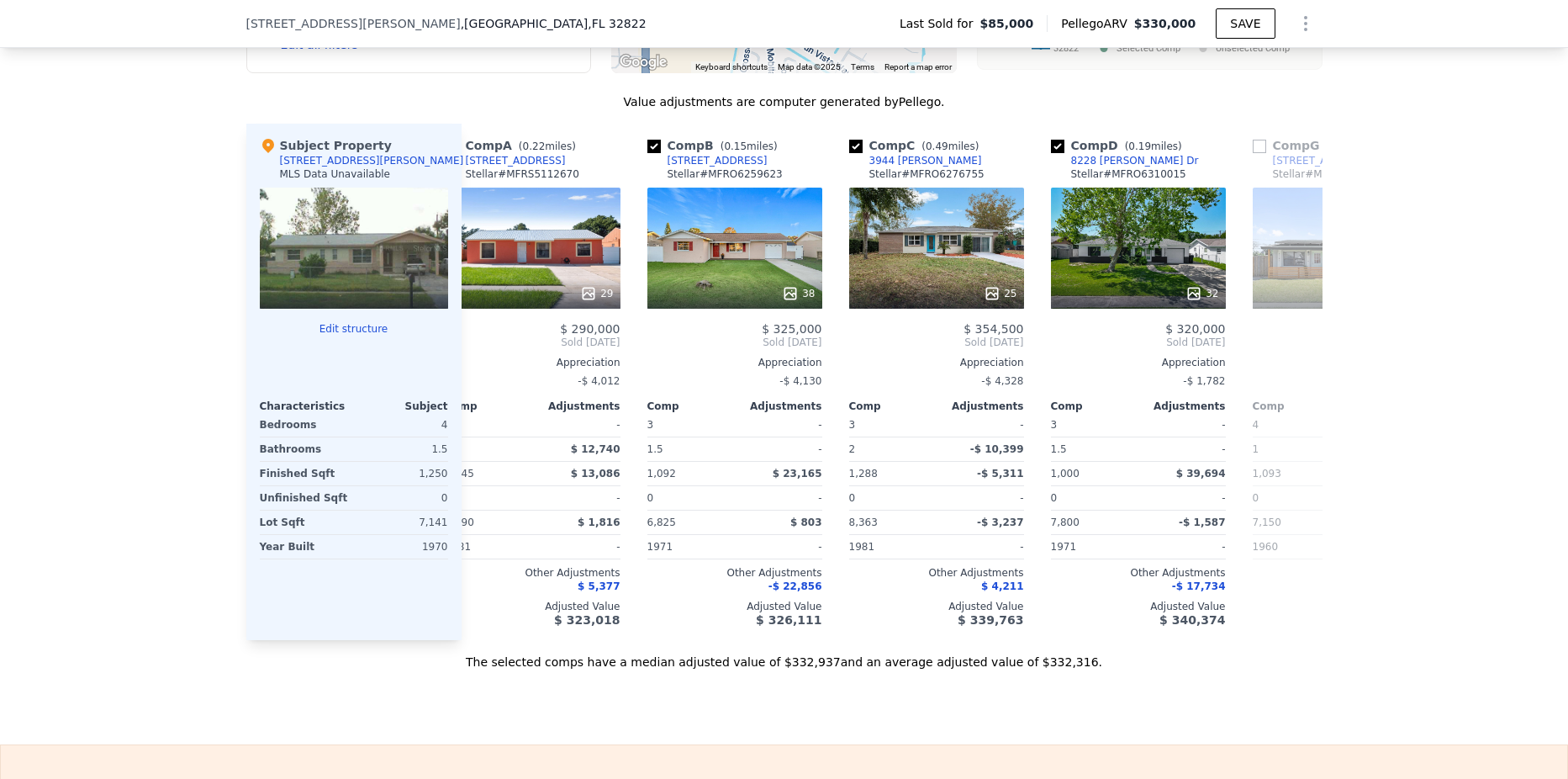
scroll to position [0, 0]
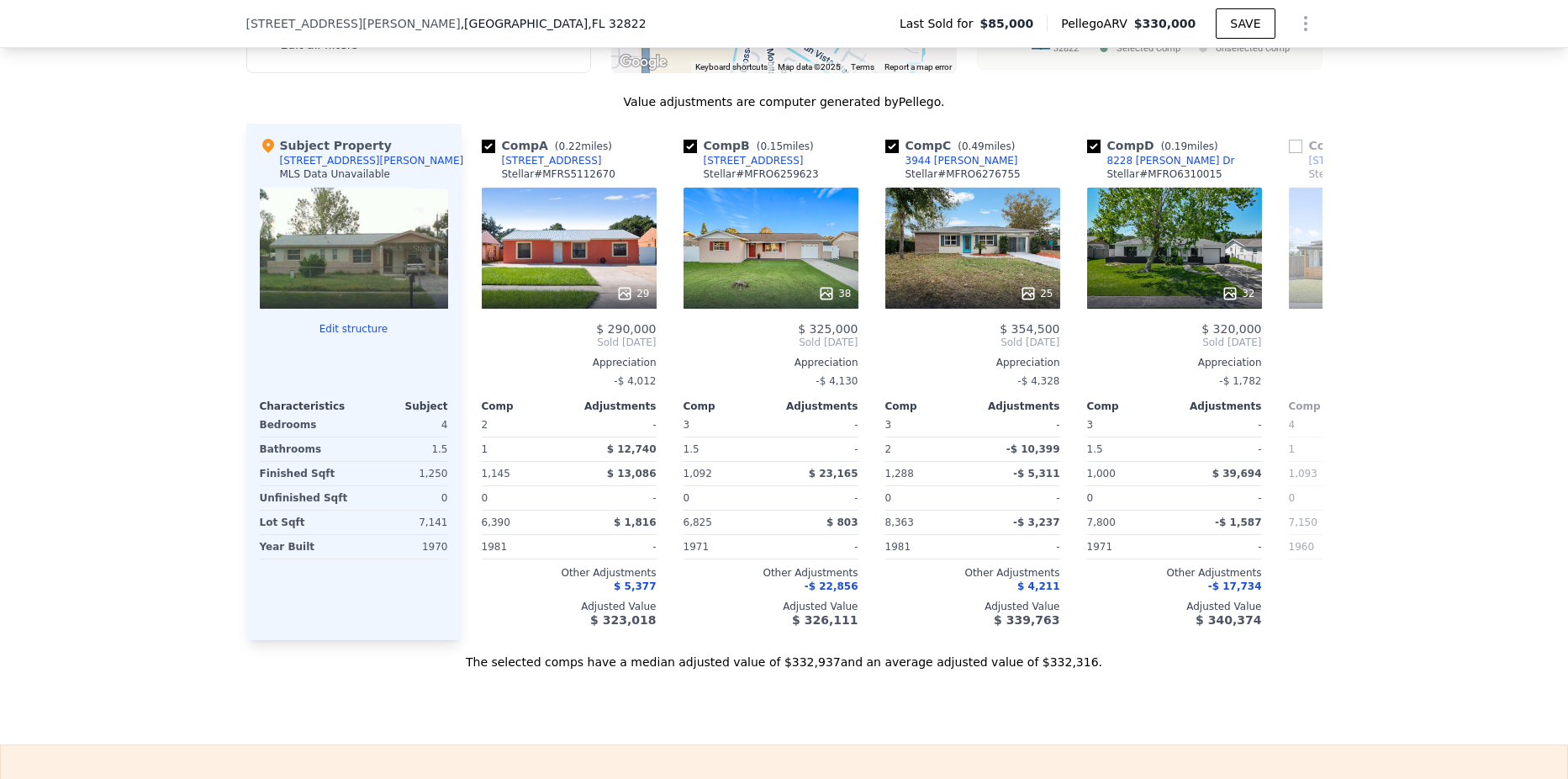
checkbox input "true"
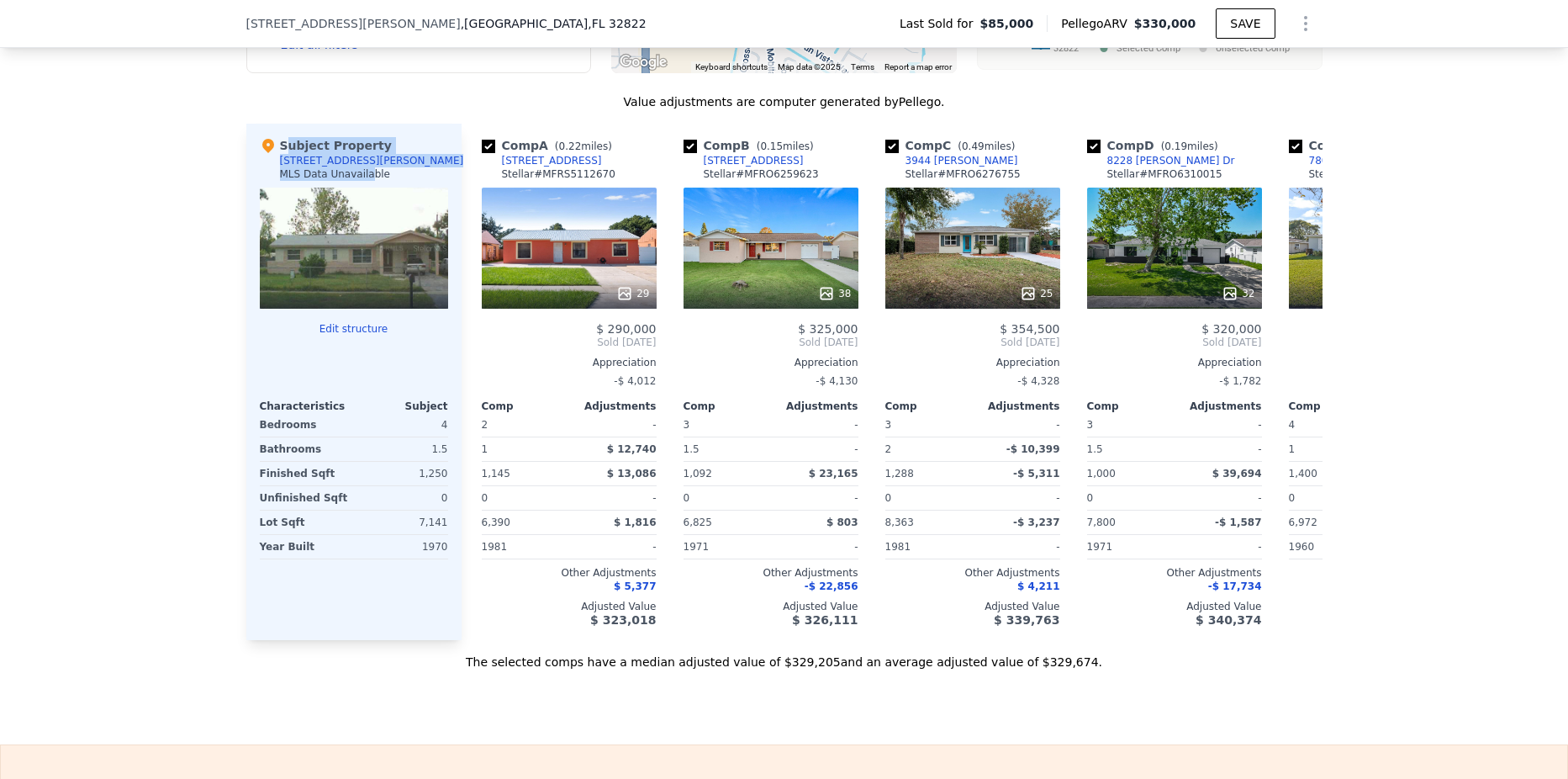
drag, startPoint x: 349, startPoint y: 177, endPoint x: 265, endPoint y: 171, distance: 84.2
click at [265, 171] on div "Subject Property [STREET_ADDRESS][PERSON_NAME] MLS Data Unavailable" at bounding box center [354, 162] width 188 height 51
drag, startPoint x: 265, startPoint y: 171, endPoint x: 424, endPoint y: 159, distance: 159.5
click at [424, 159] on div "Subject Property [STREET_ADDRESS][PERSON_NAME] MLS Data Unavailable" at bounding box center [354, 162] width 188 height 51
drag, startPoint x: 356, startPoint y: 175, endPoint x: 332, endPoint y: 173, distance: 24.1
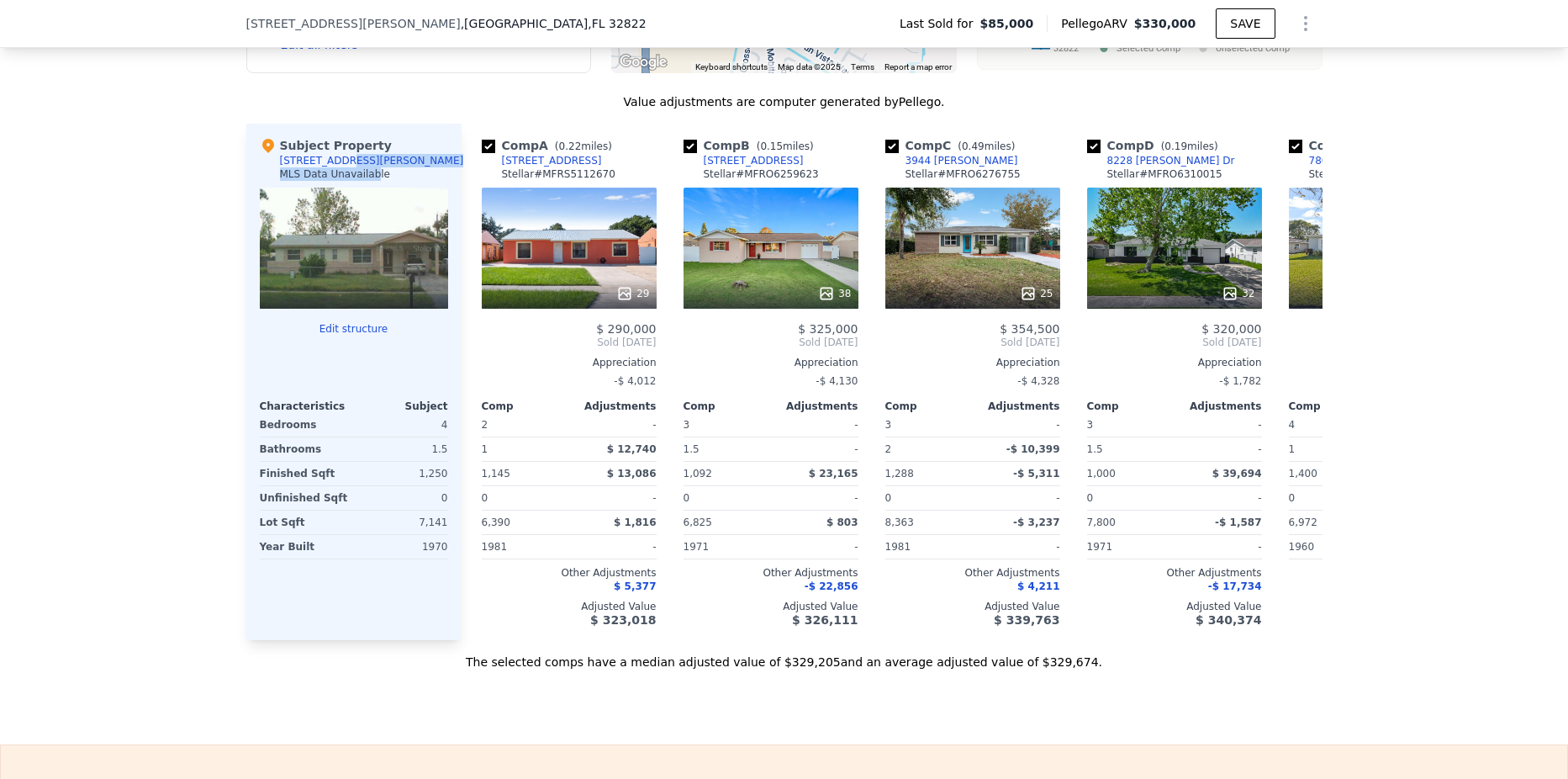
click at [332, 173] on div "Subject Property [STREET_ADDRESS][PERSON_NAME] MLS Data Unavailable" at bounding box center [354, 162] width 188 height 51
drag, startPoint x: 332, startPoint y: 173, endPoint x: 407, endPoint y: 155, distance: 77.1
click at [407, 155] on div "Subject Property [STREET_ADDRESS][PERSON_NAME] MLS Data Unavailable" at bounding box center [354, 162] width 188 height 51
drag, startPoint x: 267, startPoint y: 170, endPoint x: 369, endPoint y: 176, distance: 102.2
click at [369, 176] on div "Subject Property [STREET_ADDRESS][PERSON_NAME] MLS Data Unavailable" at bounding box center [354, 162] width 188 height 51
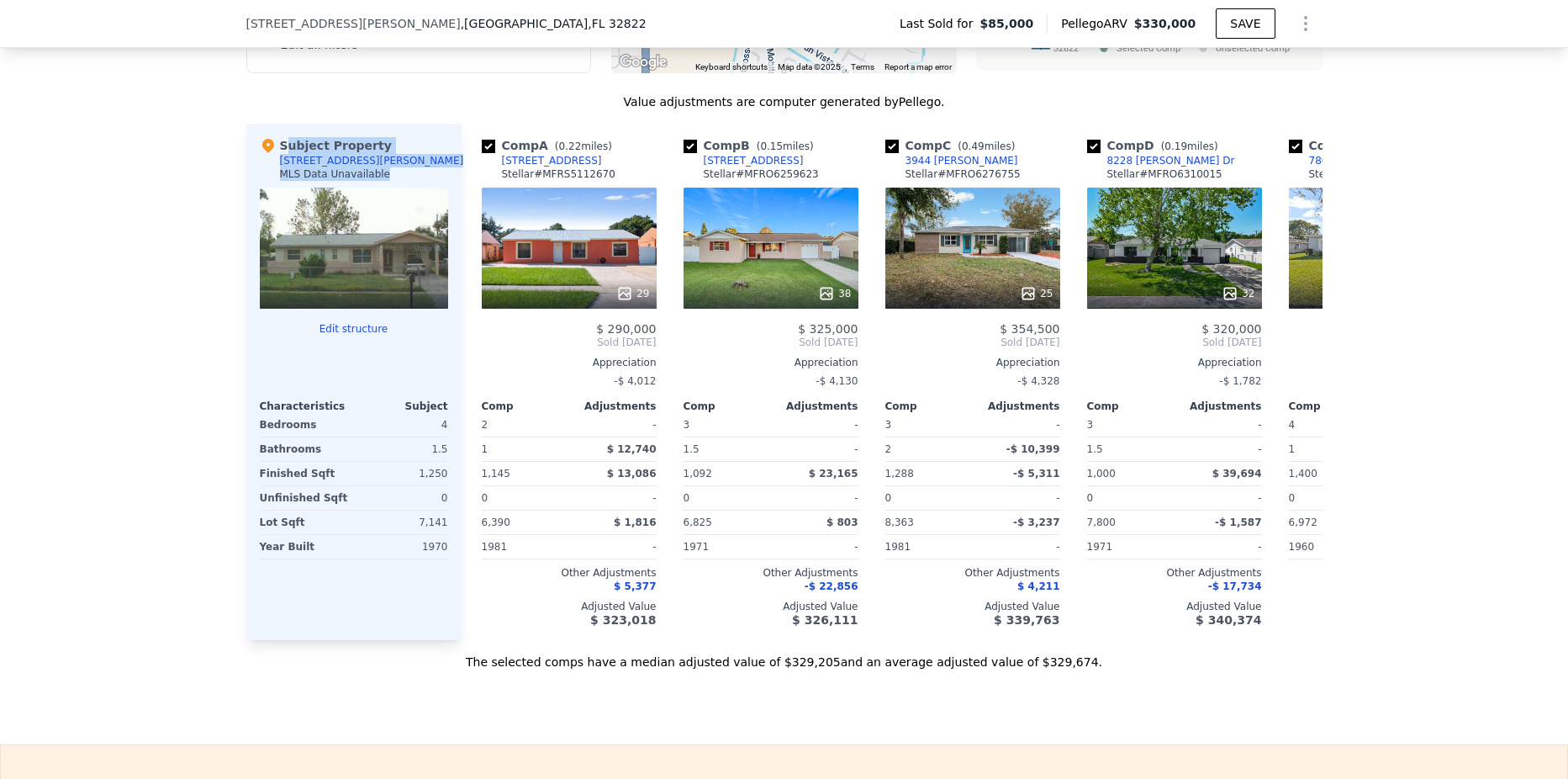
drag, startPoint x: 369, startPoint y: 176, endPoint x: 396, endPoint y: 182, distance: 27.7
click at [396, 182] on div "Subject Property [STREET_ADDRESS][PERSON_NAME] MLS Data Unavailable" at bounding box center [354, 162] width 188 height 51
drag, startPoint x: 348, startPoint y: 174, endPoint x: 274, endPoint y: 177, distance: 74.1
click at [274, 177] on div "Subject Property [STREET_ADDRESS][PERSON_NAME] MLS Data Unavailable" at bounding box center [354, 162] width 188 height 51
copy div "[STREET_ADDRESS][PERSON_NAME]"
